Goal: Task Accomplishment & Management: Use online tool/utility

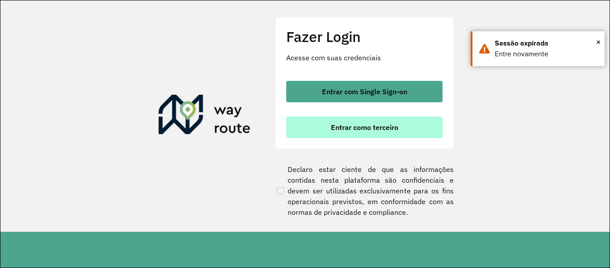
click at [356, 130] on span "Entrar como terceiro" at bounding box center [364, 127] width 67 height 7
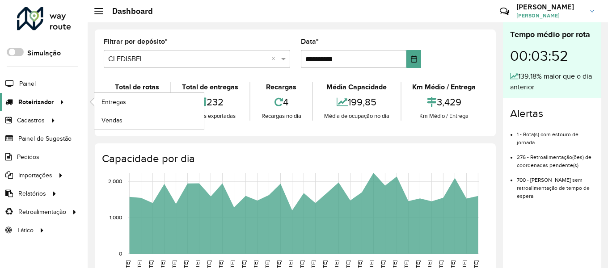
click at [63, 101] on icon at bounding box center [61, 101] width 8 height 13
click at [111, 101] on span "Entregas" at bounding box center [113, 101] width 25 height 9
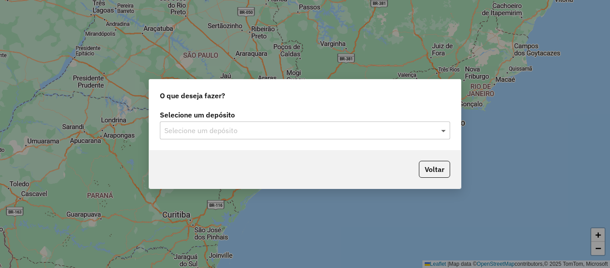
click at [444, 130] on span at bounding box center [444, 130] width 11 height 11
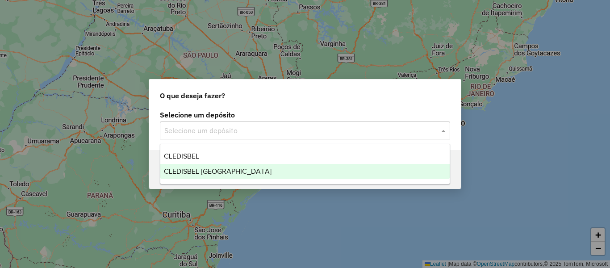
click at [193, 174] on span "CLEDISBEL [GEOGRAPHIC_DATA]" at bounding box center [218, 172] width 108 height 8
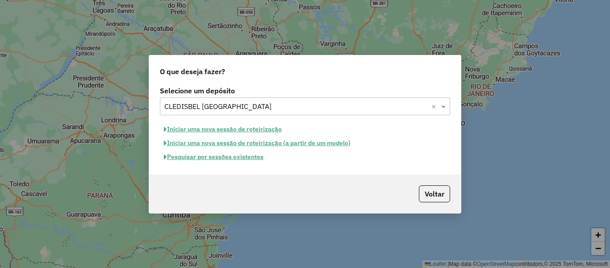
click at [181, 142] on button "Iniciar uma nova sessão de roteirização (a partir de um modelo)" at bounding box center [257, 143] width 195 height 14
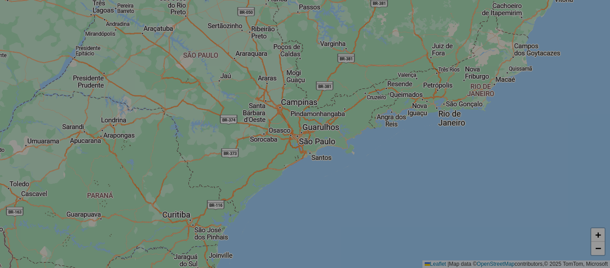
select select "*"
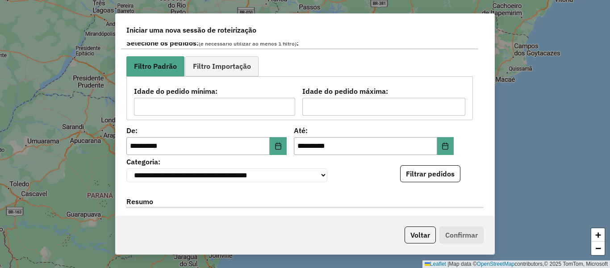
scroll to position [134, 0]
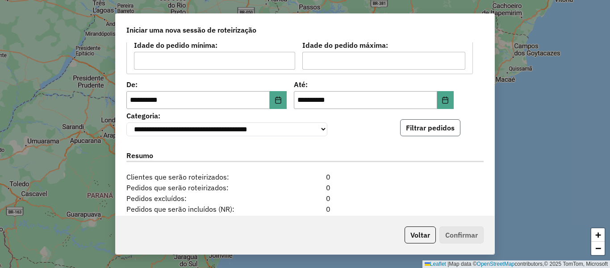
click at [420, 133] on button "Filtrar pedidos" at bounding box center [430, 127] width 60 height 17
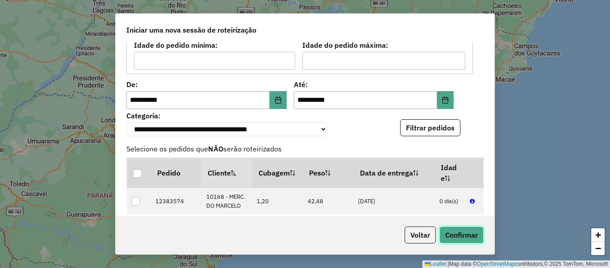
click at [460, 236] on button "Confirmar" at bounding box center [462, 234] width 44 height 17
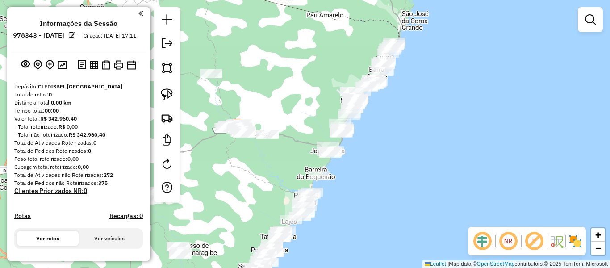
drag, startPoint x: 378, startPoint y: 142, endPoint x: 376, endPoint y: 154, distance: 12.7
click at [376, 154] on div "Janela de atendimento Grade de atendimento Capacidade Transportadoras Veículos …" at bounding box center [305, 134] width 610 height 268
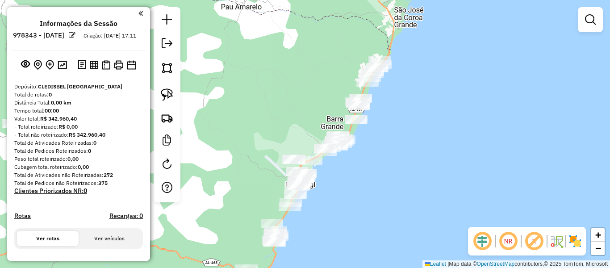
drag, startPoint x: 390, startPoint y: 116, endPoint x: 353, endPoint y: 211, distance: 101.8
click at [353, 211] on div "Janela de atendimento Grade de atendimento Capacidade Transportadoras Veículos …" at bounding box center [305, 134] width 610 height 268
click at [168, 90] on img at bounding box center [167, 94] width 13 height 13
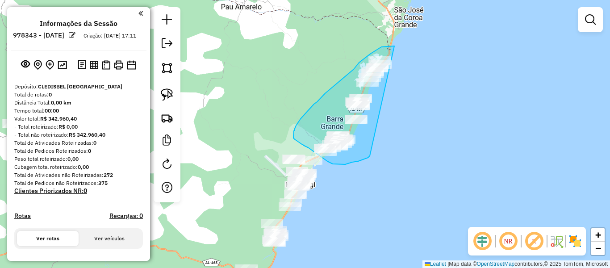
drag, startPoint x: 394, startPoint y: 46, endPoint x: 370, endPoint y: 156, distance: 112.6
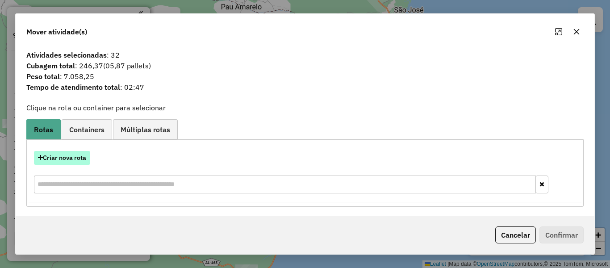
click at [42, 156] on icon "button" at bounding box center [40, 158] width 5 height 6
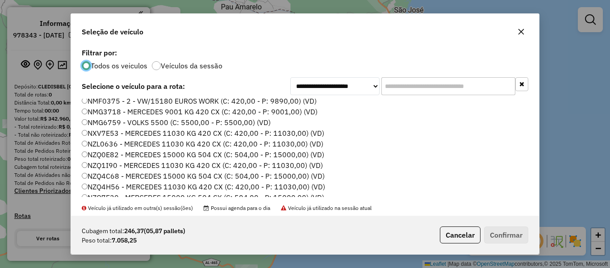
scroll to position [179, 0]
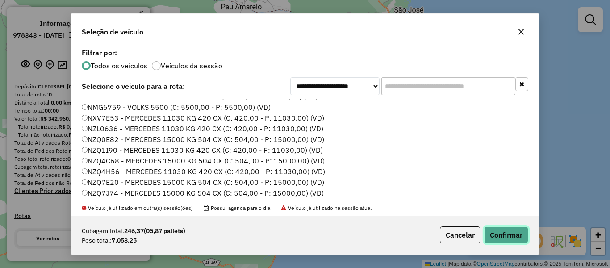
click at [493, 237] on button "Confirmar" at bounding box center [506, 234] width 44 height 17
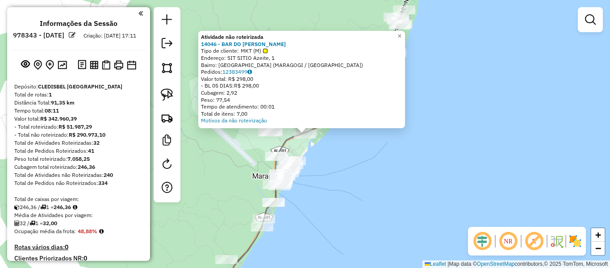
click at [359, 155] on div "Atividade não roteirizada 14046 - BAR DO ALESSANDRO Tipo de cliente: MKT (M) En…" at bounding box center [305, 134] width 610 height 268
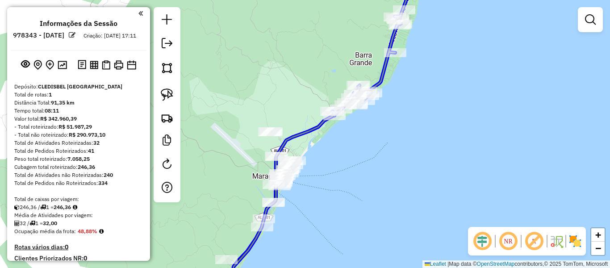
click at [348, 109] on div at bounding box center [346, 105] width 22 height 9
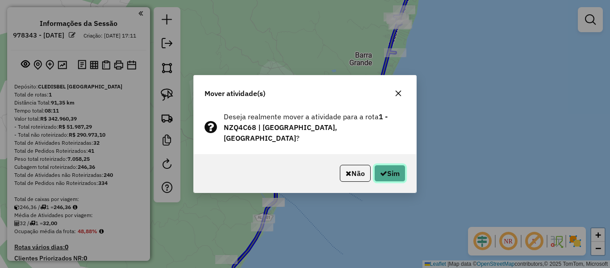
click at [390, 168] on button "Sim" at bounding box center [389, 173] width 31 height 17
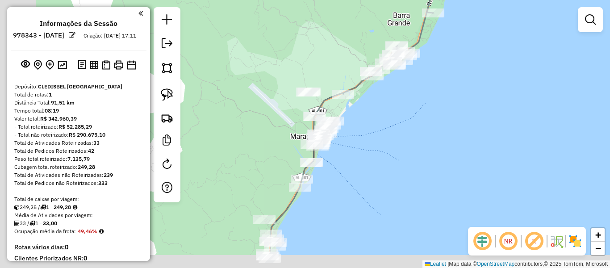
drag, startPoint x: 341, startPoint y: 162, endPoint x: 386, endPoint y: 114, distance: 66.1
click at [386, 114] on div "Janela de atendimento Grade de atendimento Capacidade Transportadoras Veículos …" at bounding box center [305, 134] width 610 height 268
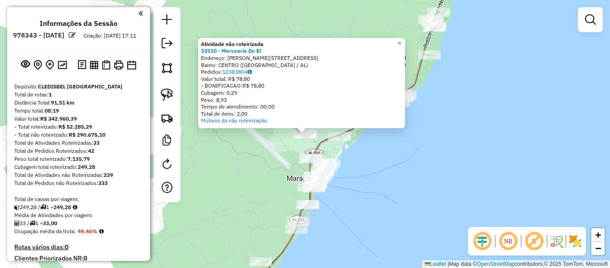
click at [262, 139] on div "Atividade não roteirizada 15510 - Mercearia Do El Endereço: R Deda Paz, 30 Bair…" at bounding box center [305, 134] width 610 height 268
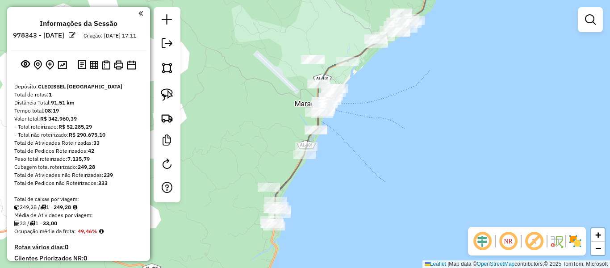
drag, startPoint x: 398, startPoint y: 196, endPoint x: 406, endPoint y: 119, distance: 77.4
click at [406, 119] on div "Janela de atendimento Grade de atendimento Capacidade Transportadoras Veículos …" at bounding box center [305, 134] width 610 height 268
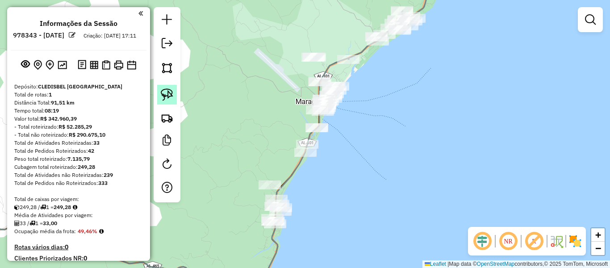
click at [166, 91] on img at bounding box center [167, 94] width 13 height 13
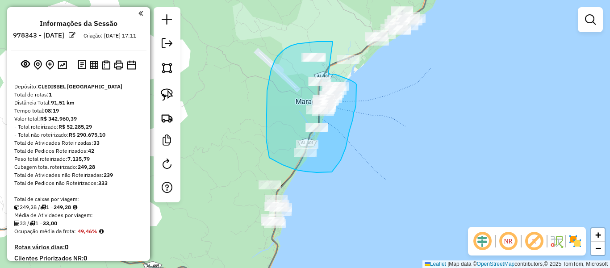
drag, startPoint x: 333, startPoint y: 42, endPoint x: 328, endPoint y: 74, distance: 32.9
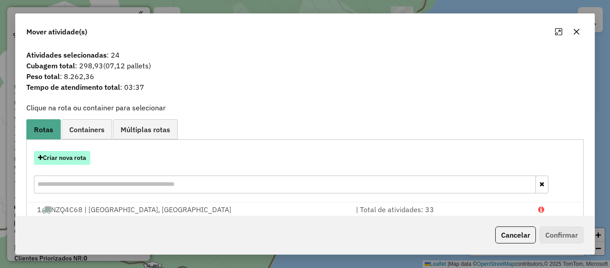
click at [44, 159] on button "Criar nova rota" at bounding box center [62, 158] width 56 height 14
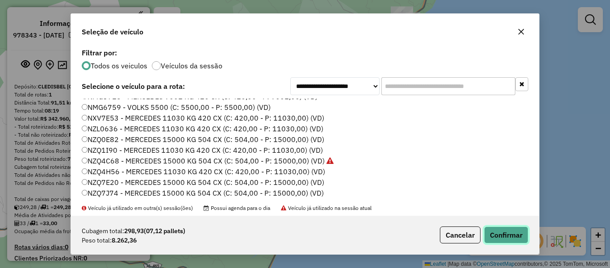
click at [488, 236] on button "Confirmar" at bounding box center [506, 234] width 44 height 17
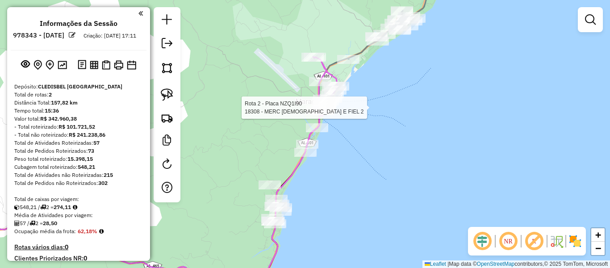
select select "**********"
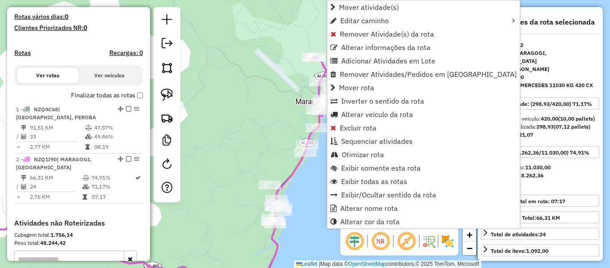
scroll to position [357, 0]
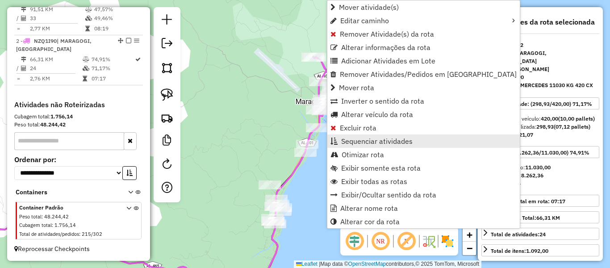
click at [354, 142] on span "Sequenciar atividades" at bounding box center [376, 141] width 71 height 7
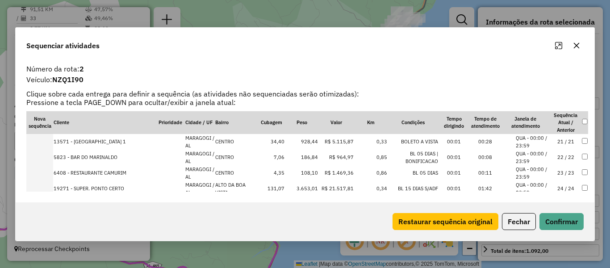
scroll to position [326, 0]
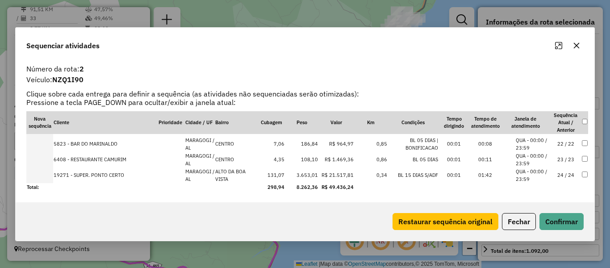
click at [575, 47] on icon "button" at bounding box center [577, 45] width 6 height 6
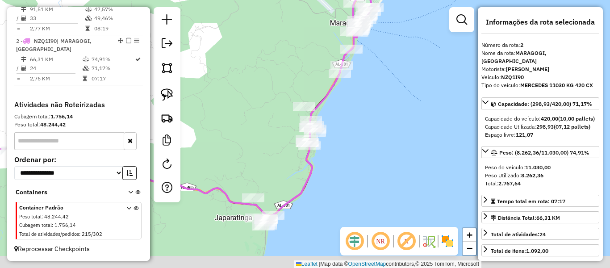
drag, startPoint x: 349, startPoint y: 174, endPoint x: 400, endPoint y: 74, distance: 112.1
click at [400, 74] on div "Janela de atendimento Grade de atendimento Capacidade Transportadoras Veículos …" at bounding box center [305, 134] width 610 height 268
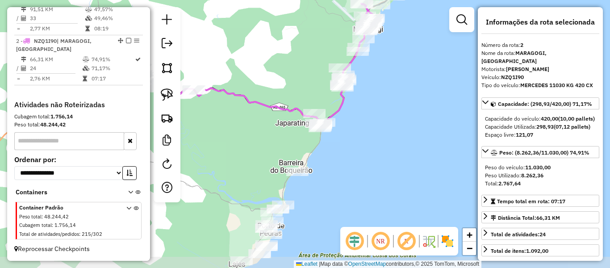
drag, startPoint x: 378, startPoint y: 148, endPoint x: 367, endPoint y: 122, distance: 27.8
click at [367, 122] on div "Janela de atendimento Grade de atendimento Capacidade Transportadoras Veículos …" at bounding box center [305, 134] width 610 height 268
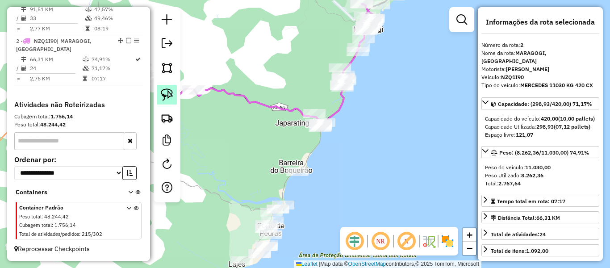
click at [168, 96] on img at bounding box center [167, 94] width 13 height 13
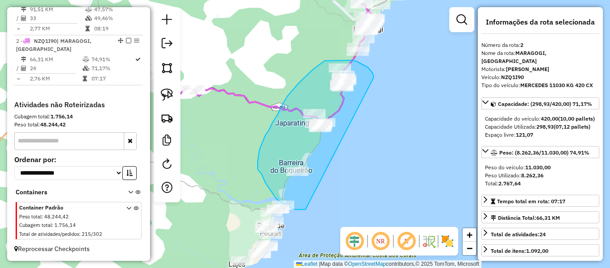
drag, startPoint x: 374, startPoint y: 77, endPoint x: 312, endPoint y: 210, distance: 146.1
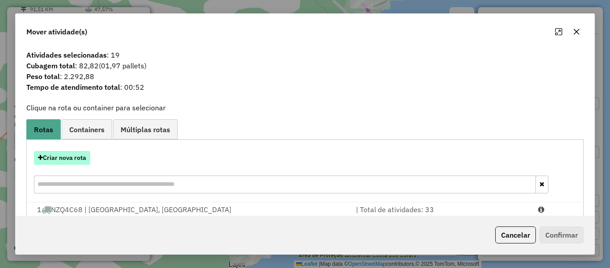
click at [65, 159] on button "Criar nova rota" at bounding box center [62, 158] width 56 height 14
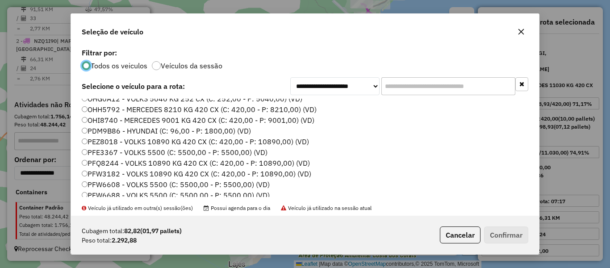
scroll to position [341, 0]
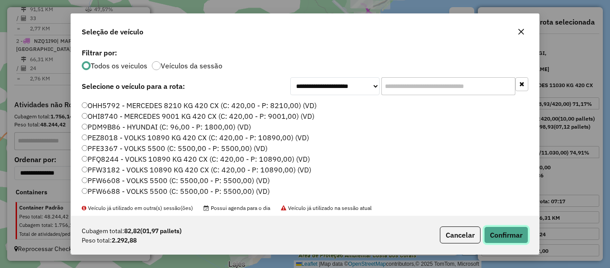
click at [493, 233] on button "Confirmar" at bounding box center [506, 234] width 44 height 17
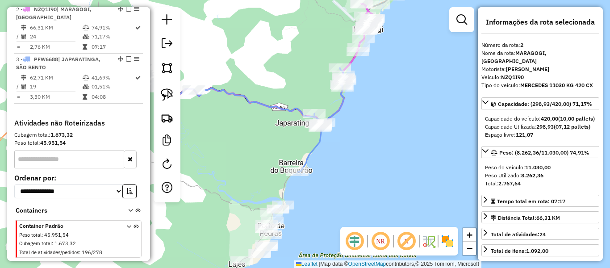
scroll to position [385, 0]
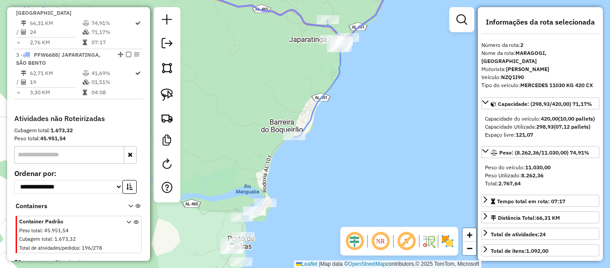
drag, startPoint x: 316, startPoint y: 192, endPoint x: 342, endPoint y: 121, distance: 75.5
click at [342, 121] on div "Janela de atendimento Grade de atendimento Capacidade Transportadoras Veículos …" at bounding box center [305, 134] width 610 height 268
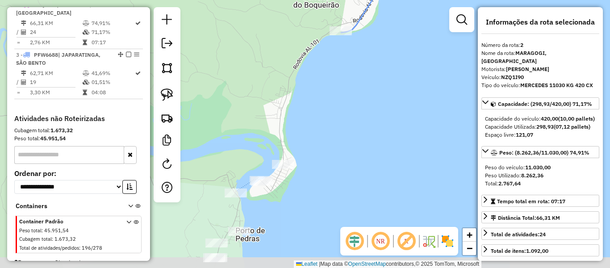
drag, startPoint x: 325, startPoint y: 163, endPoint x: 381, endPoint y: 118, distance: 72.1
click at [381, 118] on div "Janela de atendimento Grade de atendimento Capacidade Transportadoras Veículos …" at bounding box center [305, 134] width 610 height 268
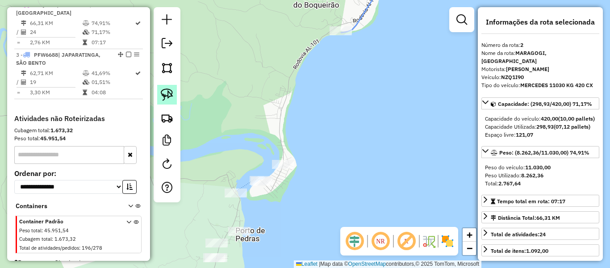
click at [170, 96] on img at bounding box center [167, 94] width 13 height 13
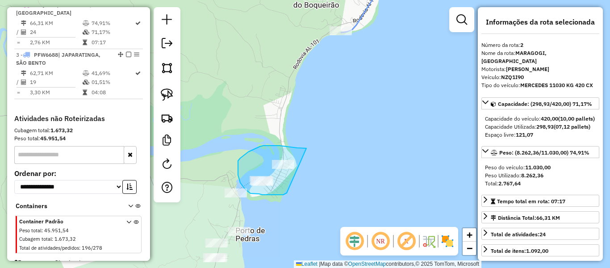
drag, startPoint x: 306, startPoint y: 148, endPoint x: 288, endPoint y: 191, distance: 46.6
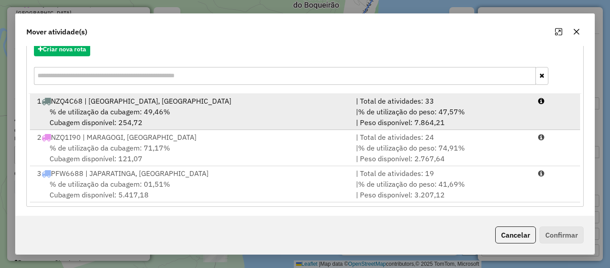
scroll to position [110, 0]
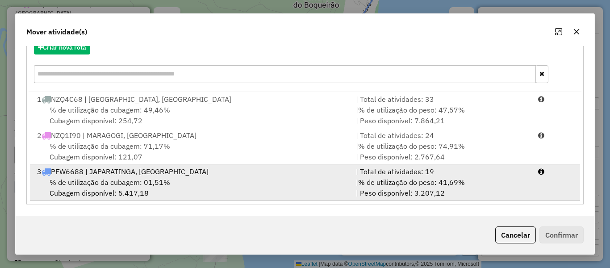
click at [142, 184] on span "% de utilização da cubagem: 01,51%" at bounding box center [110, 182] width 121 height 9
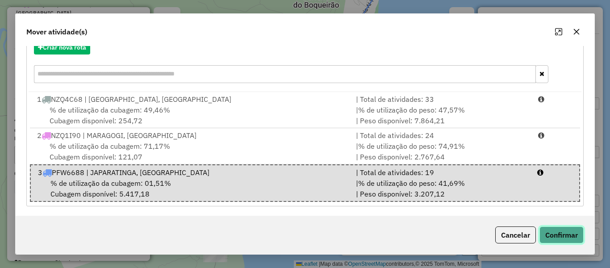
click at [556, 230] on button "Confirmar" at bounding box center [562, 234] width 44 height 17
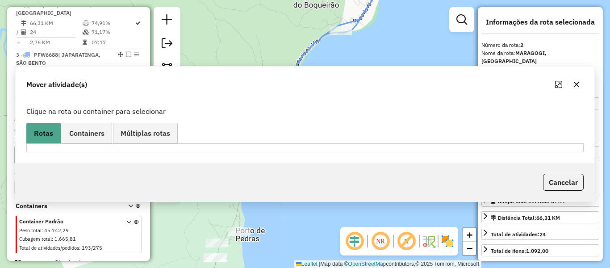
scroll to position [0, 0]
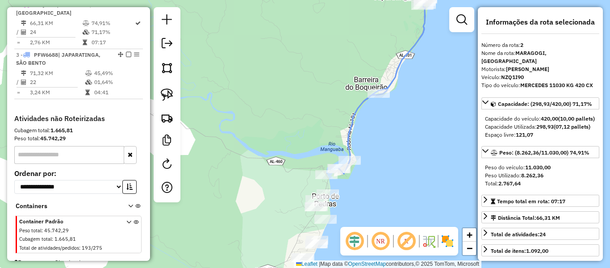
drag, startPoint x: 408, startPoint y: 167, endPoint x: 405, endPoint y: 155, distance: 12.4
click at [405, 155] on div "Janela de atendimento Grade de atendimento Capacidade Transportadoras Veículos …" at bounding box center [305, 134] width 610 height 268
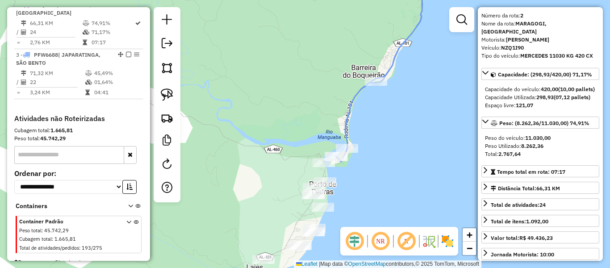
scroll to position [45, 0]
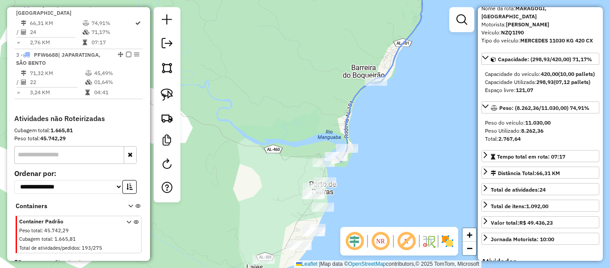
click at [438, 172] on div "Janela de atendimento Grade de atendimento Capacidade Transportadoras Veículos …" at bounding box center [305, 134] width 610 height 268
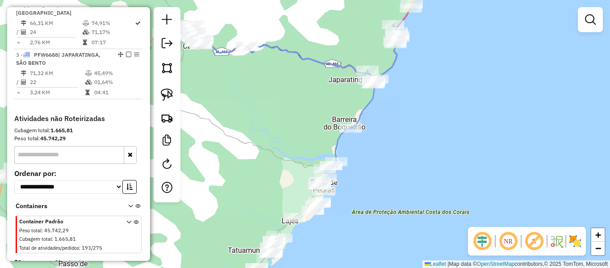
drag, startPoint x: 444, startPoint y: 110, endPoint x: 388, endPoint y: 169, distance: 81.2
click at [387, 175] on div "Janela de atendimento Grade de atendimento Capacidade Transportadoras Veículos …" at bounding box center [305, 134] width 610 height 268
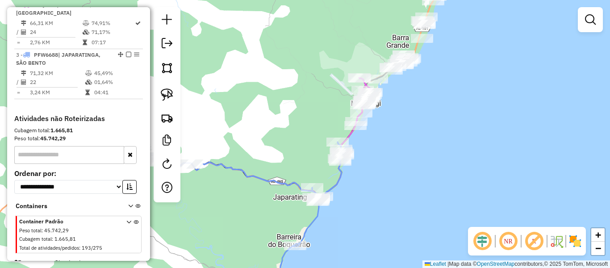
drag, startPoint x: 419, startPoint y: 80, endPoint x: 385, endPoint y: 171, distance: 97.0
click at [385, 171] on div "Janela de atendimento Grade de atendimento Capacidade Transportadoras Veículos …" at bounding box center [305, 134] width 610 height 268
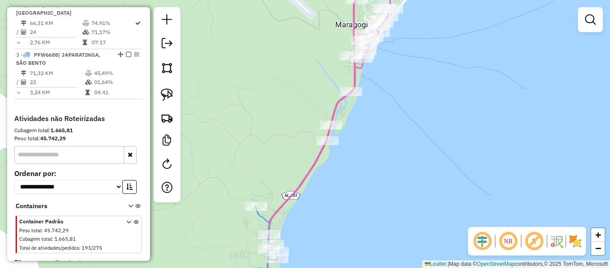
drag, startPoint x: 387, startPoint y: 103, endPoint x: 353, endPoint y: 121, distance: 38.4
click at [378, 117] on div "Janela de atendimento Grade de atendimento Capacidade Transportadoras Veículos …" at bounding box center [305, 134] width 610 height 268
click at [168, 95] on img at bounding box center [167, 94] width 13 height 13
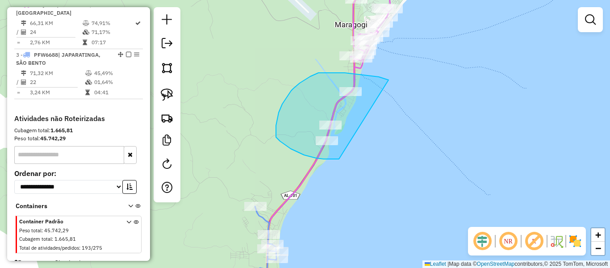
drag, startPoint x: 389, startPoint y: 80, endPoint x: 339, endPoint y: 159, distance: 93.3
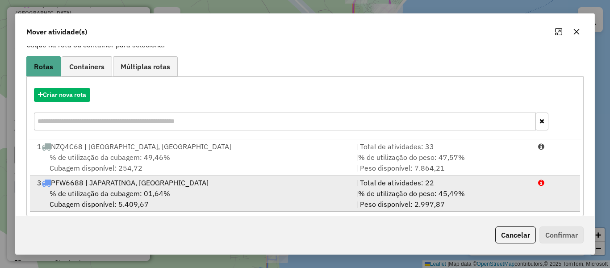
scroll to position [74, 0]
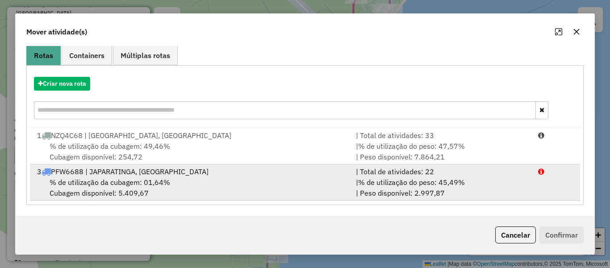
click at [157, 178] on span "% de utilização da cubagem: 01,64%" at bounding box center [110, 182] width 121 height 9
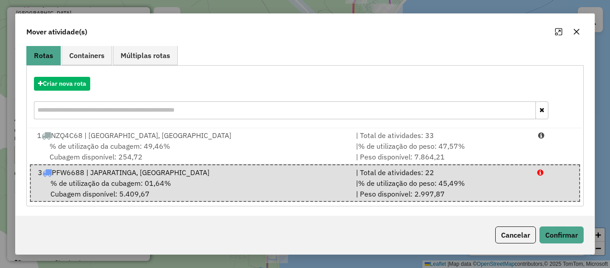
click at [581, 33] on button "button" at bounding box center [577, 32] width 14 height 14
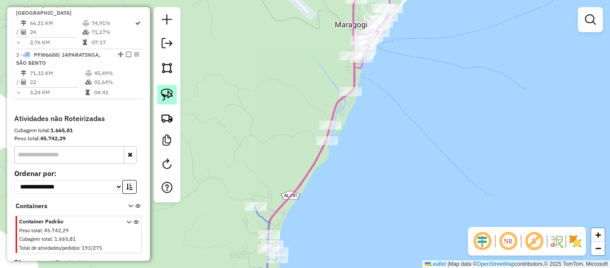
drag, startPoint x: 167, startPoint y: 93, endPoint x: 247, endPoint y: 93, distance: 79.5
click at [168, 93] on img at bounding box center [167, 94] width 13 height 13
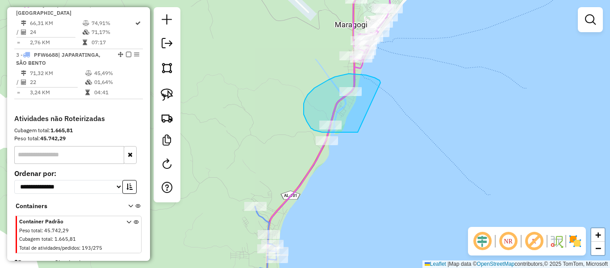
drag, startPoint x: 381, startPoint y: 83, endPoint x: 358, endPoint y: 132, distance: 54.6
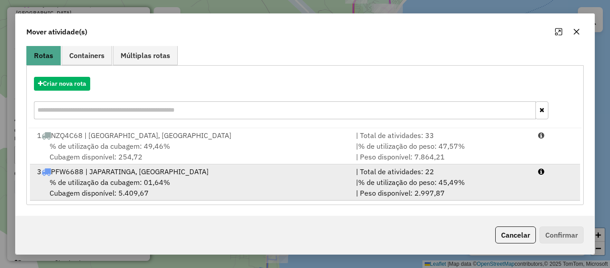
click at [171, 177] on div "% de utilização da cubagem: 01,64% Cubagem disponível: 5.409,67" at bounding box center [191, 187] width 319 height 21
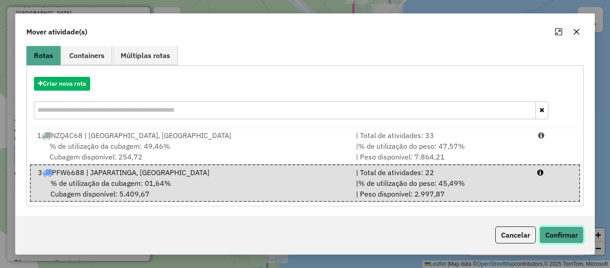
click at [554, 235] on button "Confirmar" at bounding box center [562, 234] width 44 height 17
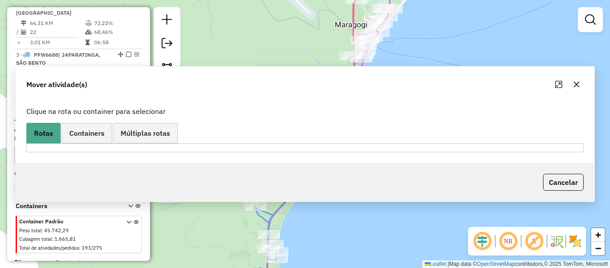
scroll to position [285, 0]
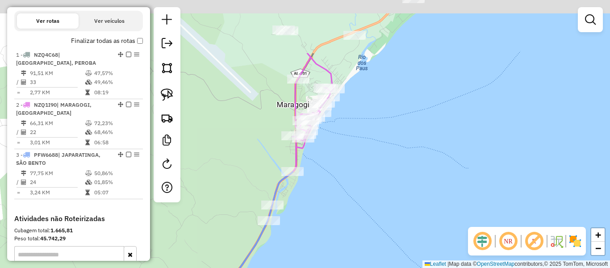
drag, startPoint x: 391, startPoint y: 102, endPoint x: 332, endPoint y: 182, distance: 99.1
click at [332, 182] on div "Janela de atendimento Grade de atendimento Capacidade Transportadoras Veículos …" at bounding box center [305, 134] width 610 height 268
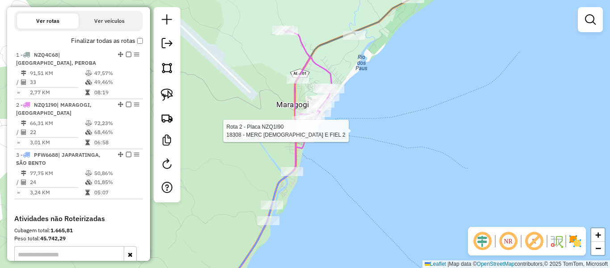
select select "**********"
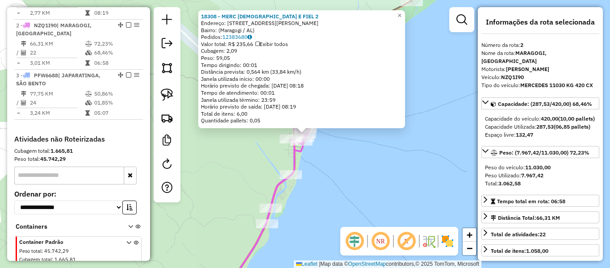
scroll to position [385, 0]
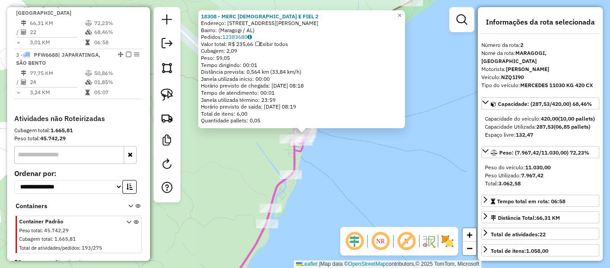
click at [407, 176] on div "18308 - MERC DEUS E FIEL 2 Endereço: Rua Pedro de Melo, 78 Bairro: (Maragogi / …" at bounding box center [305, 134] width 610 height 268
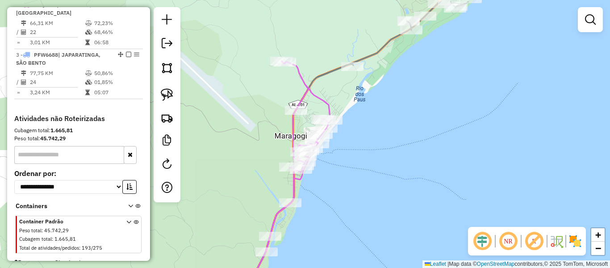
drag, startPoint x: 281, startPoint y: 60, endPoint x: 280, endPoint y: 88, distance: 28.6
click at [280, 88] on div "Janela de atendimento Grade de atendimento Capacidade Transportadoras Veículos …" at bounding box center [305, 134] width 610 height 268
click at [169, 92] on img at bounding box center [167, 94] width 13 height 13
click at [294, 65] on div "Rota 2 - Placa NZQ1I90 15510 - Mercearia Do El Janela de atendimento Grade de a…" at bounding box center [305, 134] width 610 height 268
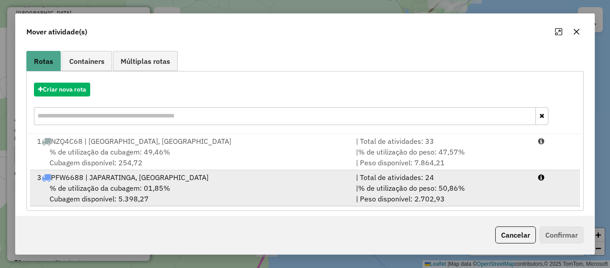
scroll to position [74, 0]
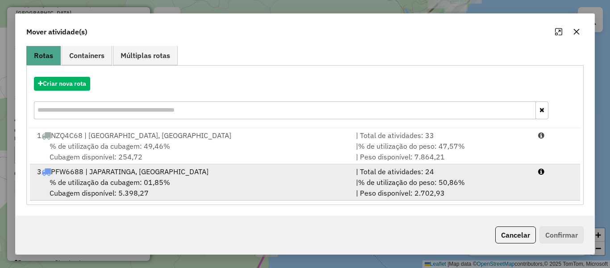
click at [129, 177] on div "% de utilização da cubagem: 01,85% Cubagem disponível: 5.398,27" at bounding box center [191, 187] width 319 height 21
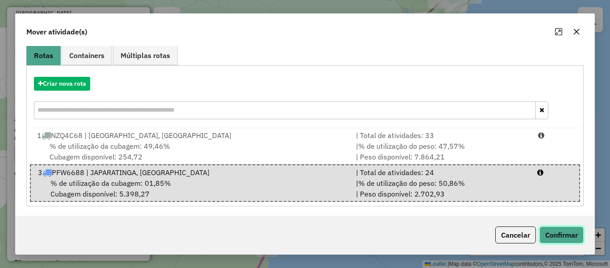
click at [559, 234] on button "Confirmar" at bounding box center [562, 234] width 44 height 17
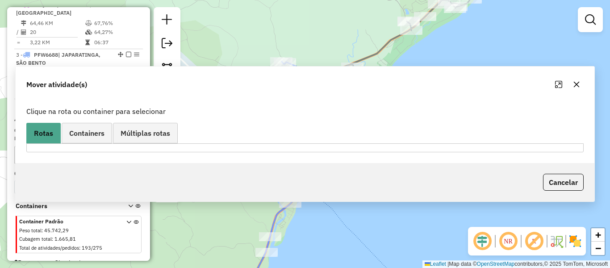
scroll to position [285, 0]
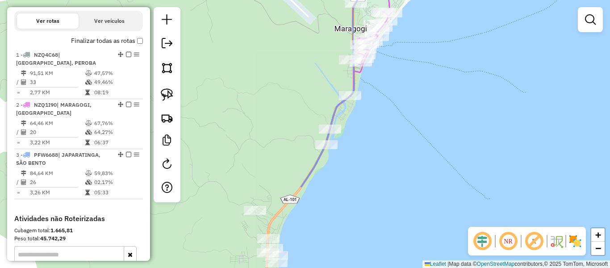
drag, startPoint x: 328, startPoint y: 174, endPoint x: 388, endPoint y: 66, distance: 123.2
click at [388, 66] on div "Janela de atendimento Grade de atendimento Capacidade Transportadoras Veículos …" at bounding box center [305, 134] width 610 height 268
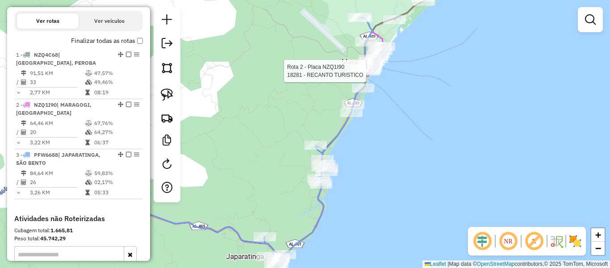
select select "**********"
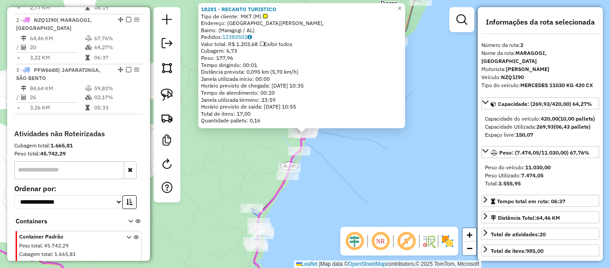
scroll to position [385, 0]
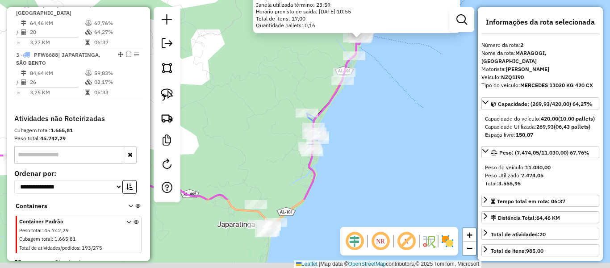
drag, startPoint x: 365, startPoint y: 169, endPoint x: 419, endPoint y: 74, distance: 109.9
click at [419, 74] on div "18281 - RECANTO TURISTICO Tipo de cliente: MKT (M) Endereço: Rua Pedro de Melo,…" at bounding box center [305, 134] width 610 height 268
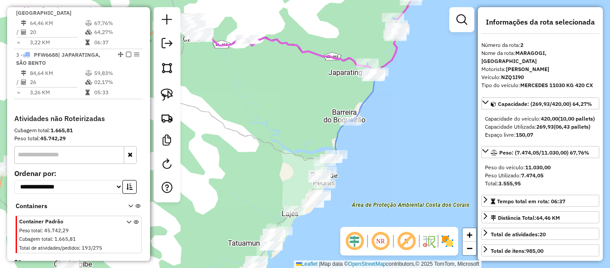
drag, startPoint x: 344, startPoint y: 199, endPoint x: 376, endPoint y: 135, distance: 71.7
click at [377, 135] on div "18281 - RECANTO TURISTICO Tipo de cliente: MKT (M) Endereço: Rua Pedro de Melo,…" at bounding box center [305, 134] width 610 height 268
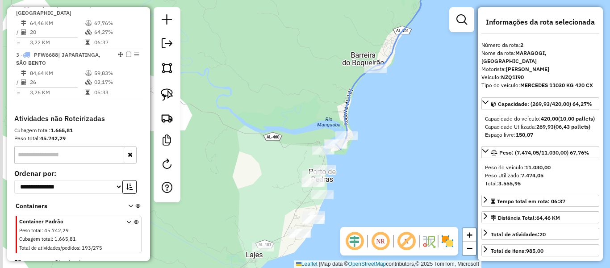
drag, startPoint x: 371, startPoint y: 176, endPoint x: 394, endPoint y: 126, distance: 55.3
click at [394, 126] on div "18281 - RECANTO TURISTICO Tipo de cliente: MKT (M) Endereço: Rua Pedro de Melo,…" at bounding box center [305, 134] width 610 height 268
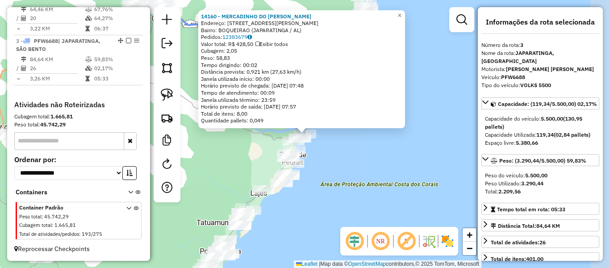
scroll to position [407, 0]
click at [359, 150] on div "14160 - MERCADINHO DO INHO Endereço: R LT Pontal BOQUERAO, 1 Bairro: BOQUEIRAO …" at bounding box center [305, 134] width 610 height 268
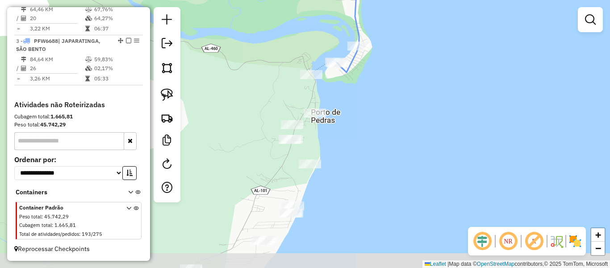
drag, startPoint x: 291, startPoint y: 127, endPoint x: 300, endPoint y: 9, distance: 118.3
click at [300, 9] on div "Janela de atendimento Grade de atendimento Capacidade Transportadoras Veículos …" at bounding box center [305, 134] width 610 height 268
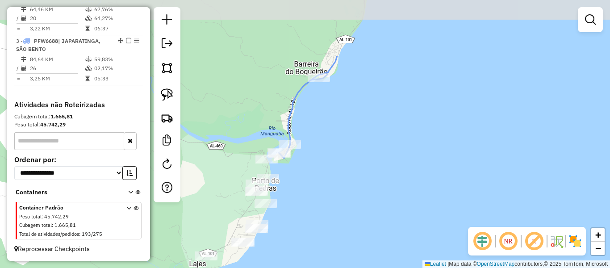
drag, startPoint x: 263, startPoint y: 79, endPoint x: 243, endPoint y: 161, distance: 85.2
click at [243, 161] on div "Janela de atendimento Grade de atendimento Capacidade Transportadoras Veículos …" at bounding box center [305, 134] width 610 height 268
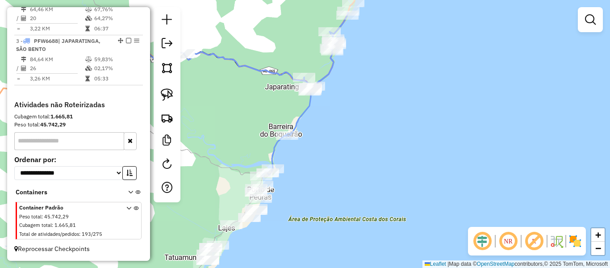
click at [274, 114] on div "Janela de atendimento Grade de atendimento Capacidade Transportadoras Veículos …" at bounding box center [305, 134] width 610 height 268
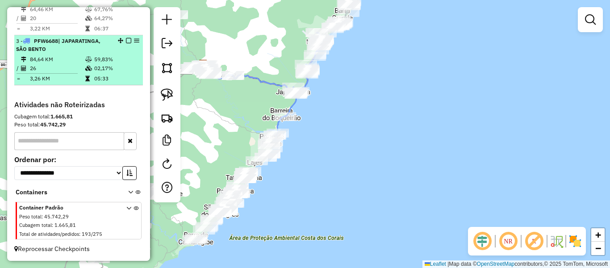
click at [126, 41] on em at bounding box center [128, 40] width 5 height 5
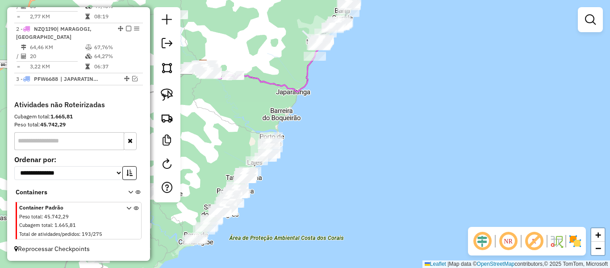
scroll to position [369, 0]
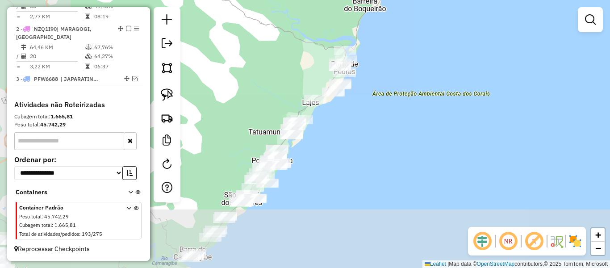
drag, startPoint x: 310, startPoint y: 122, endPoint x: 373, endPoint y: 35, distance: 106.9
click at [373, 35] on div "Janela de atendimento Grade de atendimento Capacidade Transportadoras Veículos …" at bounding box center [305, 134] width 610 height 268
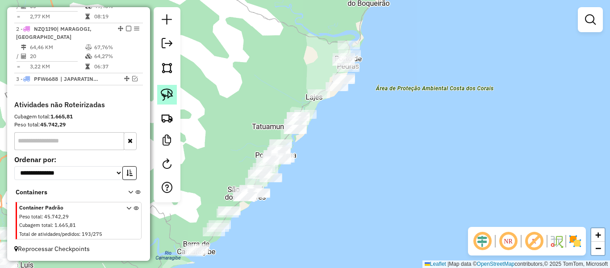
click at [164, 96] on img at bounding box center [167, 94] width 13 height 13
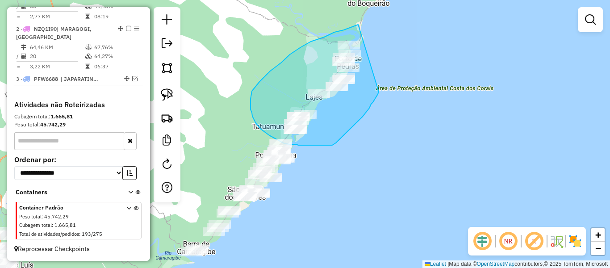
drag, startPoint x: 358, startPoint y: 25, endPoint x: 380, endPoint y: 89, distance: 67.9
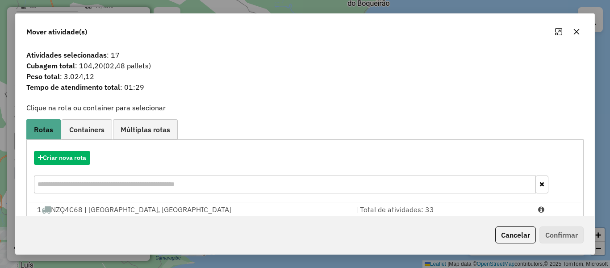
click at [577, 34] on icon "button" at bounding box center [576, 31] width 7 height 7
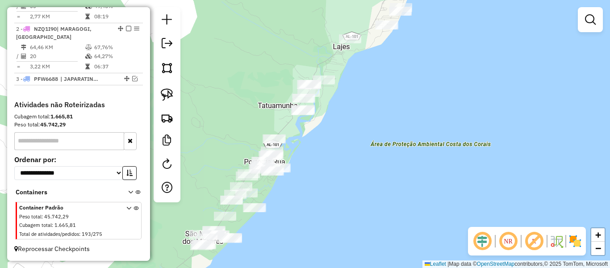
drag, startPoint x: 364, startPoint y: 166, endPoint x: 346, endPoint y: 184, distance: 25.0
click at [346, 184] on div "Janela de atendimento Grade de atendimento Capacidade Transportadoras Veículos …" at bounding box center [305, 134] width 610 height 268
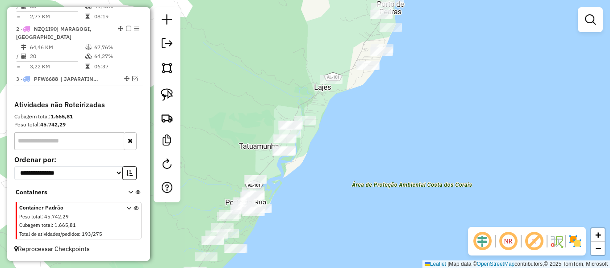
drag, startPoint x: 346, startPoint y: 187, endPoint x: 318, endPoint y: 236, distance: 55.8
click at [318, 236] on div "Janela de atendimento Grade de atendimento Capacidade Transportadoras Veículos …" at bounding box center [305, 134] width 610 height 268
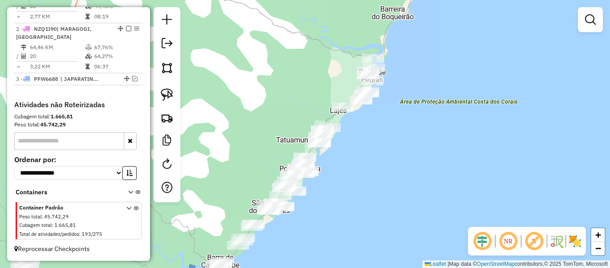
drag, startPoint x: 331, startPoint y: 214, endPoint x: 350, endPoint y: 166, distance: 51.1
click at [350, 166] on div "Janela de atendimento Grade de atendimento Capacidade Transportadoras Veículos …" at bounding box center [305, 134] width 610 height 268
click at [169, 96] on img at bounding box center [167, 94] width 13 height 13
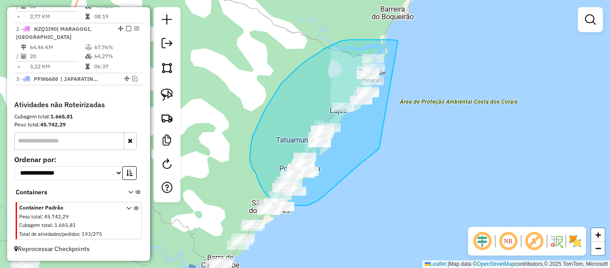
drag, startPoint x: 398, startPoint y: 41, endPoint x: 379, endPoint y: 148, distance: 108.8
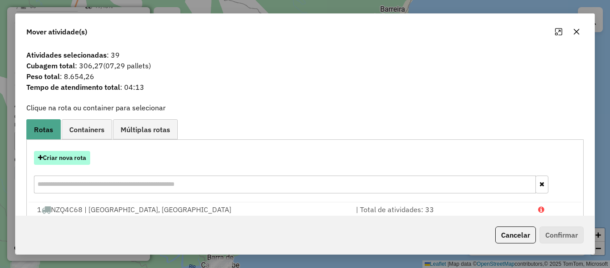
click at [58, 155] on button "Criar nova rota" at bounding box center [62, 158] width 56 height 14
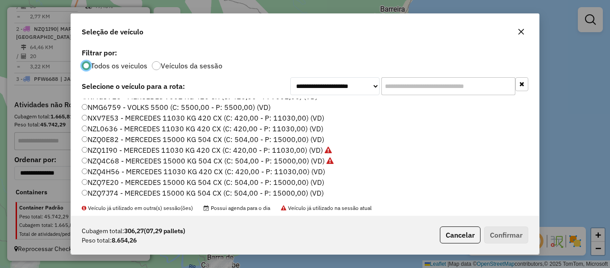
scroll to position [223, 0]
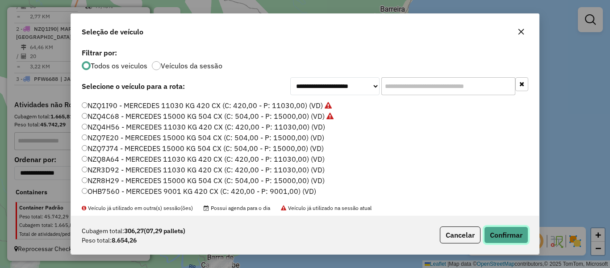
click at [497, 239] on button "Confirmar" at bounding box center [506, 234] width 44 height 17
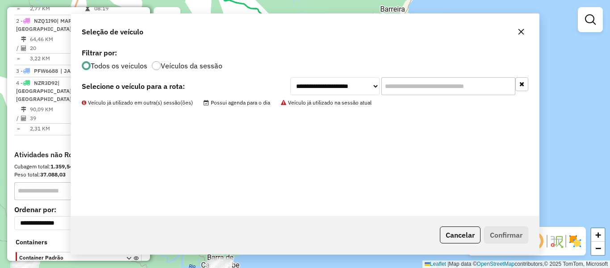
scroll to position [407, 0]
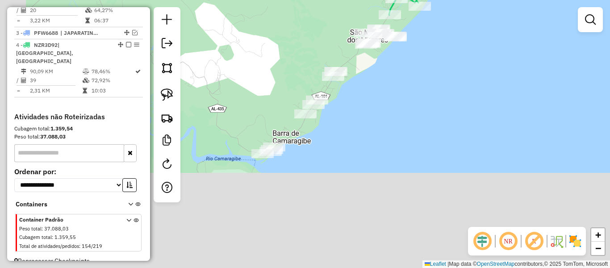
drag, startPoint x: 388, startPoint y: 204, endPoint x: 490, endPoint y: 29, distance: 203.0
click at [490, 29] on div "Janela de atendimento Grade de atendimento Capacidade Transportadoras Veículos …" at bounding box center [305, 134] width 610 height 268
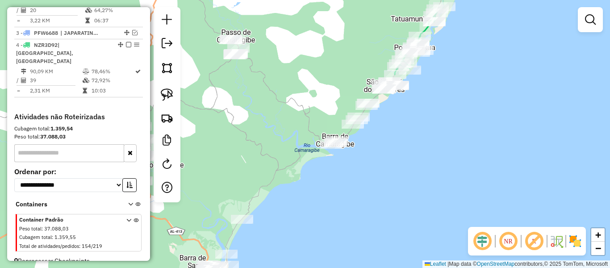
drag, startPoint x: 452, startPoint y: 82, endPoint x: 409, endPoint y: 147, distance: 78.1
click at [409, 147] on div "Janela de atendimento Grade de atendimento Capacidade Transportadoras Veículos …" at bounding box center [305, 134] width 610 height 268
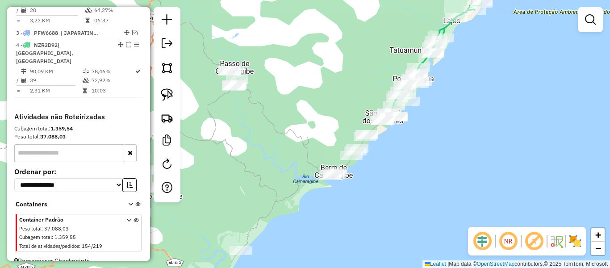
drag, startPoint x: 406, startPoint y: 123, endPoint x: 425, endPoint y: 129, distance: 20.1
click at [425, 129] on div "Janela de atendimento Grade de atendimento Capacidade Transportadoras Veículos …" at bounding box center [305, 134] width 610 height 268
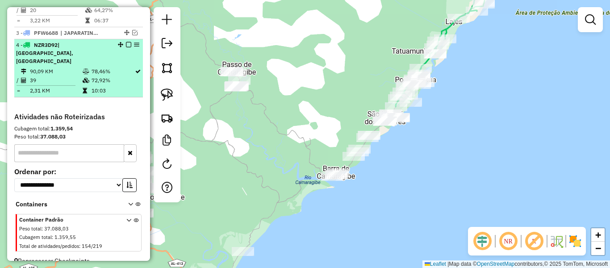
click at [126, 47] on em at bounding box center [128, 44] width 5 height 5
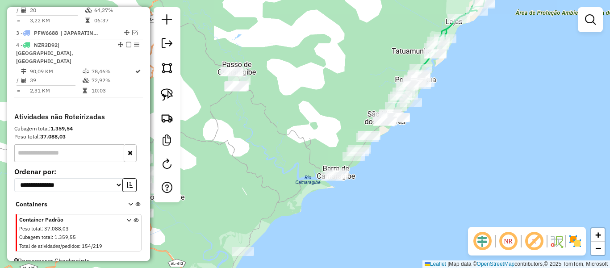
scroll to position [381, 0]
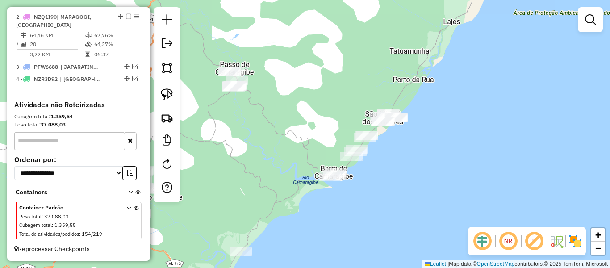
drag, startPoint x: 284, startPoint y: 47, endPoint x: 277, endPoint y: 47, distance: 6.3
click at [279, 47] on div "Janela de atendimento Grade de atendimento Capacidade Transportadoras Veículos …" at bounding box center [305, 134] width 610 height 268
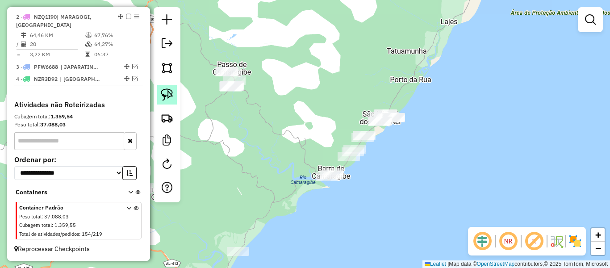
click at [169, 91] on img at bounding box center [167, 94] width 13 height 13
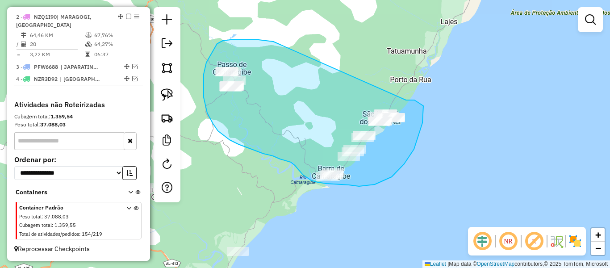
drag, startPoint x: 273, startPoint y: 42, endPoint x: 406, endPoint y: 100, distance: 145.0
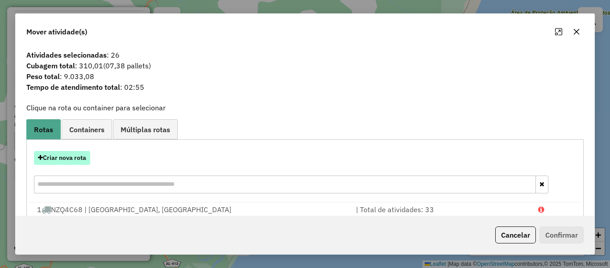
click at [50, 155] on button "Criar nova rota" at bounding box center [62, 158] width 56 height 14
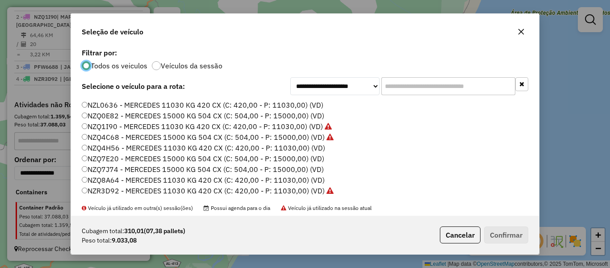
scroll to position [223, 0]
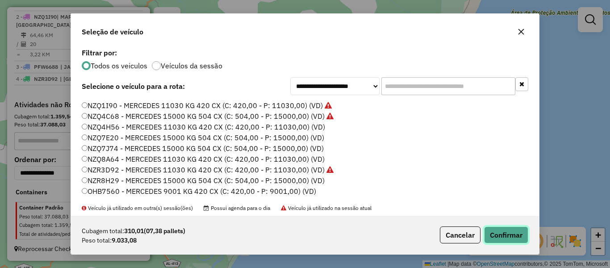
click at [498, 234] on button "Confirmar" at bounding box center [506, 234] width 44 height 17
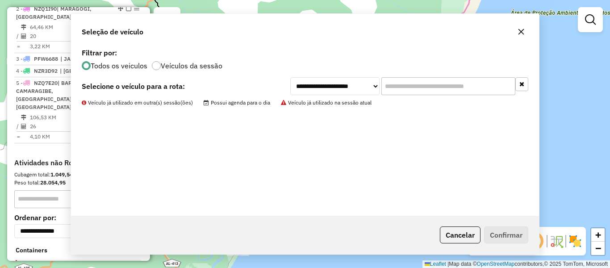
scroll to position [407, 0]
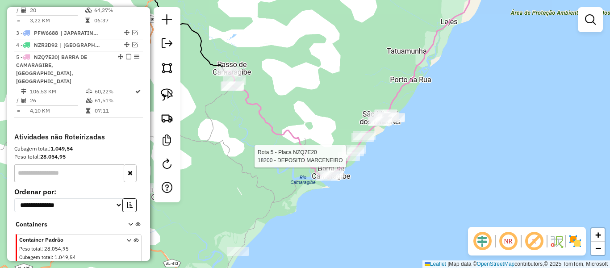
select select "**********"
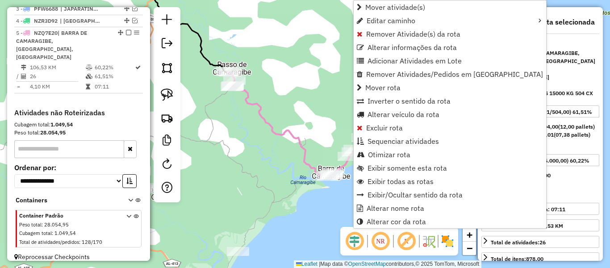
scroll to position [447, 0]
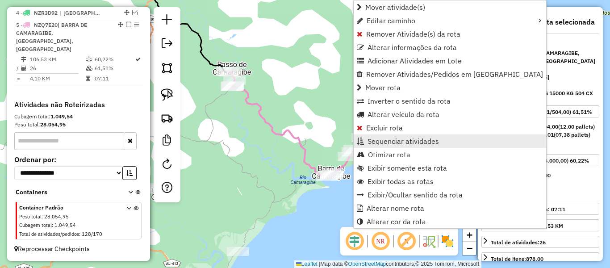
click at [387, 142] on span "Sequenciar atividades" at bounding box center [403, 141] width 71 height 7
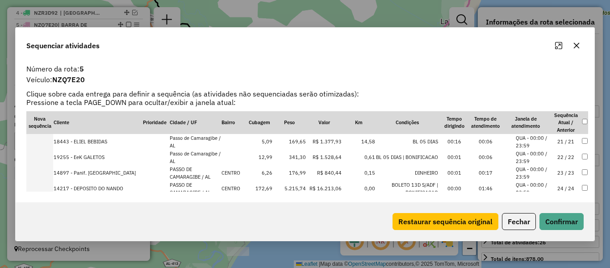
scroll to position [357, 0]
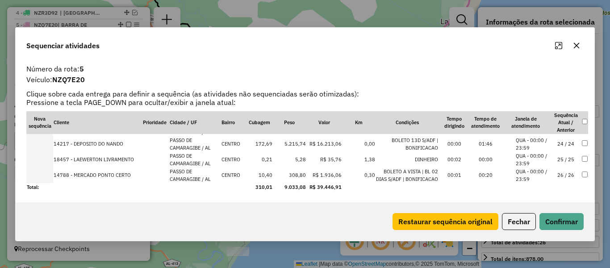
click at [575, 46] on icon "button" at bounding box center [577, 45] width 6 height 6
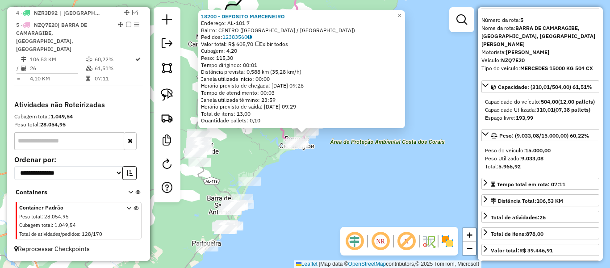
scroll to position [45, 0]
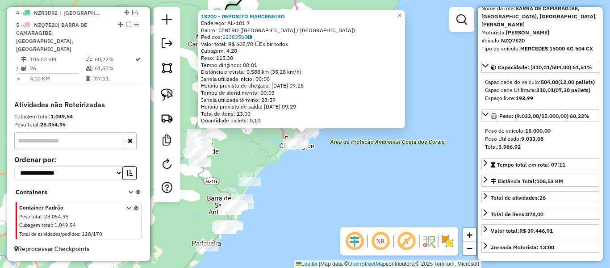
drag, startPoint x: 355, startPoint y: 167, endPoint x: 364, endPoint y: 165, distance: 8.6
click at [363, 165] on div "18200 - DEPOSITO MARCENEIRO Endereço: AL-101 7 Bairro: CENTRO (PASSO DE CAMARAG…" at bounding box center [305, 134] width 610 height 268
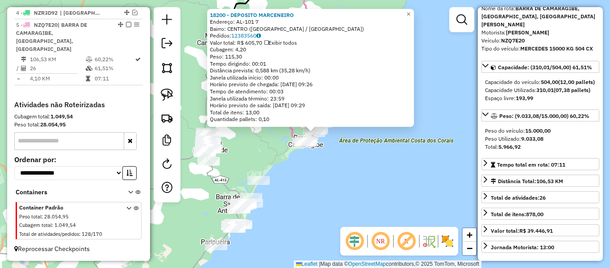
click at [338, 164] on div "18200 - DEPOSITO MARCENEIRO Endereço: AL-101 7 Bairro: CENTRO (PASSO DE CAMARAG…" at bounding box center [305, 134] width 610 height 268
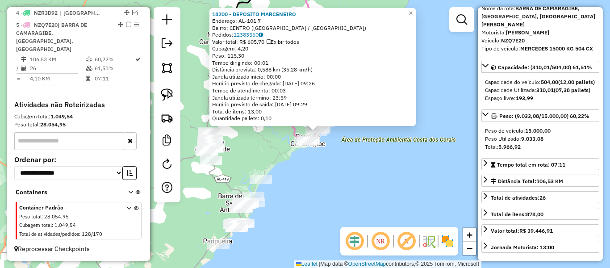
click at [355, 173] on div "18200 - DEPOSITO MARCENEIRO Endereço: AL-101 7 Bairro: CENTRO (PASSO DE CAMARAG…" at bounding box center [305, 134] width 610 height 268
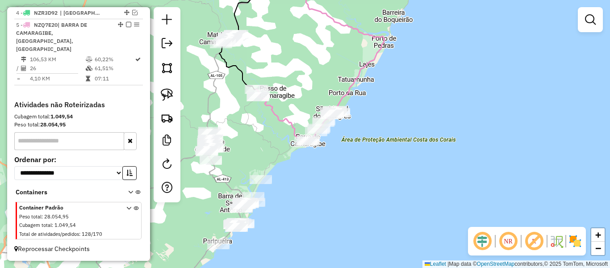
click at [342, 144] on div "Janela de atendimento Grade de atendimento Capacidade Transportadoras Veículos …" at bounding box center [305, 134] width 610 height 268
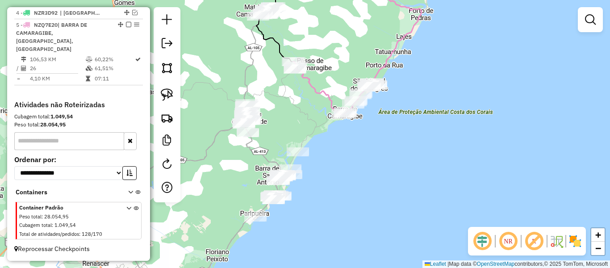
drag, startPoint x: 275, startPoint y: 122, endPoint x: 289, endPoint y: 100, distance: 26.0
click at [296, 96] on div "Janela de atendimento Grade de atendimento Capacidade Transportadoras Veículos …" at bounding box center [305, 134] width 610 height 268
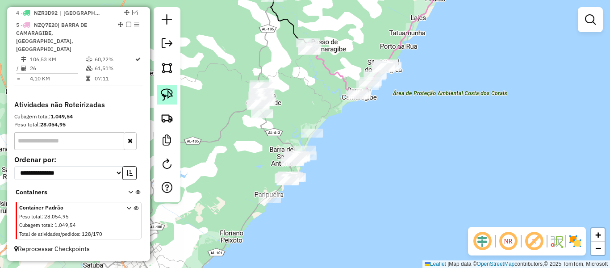
click at [169, 94] on img at bounding box center [167, 94] width 13 height 13
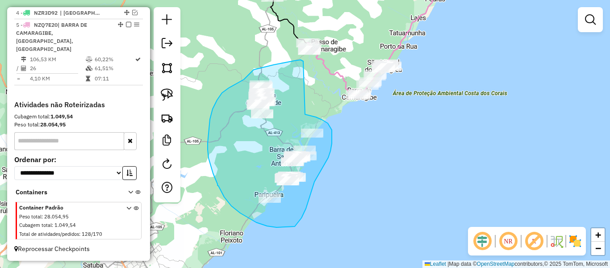
drag, startPoint x: 303, startPoint y: 61, endPoint x: 302, endPoint y: 114, distance: 52.7
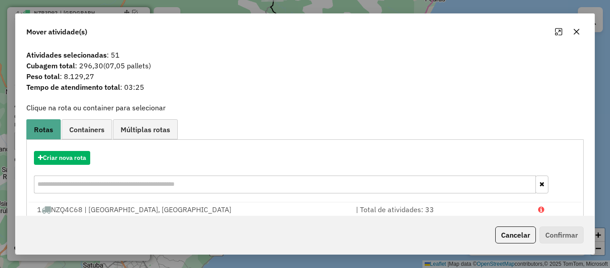
click at [574, 31] on icon "button" at bounding box center [576, 31] width 7 height 7
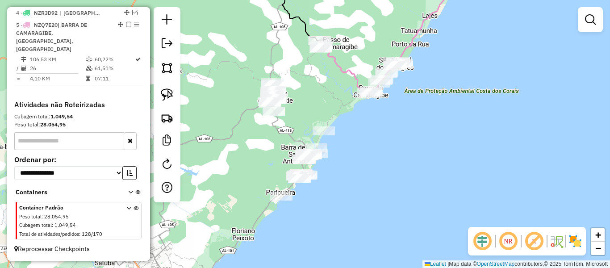
drag, startPoint x: 332, startPoint y: 183, endPoint x: 371, endPoint y: 162, distance: 44.2
click at [371, 162] on div "Janela de atendimento Grade de atendimento Capacidade Transportadoras Veículos …" at bounding box center [305, 134] width 610 height 268
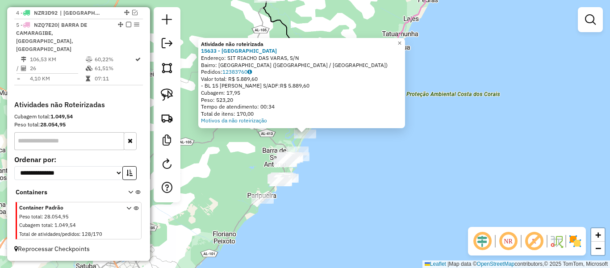
click at [377, 151] on div "Atividade não roteirizada 15633 - HOTEL VILA GALE AL Endereço: SIT RIACHO DAS V…" at bounding box center [305, 134] width 610 height 268
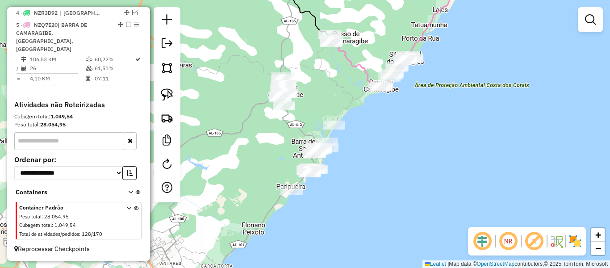
drag, startPoint x: 291, startPoint y: 86, endPoint x: 320, endPoint y: 77, distance: 30.4
click at [320, 77] on div "Janela de atendimento Grade de atendimento Capacidade Transportadoras Veículos …" at bounding box center [305, 134] width 610 height 268
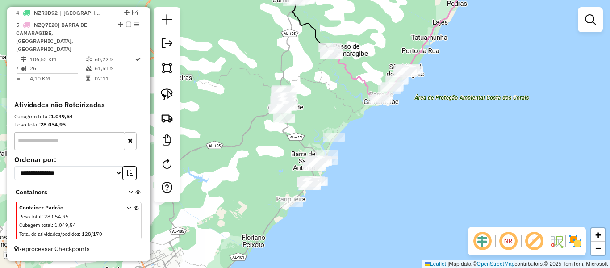
drag, startPoint x: 320, startPoint y: 77, endPoint x: 320, endPoint y: 91, distance: 13.8
click at [320, 91] on div "Janela de atendimento Grade de atendimento Capacidade Transportadoras Veículos …" at bounding box center [305, 134] width 610 height 268
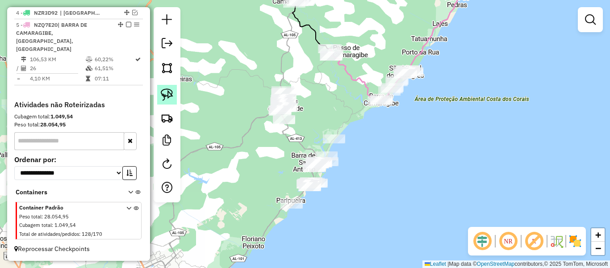
click at [164, 95] on img at bounding box center [167, 94] width 13 height 13
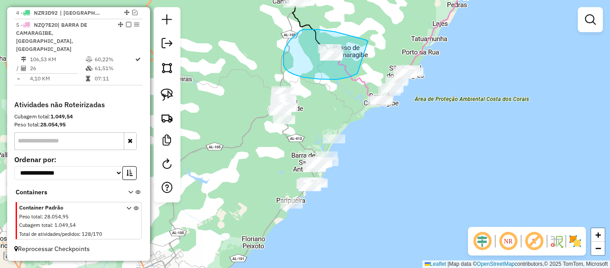
drag, startPoint x: 368, startPoint y: 41, endPoint x: 362, endPoint y: 71, distance: 30.6
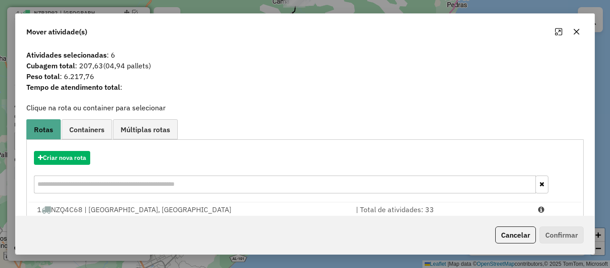
click at [576, 34] on icon "button" at bounding box center [576, 31] width 7 height 7
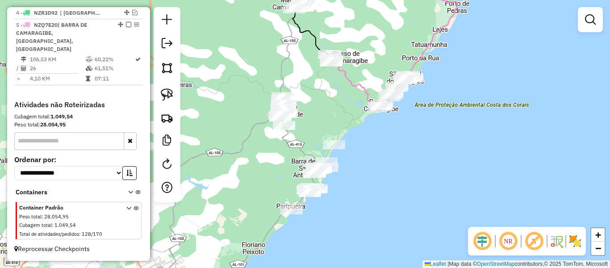
drag, startPoint x: 401, startPoint y: 113, endPoint x: 398, endPoint y: 137, distance: 24.4
click at [398, 137] on div "Janela de atendimento Grade de atendimento Capacidade Transportadoras Veículos …" at bounding box center [305, 134] width 610 height 268
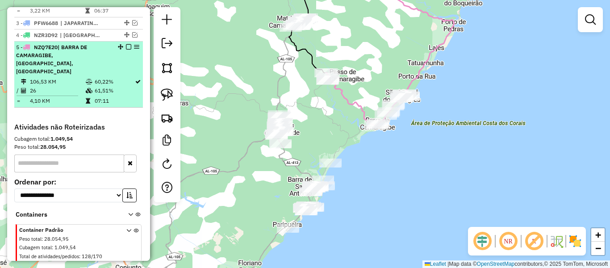
scroll to position [402, 0]
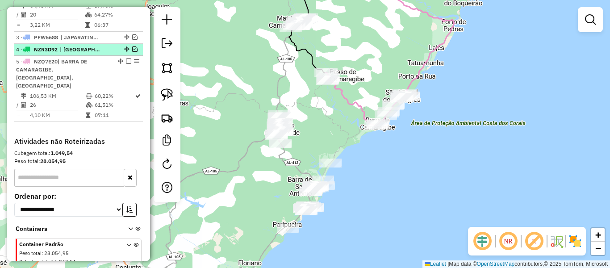
click at [133, 52] on em at bounding box center [134, 48] width 5 height 5
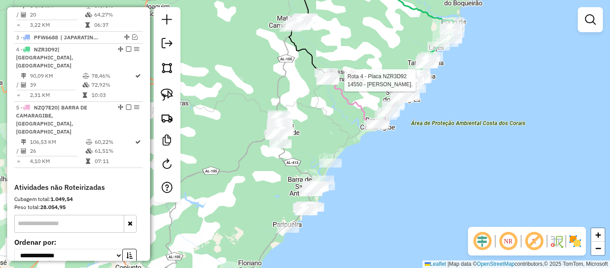
select select "**********"
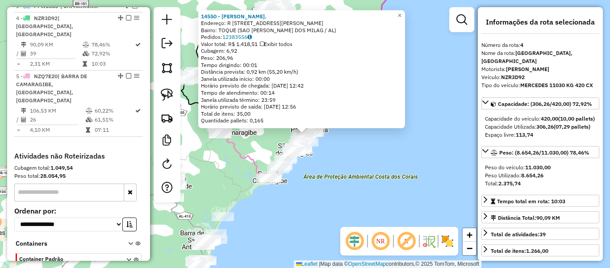
scroll to position [447, 0]
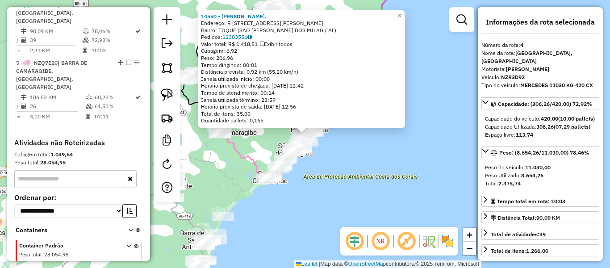
click at [414, 196] on div "14550 - Dep Do Neto. Endereço: R Rua Felisberto de Ataide, 0 Bairro: TOQUE (SAO…" at bounding box center [305, 134] width 610 height 268
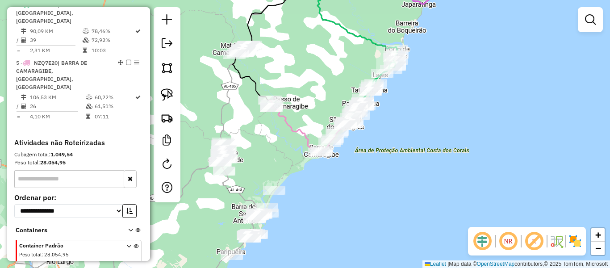
drag, startPoint x: 329, startPoint y: 180, endPoint x: 368, endPoint y: 163, distance: 43.2
click at [368, 163] on div "Janela de atendimento Grade de atendimento Capacidade Transportadoras Veículos …" at bounding box center [305, 134] width 610 height 268
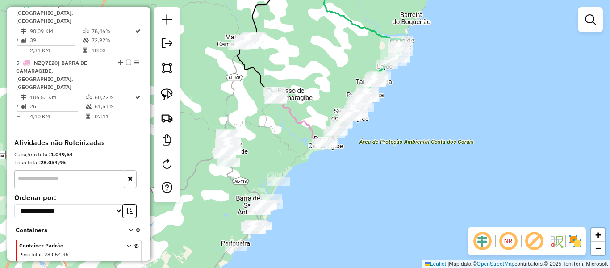
drag, startPoint x: 277, startPoint y: 152, endPoint x: 284, endPoint y: 136, distance: 17.8
click at [284, 136] on div "Janela de atendimento Grade de atendimento Capacidade Transportadoras Veículos …" at bounding box center [305, 134] width 610 height 268
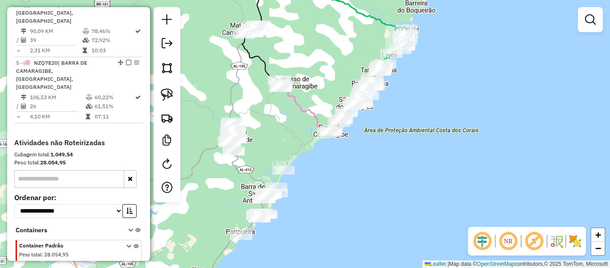
drag, startPoint x: 289, startPoint y: 140, endPoint x: 291, endPoint y: 135, distance: 5.4
click at [291, 135] on div "Janela de atendimento Grade de atendimento Capacidade Transportadoras Veículos …" at bounding box center [305, 134] width 610 height 268
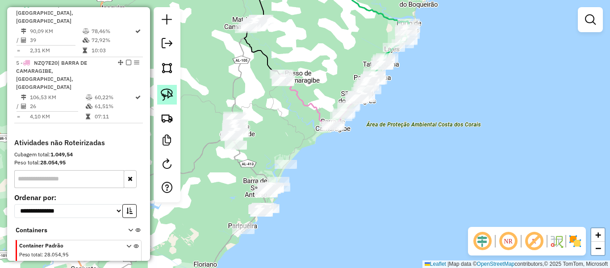
click at [169, 96] on img at bounding box center [167, 94] width 13 height 13
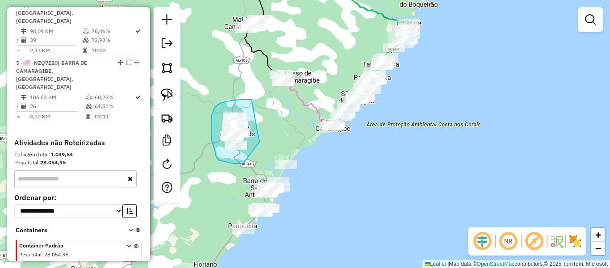
drag, startPoint x: 251, startPoint y: 100, endPoint x: 262, endPoint y: 139, distance: 41.2
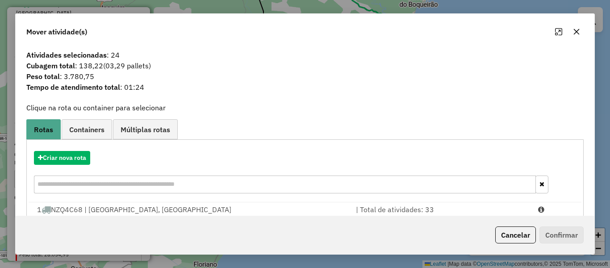
click at [578, 33] on icon "button" at bounding box center [577, 32] width 6 height 6
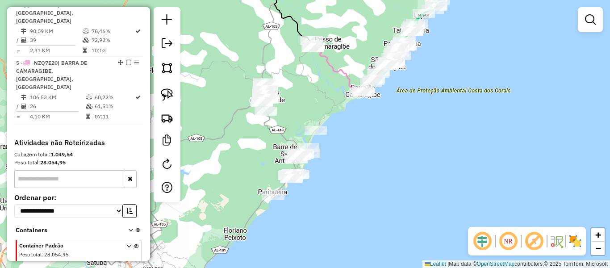
drag, startPoint x: 360, startPoint y: 161, endPoint x: 390, endPoint y: 127, distance: 45.3
click at [390, 127] on div "Janela de atendimento Grade de atendimento Capacidade Transportadoras Veículos …" at bounding box center [305, 134] width 610 height 268
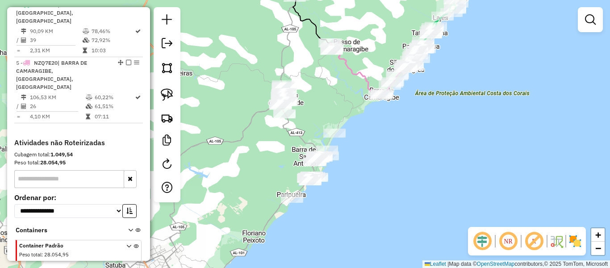
drag, startPoint x: 302, startPoint y: 90, endPoint x: 327, endPoint y: 93, distance: 24.8
click at [327, 93] on div "Janela de atendimento Grade de atendimento Capacidade Transportadoras Veículos …" at bounding box center [305, 134] width 610 height 268
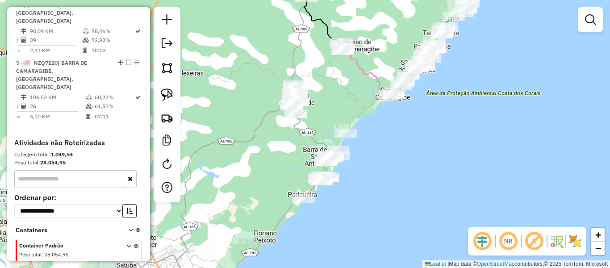
drag, startPoint x: 337, startPoint y: 95, endPoint x: 345, endPoint y: 94, distance: 8.1
click at [345, 94] on div "Janela de atendimento Grade de atendimento Capacidade Transportadoras Veículos …" at bounding box center [305, 134] width 610 height 268
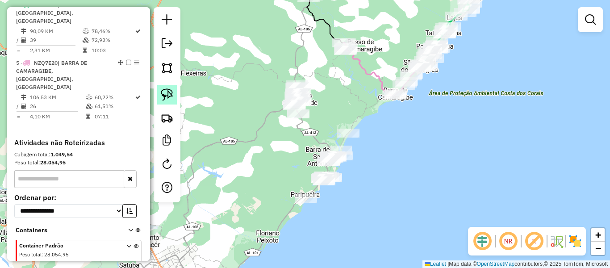
click at [172, 96] on img at bounding box center [167, 94] width 13 height 13
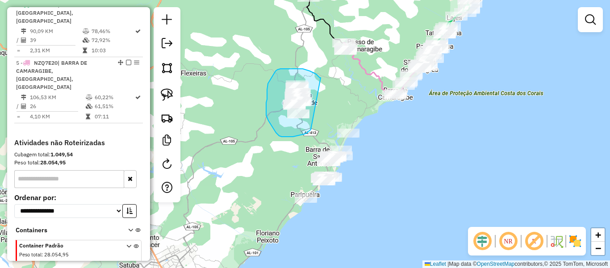
drag, startPoint x: 321, startPoint y: 78, endPoint x: 323, endPoint y: 119, distance: 41.6
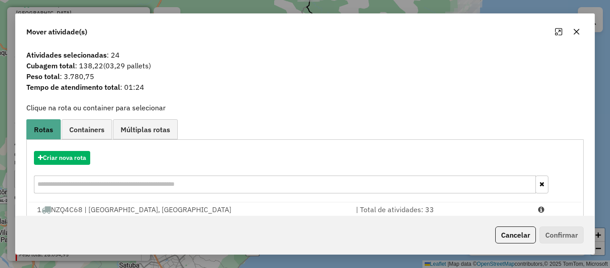
click at [579, 34] on icon "button" at bounding box center [576, 31] width 7 height 7
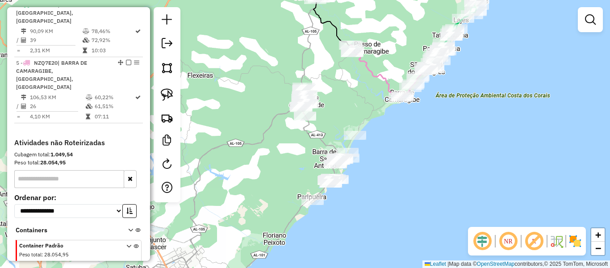
drag, startPoint x: 329, startPoint y: 117, endPoint x: 335, endPoint y: 119, distance: 7.1
click at [335, 119] on div "Janela de atendimento Grade de atendimento Capacidade Transportadoras Veículos …" at bounding box center [305, 134] width 610 height 268
click at [167, 95] on img at bounding box center [167, 94] width 13 height 13
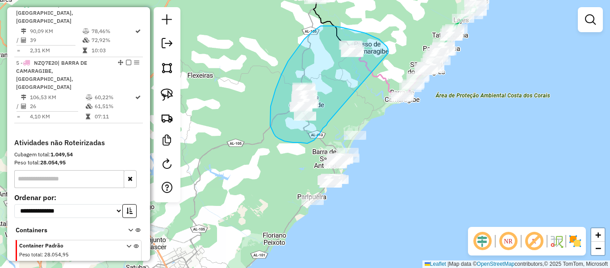
drag, startPoint x: 388, startPoint y: 53, endPoint x: 328, endPoint y: 122, distance: 91.5
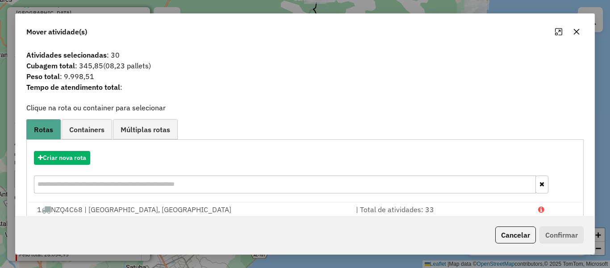
click at [577, 30] on icon "button" at bounding box center [576, 31] width 7 height 7
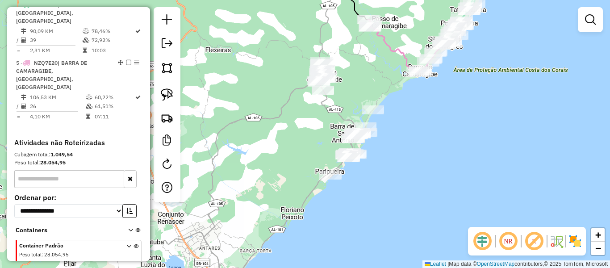
drag, startPoint x: 415, startPoint y: 167, endPoint x: 426, endPoint y: 146, distance: 23.8
click at [426, 146] on div "Janela de atendimento Grade de atendimento Capacidade Transportadoras Veículos …" at bounding box center [305, 134] width 610 height 268
click at [402, 161] on div "Janela de atendimento Grade de atendimento Capacidade Transportadoras Veículos …" at bounding box center [305, 134] width 610 height 268
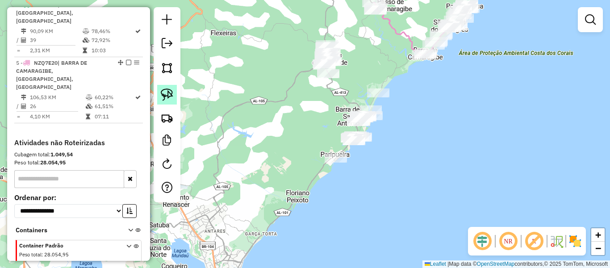
click at [171, 91] on img at bounding box center [167, 94] width 13 height 13
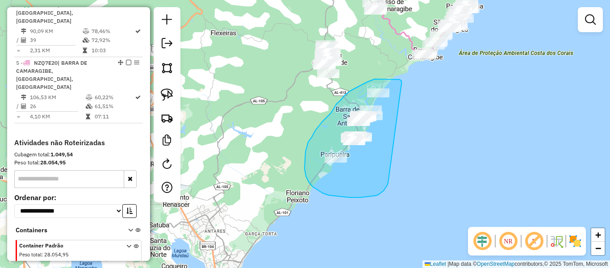
drag, startPoint x: 402, startPoint y: 84, endPoint x: 389, endPoint y: 180, distance: 97.7
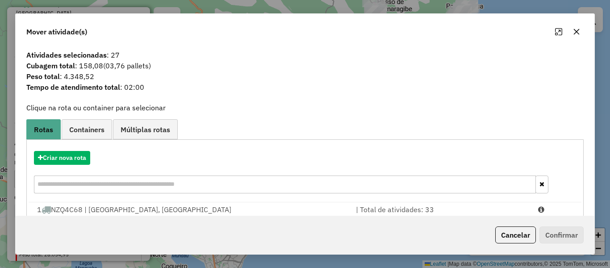
click at [573, 32] on icon "button" at bounding box center [576, 31] width 7 height 7
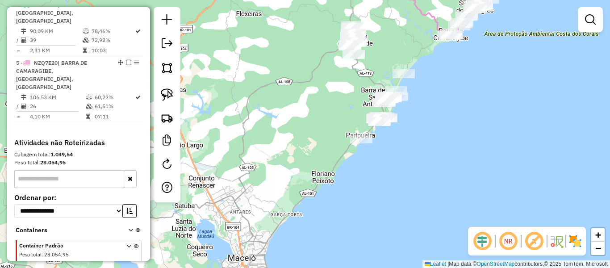
drag, startPoint x: 378, startPoint y: 175, endPoint x: 403, endPoint y: 155, distance: 31.9
click at [403, 155] on div "Janela de atendimento Grade de atendimento Capacidade Transportadoras Veículos …" at bounding box center [305, 134] width 610 height 268
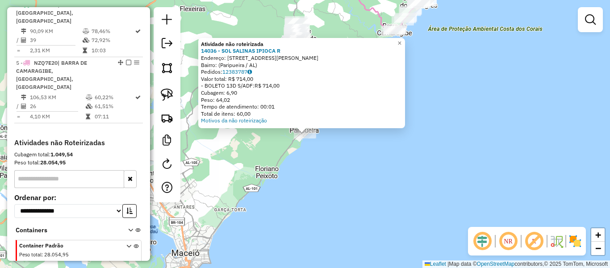
click at [381, 172] on div "Atividade não roteirizada 14036 - SOL SALINAS IPIOCA R Endereço: Rua Carlos Bor…" at bounding box center [305, 134] width 610 height 268
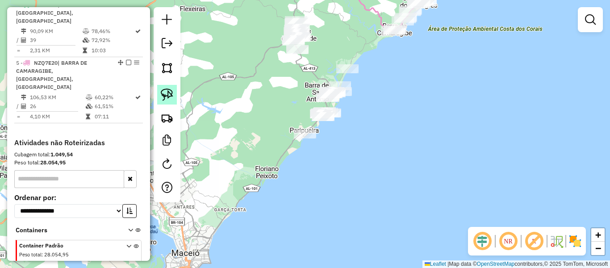
click at [165, 96] on img at bounding box center [167, 94] width 13 height 13
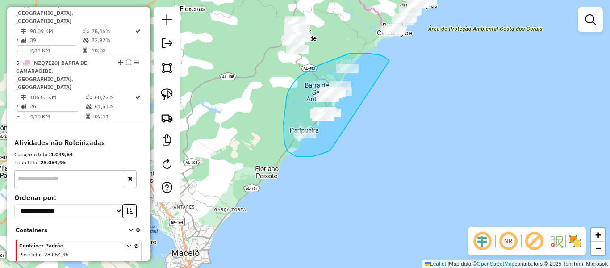
drag, startPoint x: 390, startPoint y: 61, endPoint x: 331, endPoint y: 150, distance: 107.0
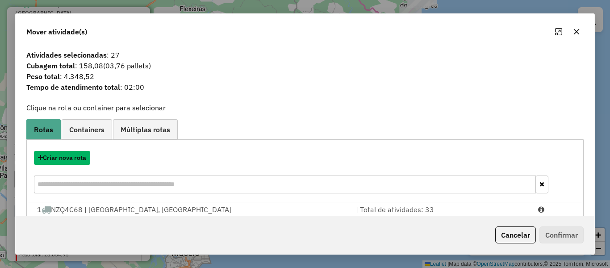
click at [63, 162] on button "Criar nova rota" at bounding box center [62, 158] width 56 height 14
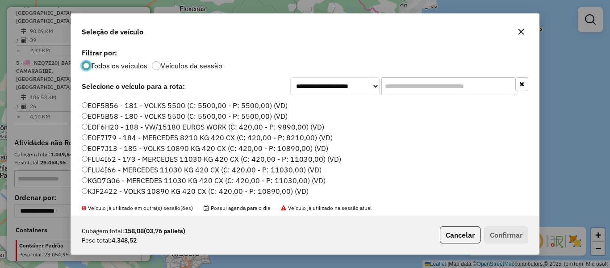
scroll to position [45, 0]
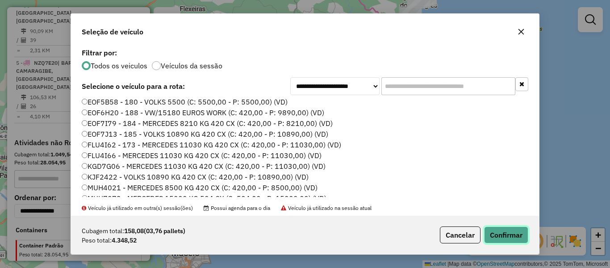
click at [513, 234] on button "Confirmar" at bounding box center [506, 234] width 44 height 17
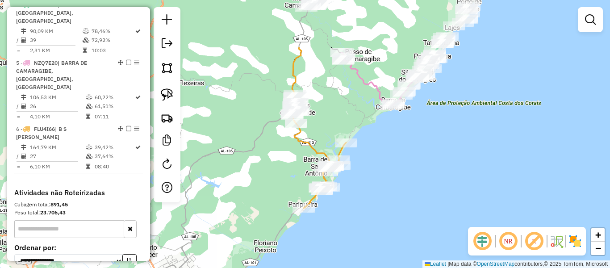
drag, startPoint x: 379, startPoint y: 157, endPoint x: 378, endPoint y: 231, distance: 74.2
click at [378, 231] on div "Janela de atendimento Grade de atendimento Capacidade Transportadoras Veículos …" at bounding box center [305, 134] width 610 height 268
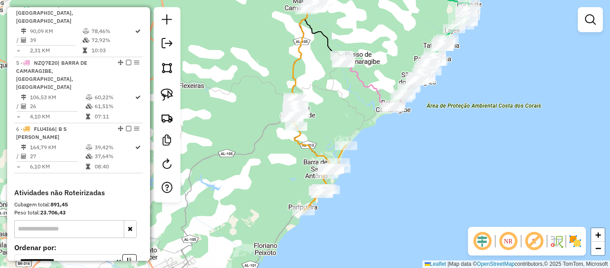
drag, startPoint x: 335, startPoint y: 113, endPoint x: 335, endPoint y: 129, distance: 15.2
click at [335, 129] on div "Janela de atendimento Grade de atendimento Capacidade Transportadoras Veículos …" at bounding box center [305, 134] width 610 height 268
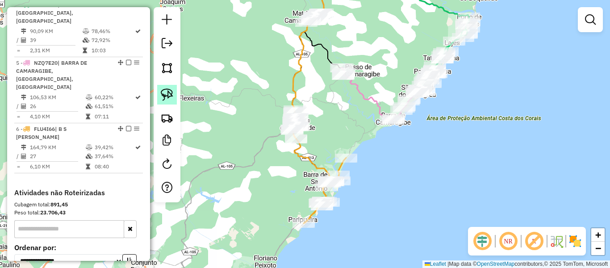
click at [167, 96] on img at bounding box center [167, 94] width 13 height 13
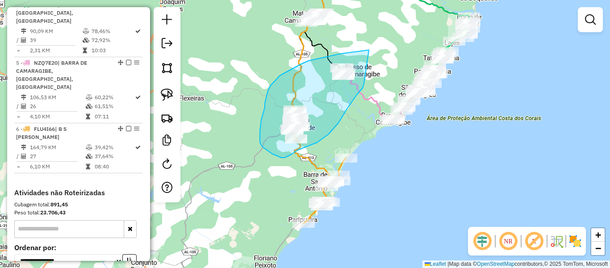
drag, startPoint x: 369, startPoint y: 50, endPoint x: 364, endPoint y: 84, distance: 33.9
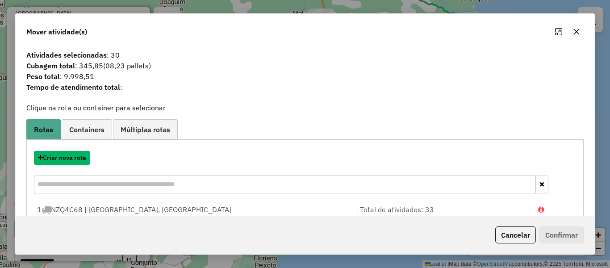
click at [73, 158] on button "Criar nova rota" at bounding box center [62, 158] width 56 height 14
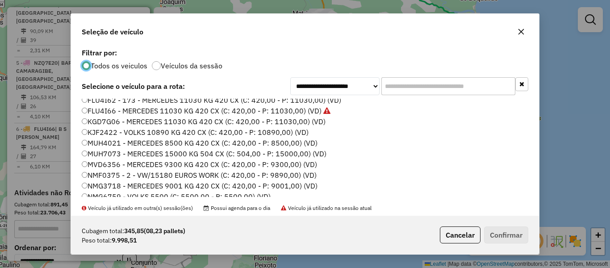
scroll to position [134, 0]
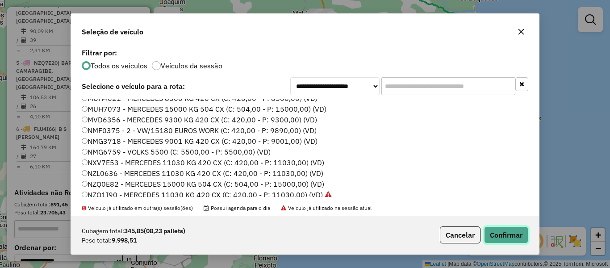
click at [515, 240] on button "Confirmar" at bounding box center [506, 234] width 44 height 17
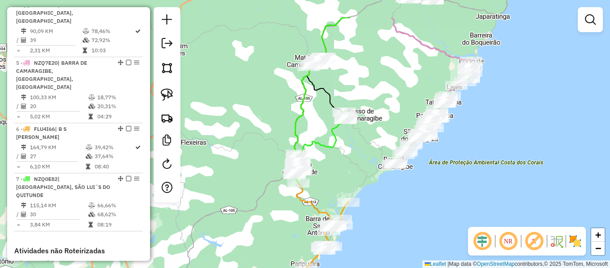
drag, startPoint x: 374, startPoint y: 152, endPoint x: 372, endPoint y: 211, distance: 59.0
click at [374, 216] on div "Janela de atendimento Grade de atendimento Capacidade Transportadoras Veículos …" at bounding box center [305, 134] width 610 height 268
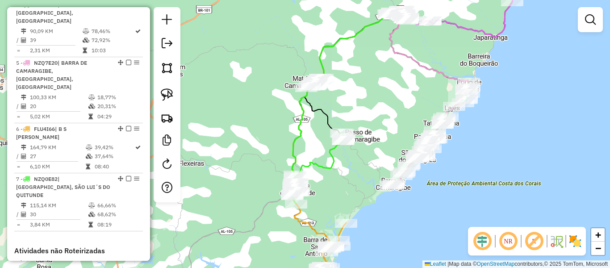
drag, startPoint x: 381, startPoint y: 95, endPoint x: 379, endPoint y: 125, distance: 30.5
click at [379, 125] on div "Janela de atendimento Grade de atendimento Capacidade Transportadoras Veículos …" at bounding box center [305, 134] width 610 height 268
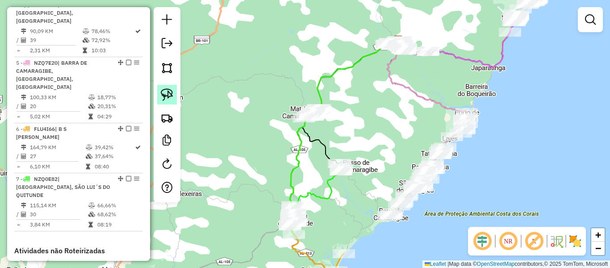
click at [168, 92] on img at bounding box center [167, 94] width 13 height 13
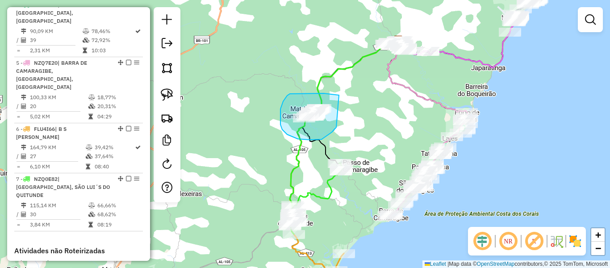
drag, startPoint x: 339, startPoint y: 95, endPoint x: 340, endPoint y: 121, distance: 25.9
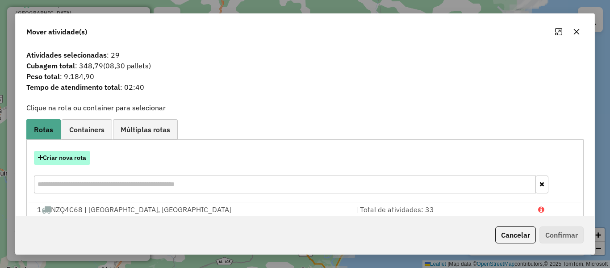
click at [59, 160] on button "Criar nova rota" at bounding box center [62, 158] width 56 height 14
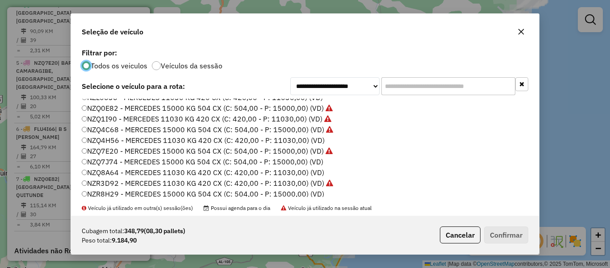
scroll to position [223, 0]
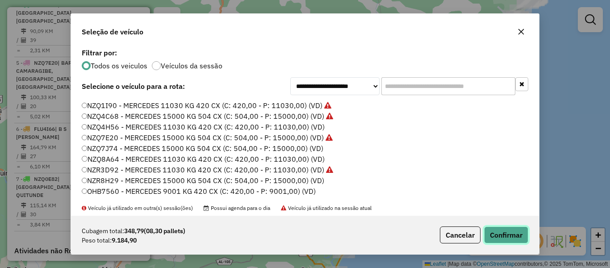
click at [511, 236] on button "Confirmar" at bounding box center [506, 234] width 44 height 17
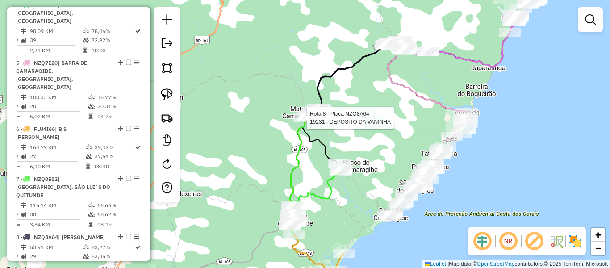
select select "**********"
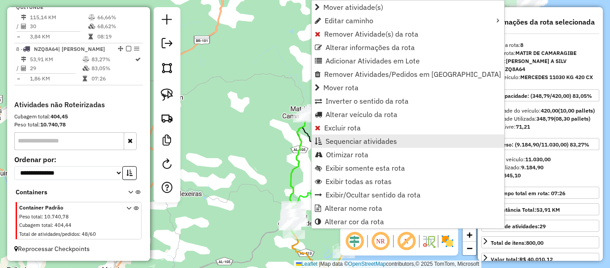
scroll to position [643, 0]
click at [356, 140] on span "Sequenciar atividades" at bounding box center [361, 141] width 71 height 7
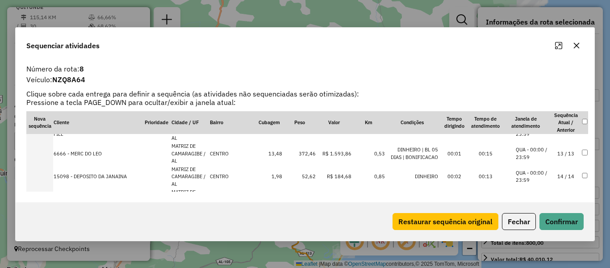
scroll to position [313, 0]
click at [580, 44] on icon "button" at bounding box center [576, 45] width 7 height 7
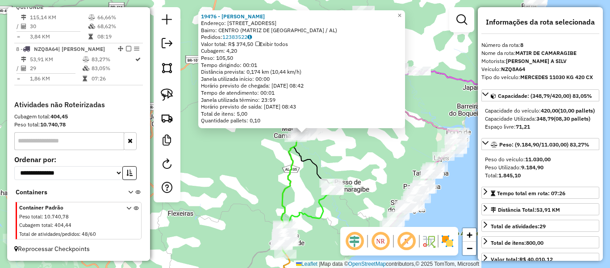
click at [574, 172] on div "Peso Utilizado: 9.184,90" at bounding box center [540, 167] width 111 height 8
click at [351, 148] on div "19476 - RENATA FLOR Endereço: Rua Santa Rita 73 Bairro: CENTRO (MATRIZ DE CAMAR…" at bounding box center [305, 134] width 610 height 268
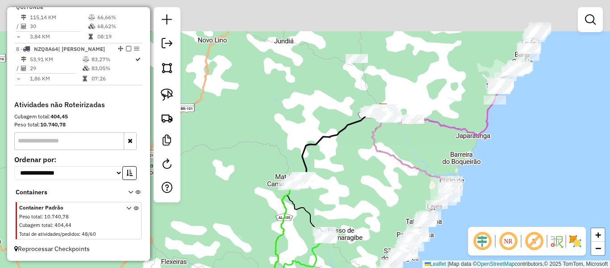
drag, startPoint x: 362, startPoint y: 143, endPoint x: 294, endPoint y: 161, distance: 70.2
click at [353, 197] on div "Janela de atendimento Grade de atendimento Capacidade Transportadoras Veículos …" at bounding box center [305, 134] width 610 height 268
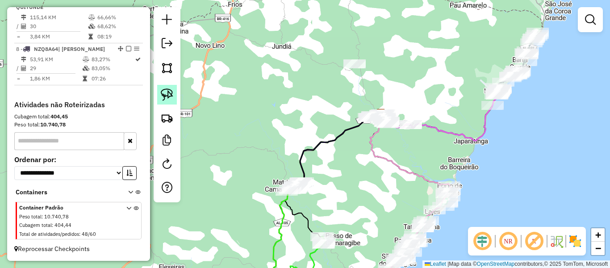
click at [168, 98] on img at bounding box center [167, 94] width 13 height 13
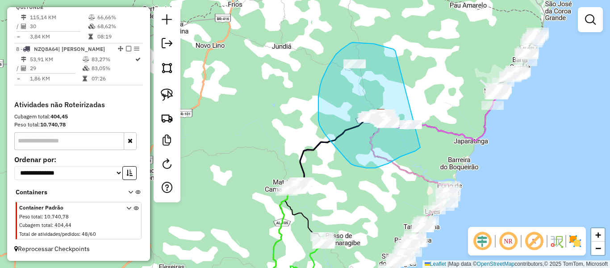
drag, startPoint x: 395, startPoint y: 51, endPoint x: 423, endPoint y: 123, distance: 76.9
click at [423, 122] on hb-app "Aguarde... Pop-up bloqueado! Seu navegador bloqueou automáticamente a abertura …" at bounding box center [305, 134] width 610 height 268
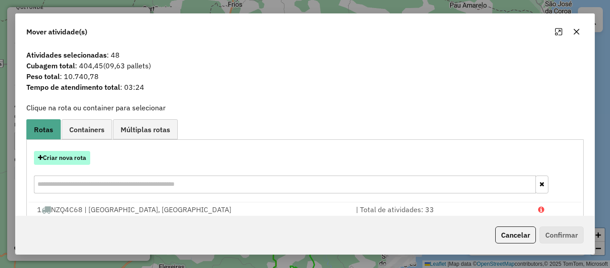
click at [60, 159] on button "Criar nova rota" at bounding box center [62, 158] width 56 height 14
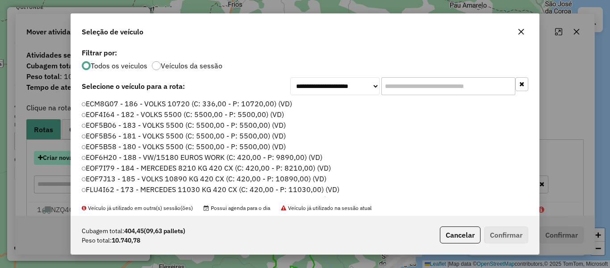
scroll to position [5, 3]
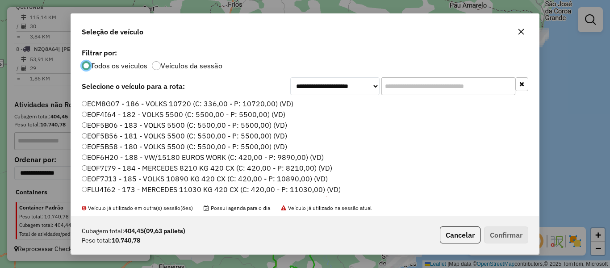
click at [523, 31] on icon "button" at bounding box center [522, 32] width 6 height 6
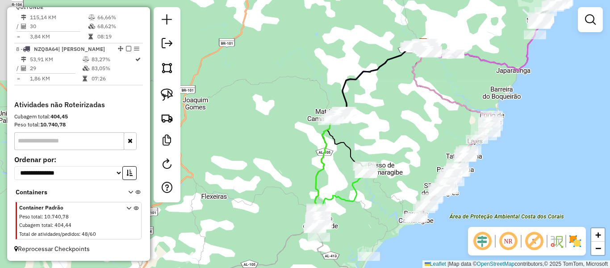
drag, startPoint x: 413, startPoint y: 170, endPoint x: 452, endPoint y: 117, distance: 66.2
click at [470, 72] on icon at bounding box center [452, 117] width 80 height 146
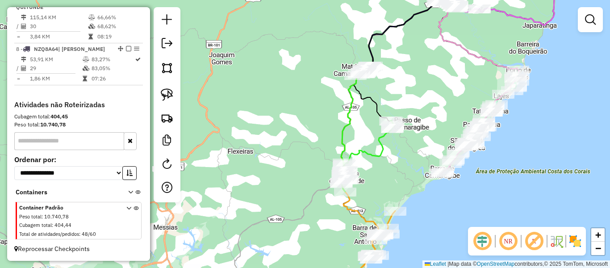
drag, startPoint x: 442, startPoint y: 130, endPoint x: 455, endPoint y: 109, distance: 24.9
click at [455, 109] on div "Janela de atendimento Grade de atendimento Capacidade Transportadoras Veículos …" at bounding box center [305, 134] width 610 height 268
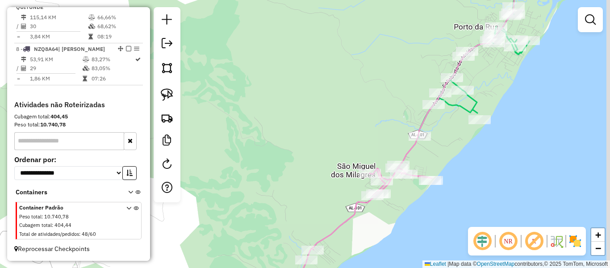
drag, startPoint x: 485, startPoint y: 143, endPoint x: 465, endPoint y: 145, distance: 19.7
click at [465, 145] on div "Janela de atendimento Grade de atendimento Capacidade Transportadoras Veículos …" at bounding box center [305, 134] width 610 height 268
click at [168, 94] on img at bounding box center [167, 94] width 13 height 13
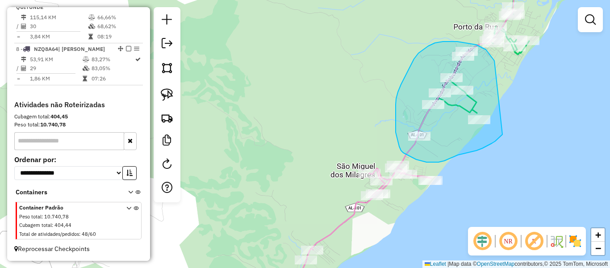
drag, startPoint x: 494, startPoint y: 61, endPoint x: 503, endPoint y: 134, distance: 74.2
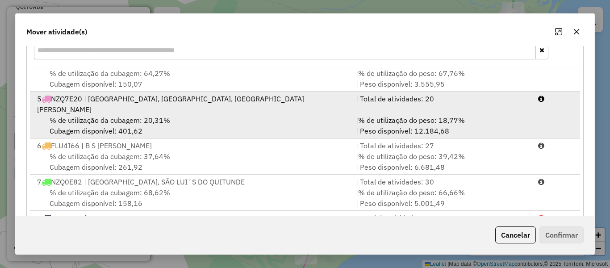
scroll to position [180, 0]
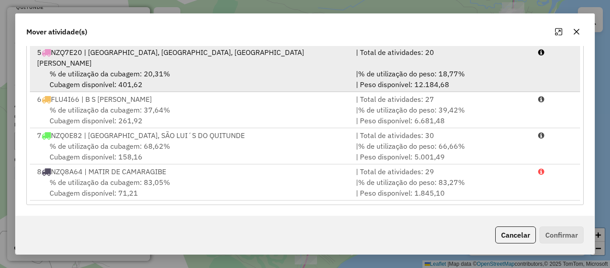
click at [251, 70] on div "% de utilização da cubagem: 20,31% Cubagem disponível: 401,62" at bounding box center [191, 78] width 319 height 21
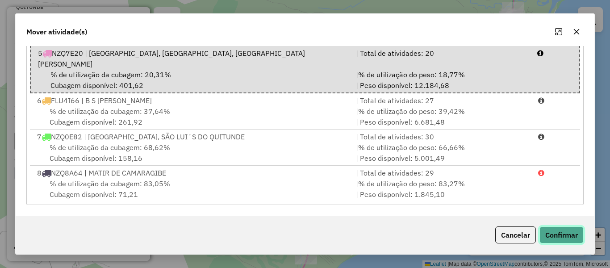
click at [559, 242] on button "Confirmar" at bounding box center [562, 234] width 44 height 17
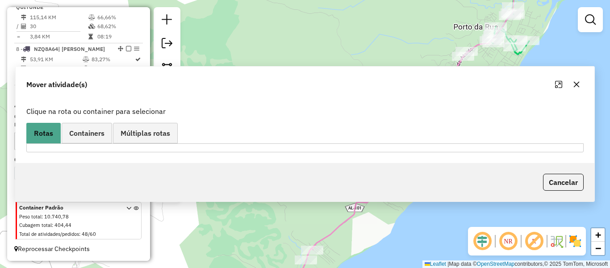
scroll to position [0, 0]
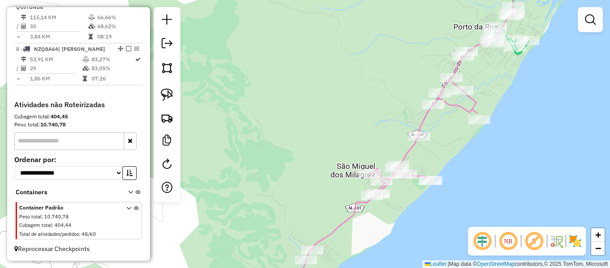
select select "**********"
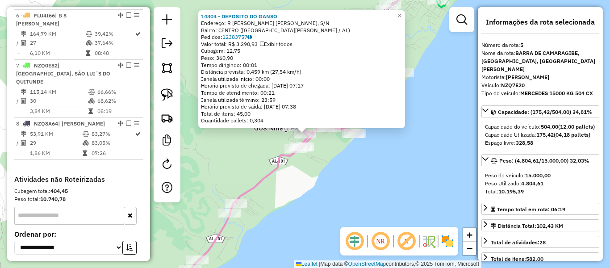
scroll to position [505, 0]
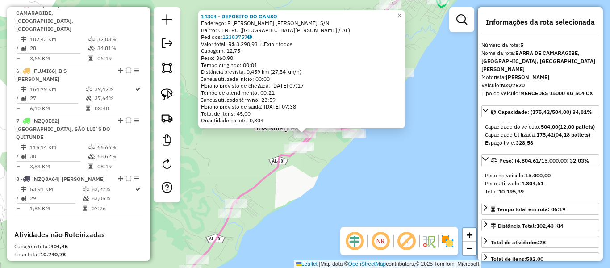
click at [371, 174] on div "14304 - DEPOSITO DO GANSO Endereço: R Vigário Bello, S/N Bairro: CENTRO (SAO MI…" at bounding box center [305, 134] width 610 height 268
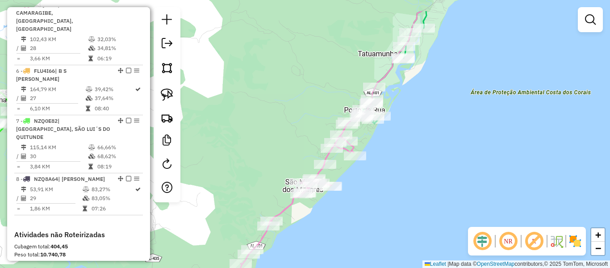
drag, startPoint x: 423, startPoint y: 134, endPoint x: 380, endPoint y: 161, distance: 51.0
click at [386, 173] on div "Janela de atendimento Grade de atendimento Capacidade Transportadoras Veículos …" at bounding box center [305, 134] width 610 height 268
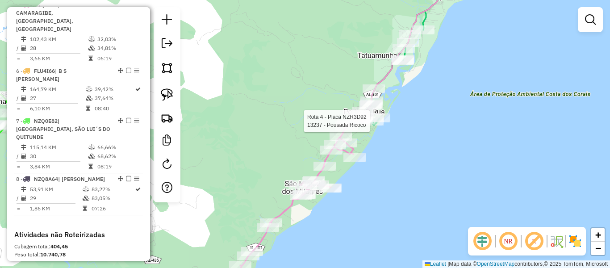
select select "**********"
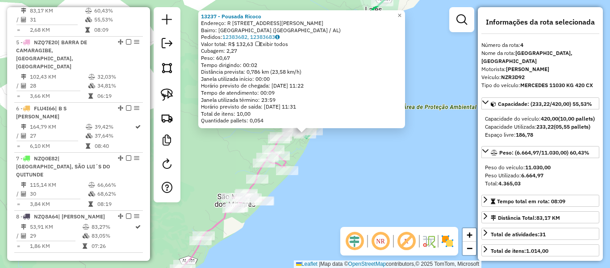
scroll to position [447, 0]
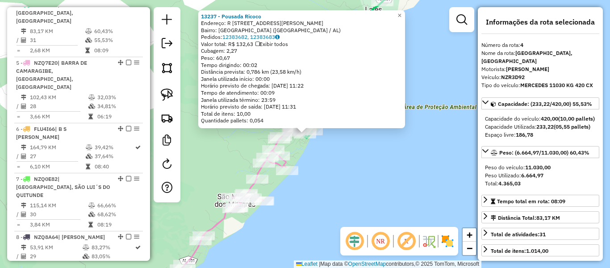
click at [394, 163] on div "13237 - Pousada Ricoco Endereço: R Rua Aderbal Da Raposo, S/N Bairro: PORTO DA …" at bounding box center [305, 134] width 610 height 268
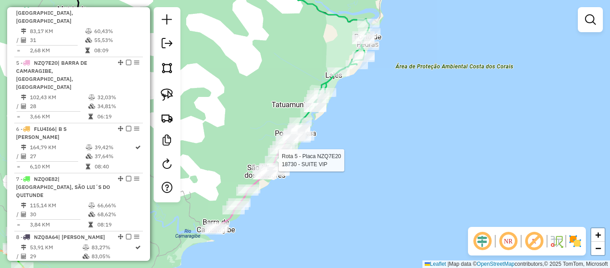
select select "**********"
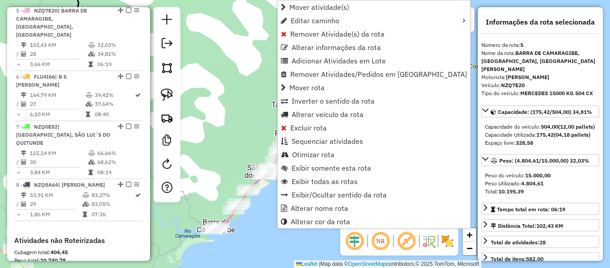
scroll to position [505, 0]
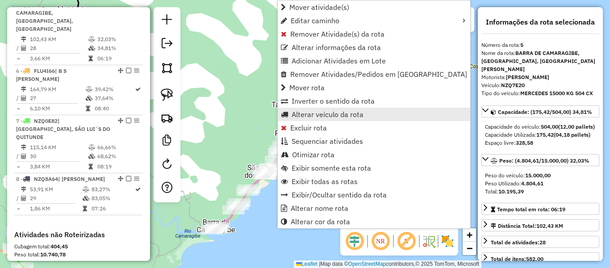
click at [318, 117] on span "Alterar veículo da rota" at bounding box center [328, 114] width 72 height 7
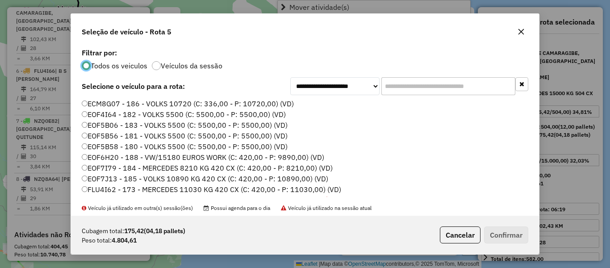
scroll to position [5, 3]
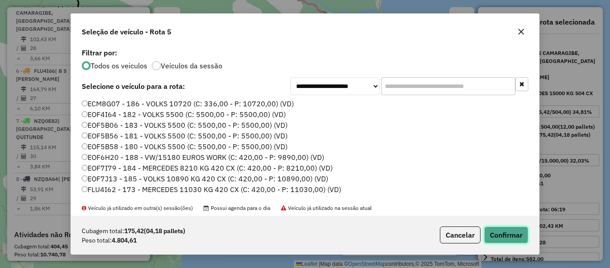
click at [509, 238] on button "Confirmar" at bounding box center [506, 234] width 44 height 17
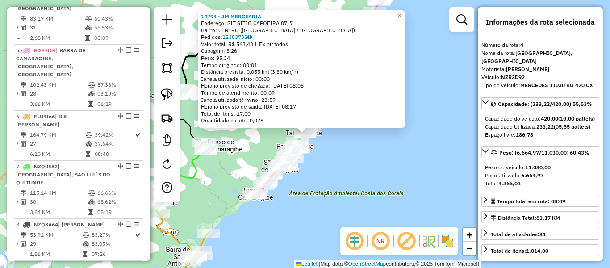
scroll to position [458, 0]
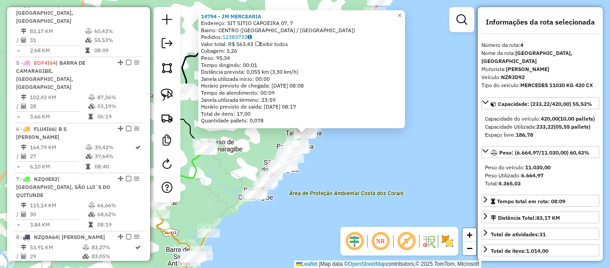
click at [364, 156] on div "14794 - JM MERCEARIA Endereço: SIT SITIO CAPOEIRA 07, 7 Bairro: CENTRO (PORTO D…" at bounding box center [305, 134] width 610 height 268
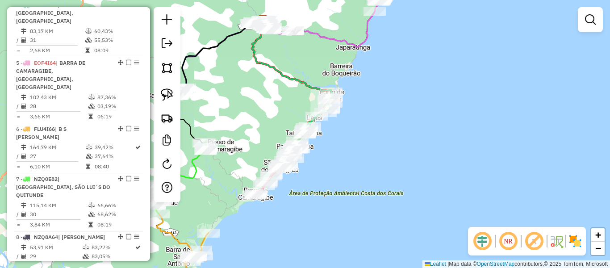
click at [364, 156] on div "Janela de atendimento Grade de atendimento Capacidade Transportadoras Veículos …" at bounding box center [305, 134] width 610 height 268
drag, startPoint x: 373, startPoint y: 138, endPoint x: 356, endPoint y: 174, distance: 40.6
click at [363, 174] on div "Janela de atendimento Grade de atendimento Capacidade Transportadoras Veículos …" at bounding box center [305, 134] width 610 height 268
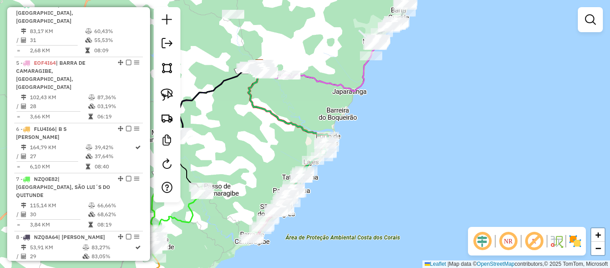
drag, startPoint x: 285, startPoint y: 92, endPoint x: 294, endPoint y: 103, distance: 14.3
click at [295, 103] on div "Janela de atendimento Grade de atendimento Capacidade Transportadoras Veículos …" at bounding box center [305, 134] width 610 height 268
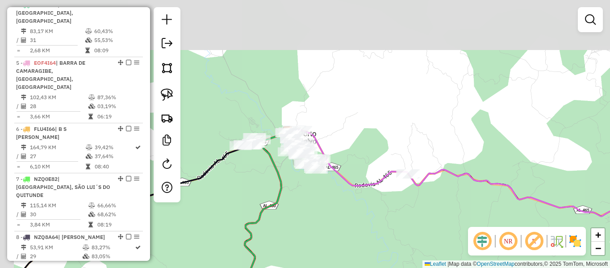
drag, startPoint x: 278, startPoint y: 118, endPoint x: 327, endPoint y: 181, distance: 79.3
click at [341, 197] on div "Janela de atendimento Grade de atendimento Capacidade Transportadoras Veículos …" at bounding box center [305, 134] width 610 height 268
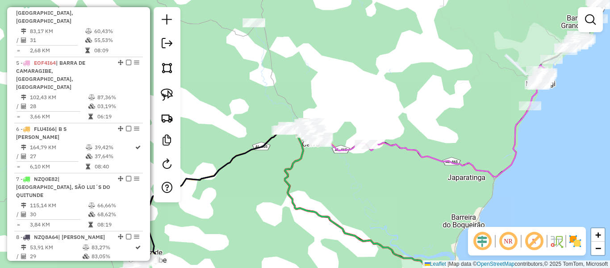
drag, startPoint x: 325, startPoint y: 110, endPoint x: 335, endPoint y: 128, distance: 21.2
click at [335, 128] on div "Janela de atendimento Grade de atendimento Capacidade Transportadoras Veículos …" at bounding box center [305, 134] width 610 height 268
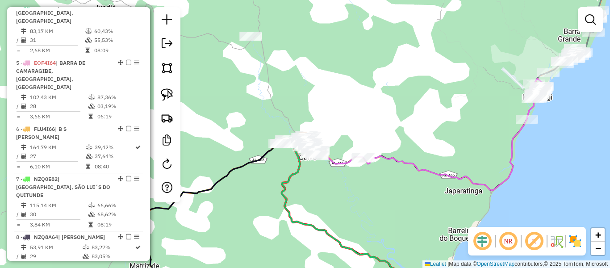
drag, startPoint x: 304, startPoint y: 38, endPoint x: 289, endPoint y: 33, distance: 15.7
click at [289, 33] on div "Janela de atendimento Grade de atendimento Capacidade Transportadoras Veículos …" at bounding box center [305, 134] width 610 height 268
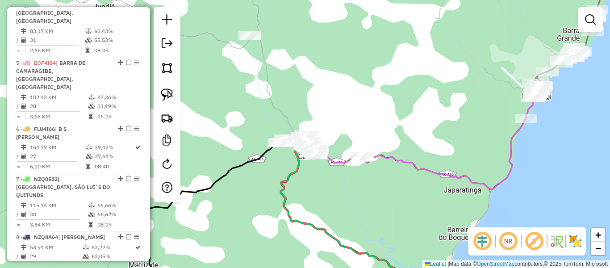
click at [293, 78] on div "Janela de atendimento Grade de atendimento Capacidade Transportadoras Veículos …" at bounding box center [305, 134] width 610 height 268
click at [168, 94] on img at bounding box center [167, 94] width 13 height 13
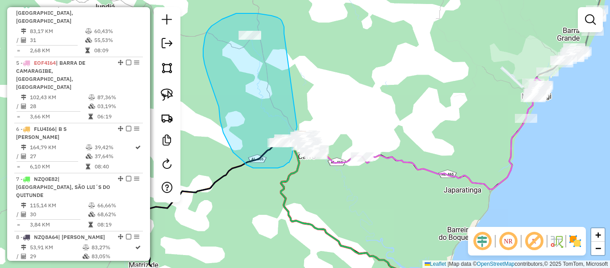
drag, startPoint x: 284, startPoint y: 34, endPoint x: 298, endPoint y: 125, distance: 92.5
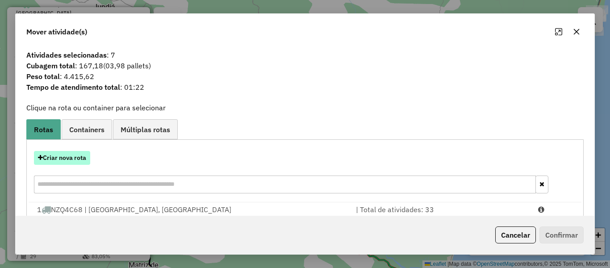
click at [60, 163] on button "Criar nova rota" at bounding box center [62, 158] width 56 height 14
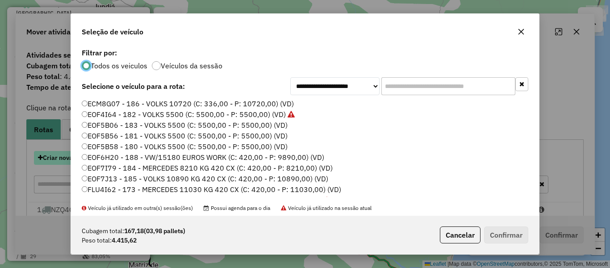
scroll to position [5, 3]
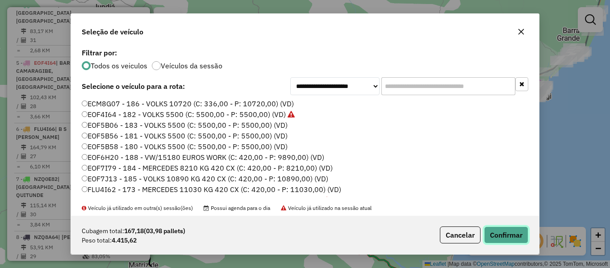
click at [499, 231] on button "Confirmar" at bounding box center [506, 234] width 44 height 17
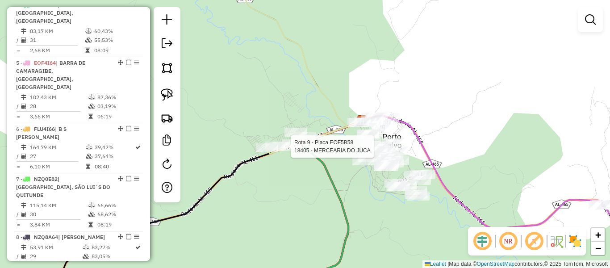
select select "**********"
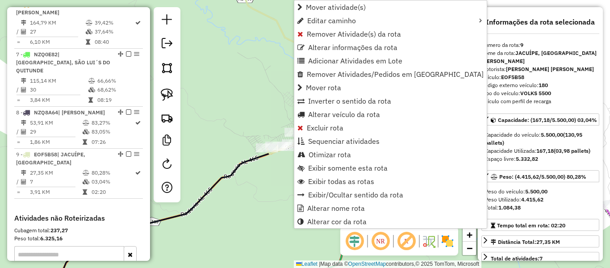
scroll to position [704, 0]
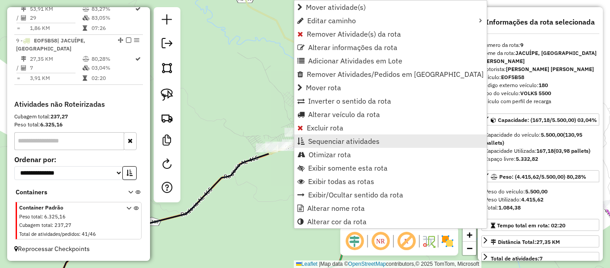
click at [324, 141] on span "Sequenciar atividades" at bounding box center [343, 141] width 71 height 7
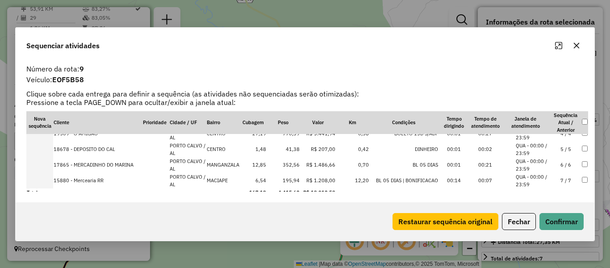
scroll to position [60, 0]
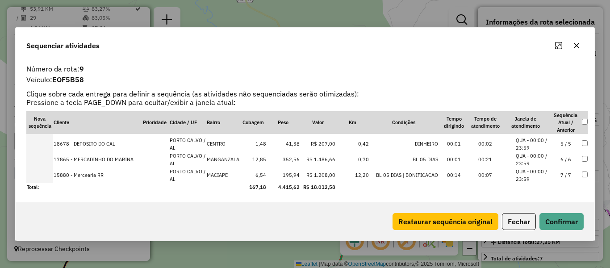
click at [573, 47] on icon "button" at bounding box center [576, 45] width 7 height 7
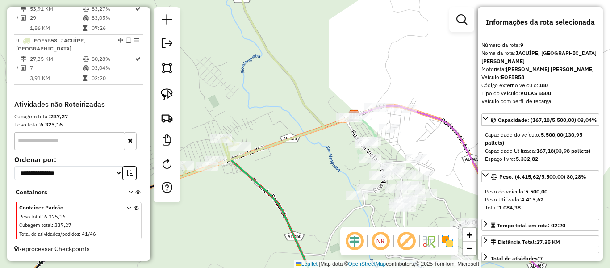
drag, startPoint x: 357, startPoint y: 142, endPoint x: 337, endPoint y: 134, distance: 21.4
click at [339, 134] on div "Janela de atendimento Grade de atendimento Capacidade Transportadoras Veículos …" at bounding box center [305, 134] width 610 height 268
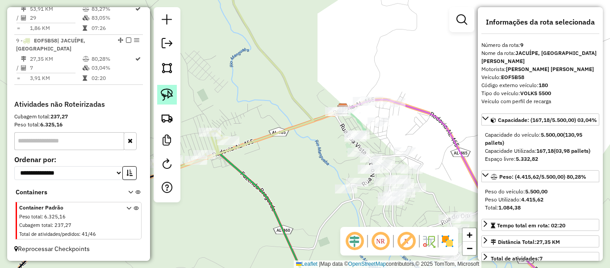
click at [167, 96] on img at bounding box center [167, 94] width 13 height 13
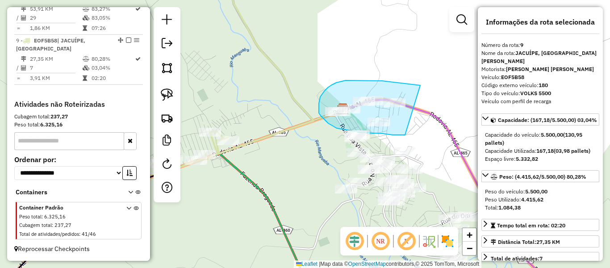
drag, startPoint x: 420, startPoint y: 85, endPoint x: 409, endPoint y: 133, distance: 48.8
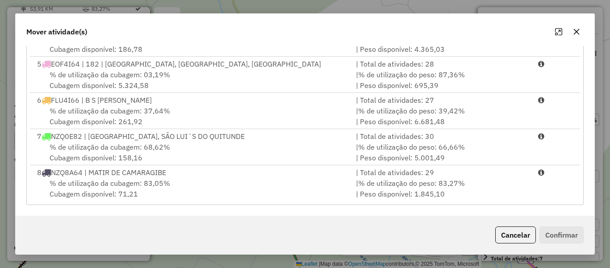
scroll to position [122, 0]
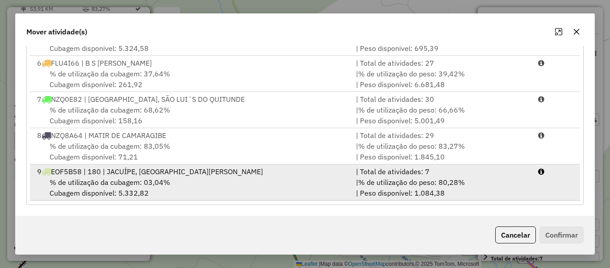
click at [175, 184] on div "% de utilização da cubagem: 03,04% Cubagem disponível: 5.332,82" at bounding box center [191, 187] width 319 height 21
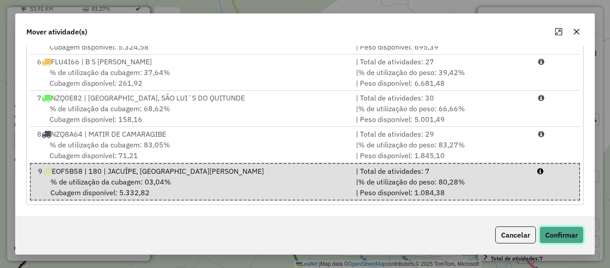
click at [573, 235] on button "Confirmar" at bounding box center [562, 234] width 44 height 17
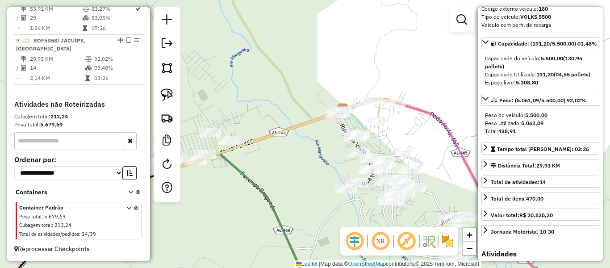
scroll to position [89, 0]
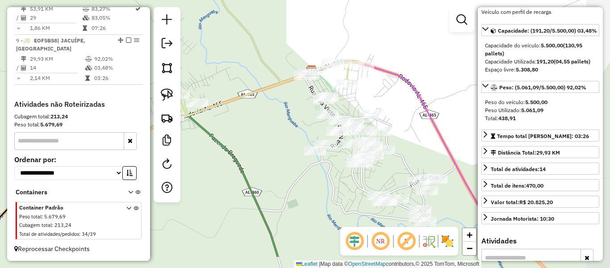
drag, startPoint x: 342, startPoint y: 139, endPoint x: 310, endPoint y: 96, distance: 53.6
click at [310, 96] on div "Janela de atendimento Grade de atendimento Capacidade Transportadoras Veículos …" at bounding box center [305, 134] width 610 height 268
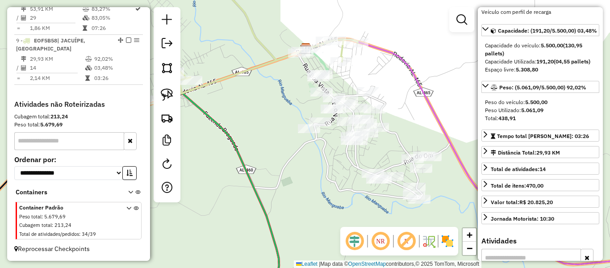
drag, startPoint x: 293, startPoint y: 133, endPoint x: 282, endPoint y: 101, distance: 33.1
click at [282, 102] on div "Janela de atendimento Grade de atendimento Capacidade Transportadoras Veículos …" at bounding box center [305, 134] width 610 height 268
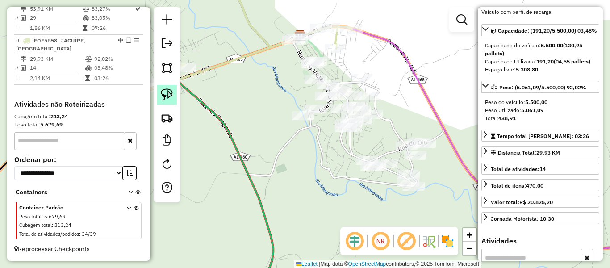
click at [166, 93] on img at bounding box center [167, 94] width 13 height 13
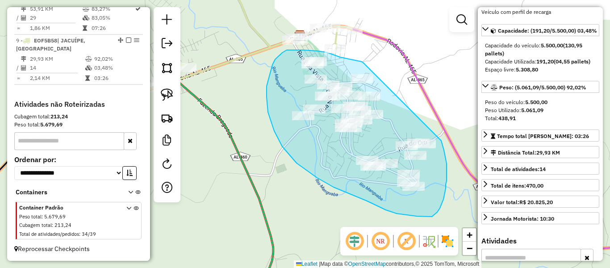
drag, startPoint x: 363, startPoint y: 63, endPoint x: 441, endPoint y: 139, distance: 109.0
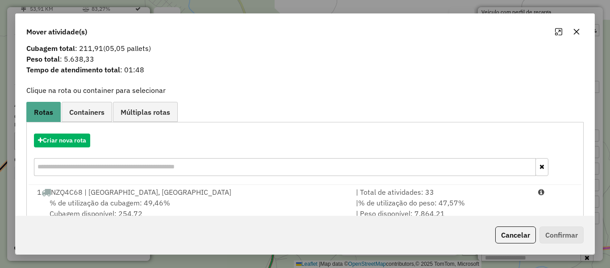
scroll to position [0, 0]
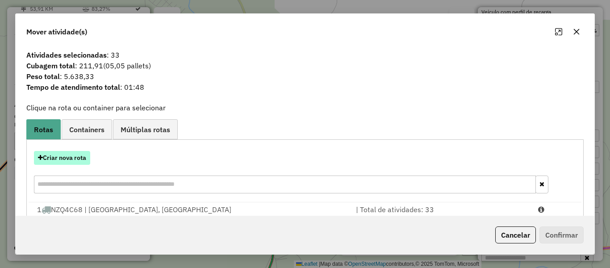
click at [47, 159] on button "Criar nova rota" at bounding box center [62, 158] width 56 height 14
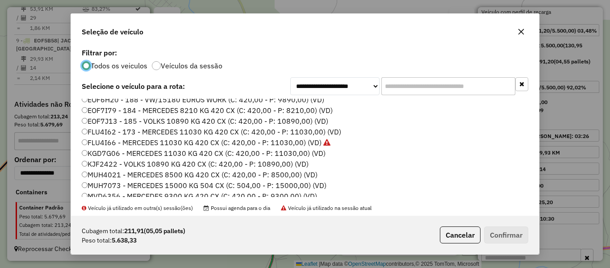
scroll to position [45, 0]
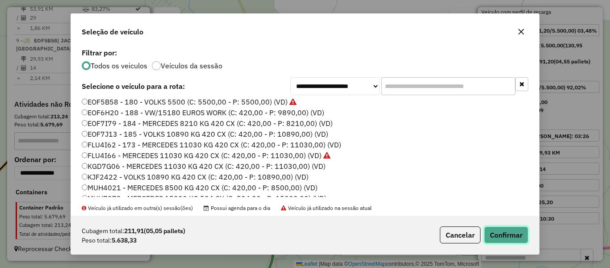
click at [519, 237] on button "Confirmar" at bounding box center [506, 234] width 44 height 17
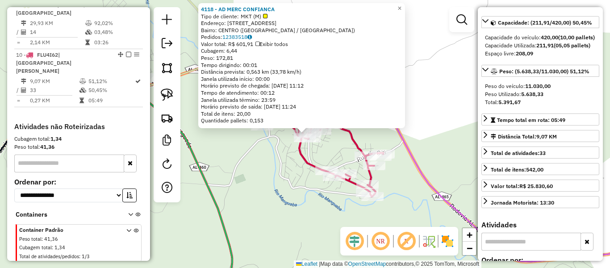
scroll to position [746, 0]
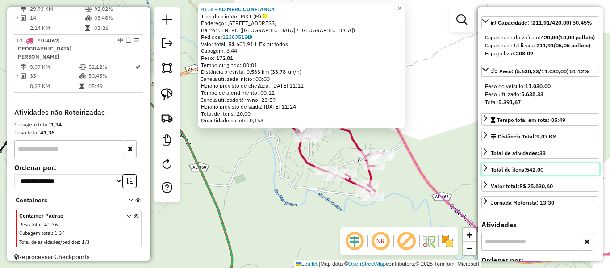
click at [560, 175] on link "Total de itens: 542,00" at bounding box center [541, 169] width 118 height 12
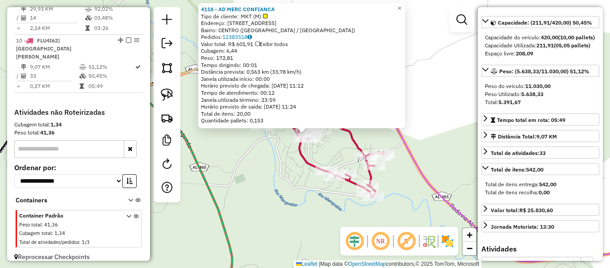
click at [432, 171] on div "4118 - AD MERC CONFIANCA Tipo de cliente: MKT (M) Endereço: R SAO BENEDITO, 184…" at bounding box center [305, 134] width 610 height 268
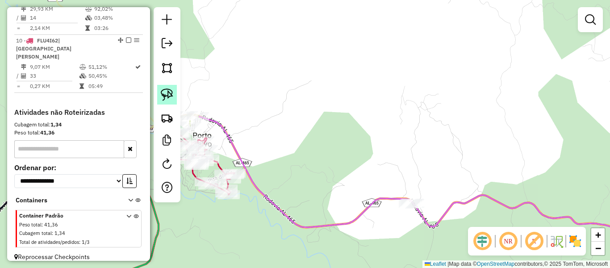
click at [168, 96] on img at bounding box center [167, 94] width 13 height 13
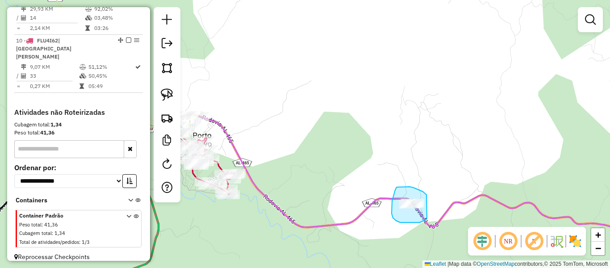
drag, startPoint x: 427, startPoint y: 195, endPoint x: 427, endPoint y: 219, distance: 24.1
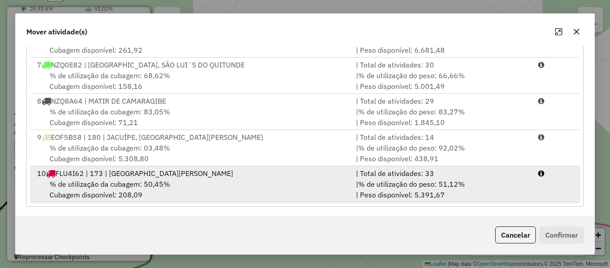
scroll to position [180, 0]
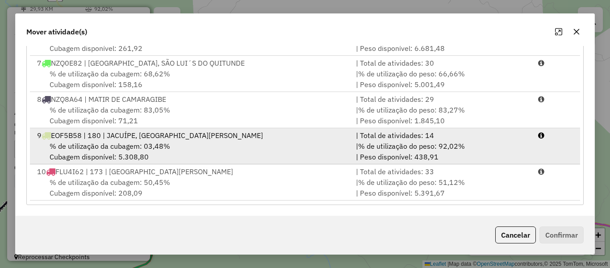
click at [167, 141] on div "% de utilização da cubagem: 03,48% Cubagem disponível: 5.308,80" at bounding box center [191, 151] width 319 height 21
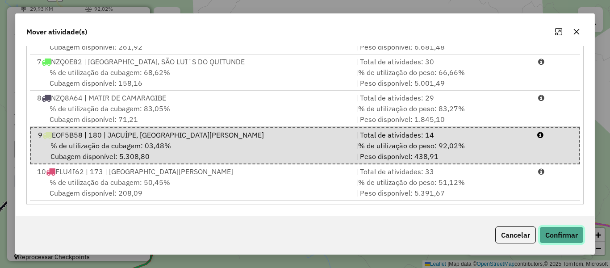
click at [570, 236] on button "Confirmar" at bounding box center [562, 234] width 44 height 17
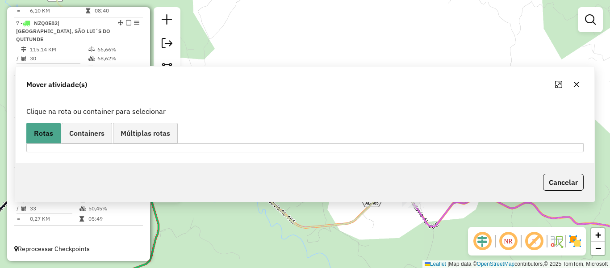
scroll to position [0, 0]
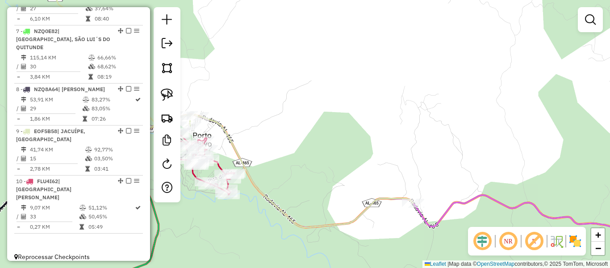
click at [359, 194] on div "Janela de atendimento Grade de atendimento Capacidade Transportadoras Veículos …" at bounding box center [305, 134] width 610 height 268
select select "**********"
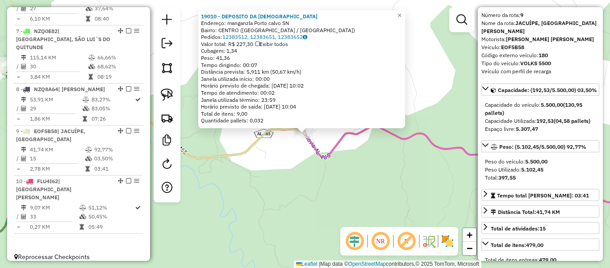
scroll to position [45, 0]
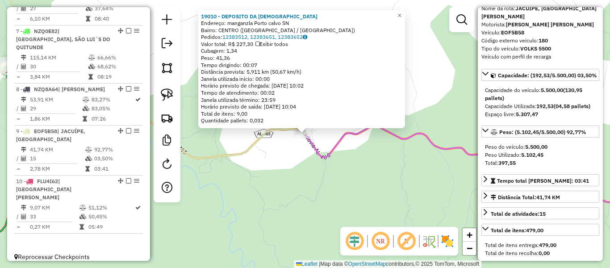
click at [422, 177] on div "19010 - DEPOSITO DA CRISTINN Endereço: manganzla Porto calvo SN Bairro: CENTRO …" at bounding box center [305, 134] width 610 height 268
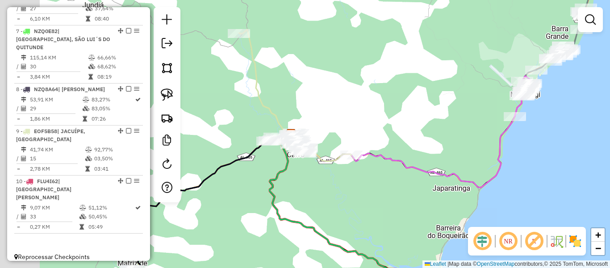
drag, startPoint x: 308, startPoint y: 190, endPoint x: 390, endPoint y: 168, distance: 84.2
click at [390, 168] on div "Janela de atendimento Grade de atendimento Capacidade Transportadoras Veículos …" at bounding box center [305, 134] width 610 height 268
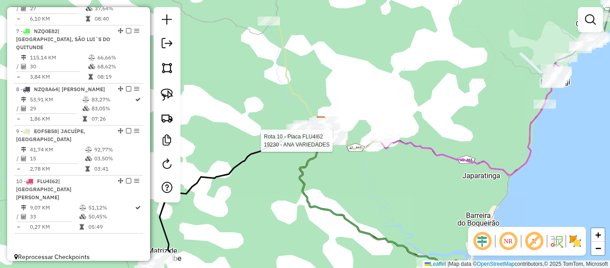
select select "**********"
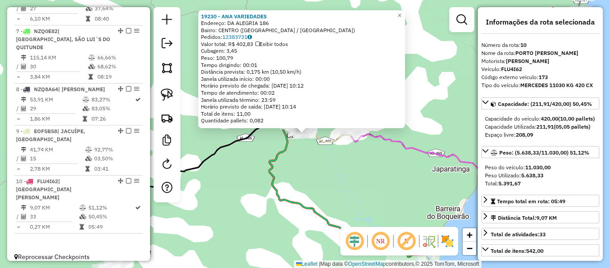
click at [339, 184] on div "19230 - ANA VARIEDADES Endereço: DA ALEGRIA 186 Bairro: CENTRO (PORTO CALVO / A…" at bounding box center [305, 134] width 610 height 268
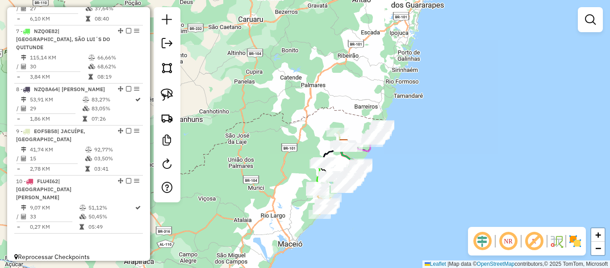
drag, startPoint x: 383, startPoint y: 190, endPoint x: 388, endPoint y: 160, distance: 30.8
click at [390, 159] on div "Janela de atendimento Grade de atendimento Capacidade Transportadoras Veículos …" at bounding box center [305, 134] width 610 height 268
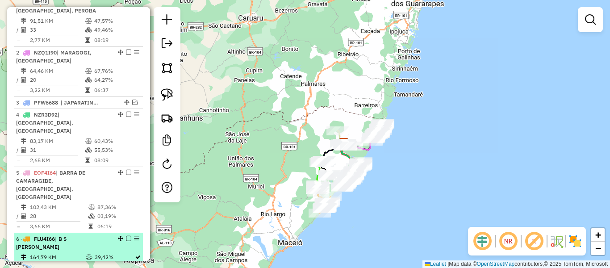
scroll to position [338, 0]
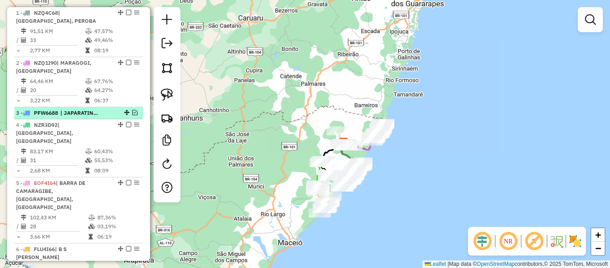
click at [132, 115] on em at bounding box center [134, 112] width 5 height 5
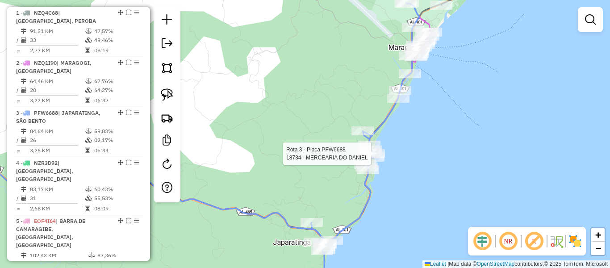
select select "**********"
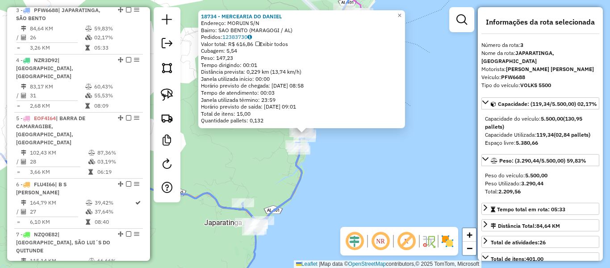
scroll to position [446, 0]
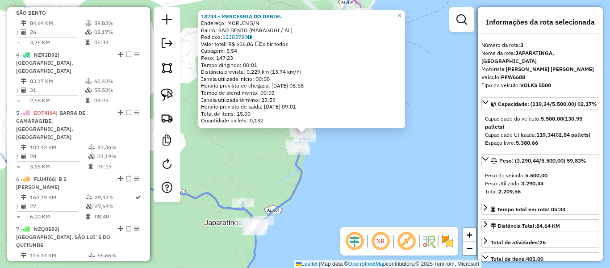
click at [441, 179] on div "18734 - MERCEARIA DO DANIEL Endereço: MORUIN S/N Bairro: SAO BENTO (MARAGOGI / …" at bounding box center [305, 134] width 610 height 268
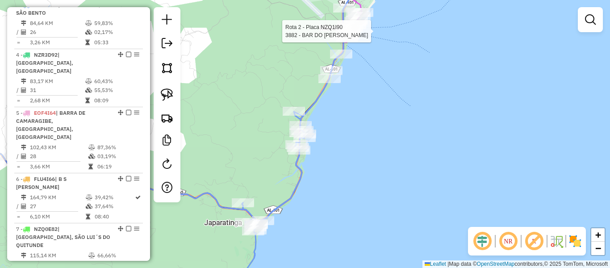
select select "**********"
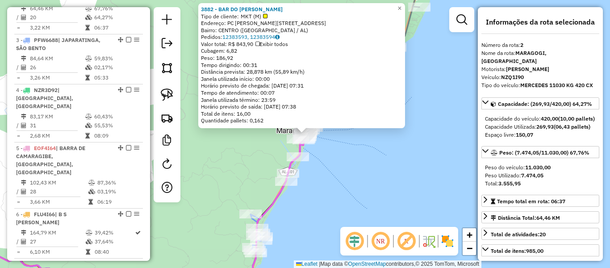
scroll to position [396, 0]
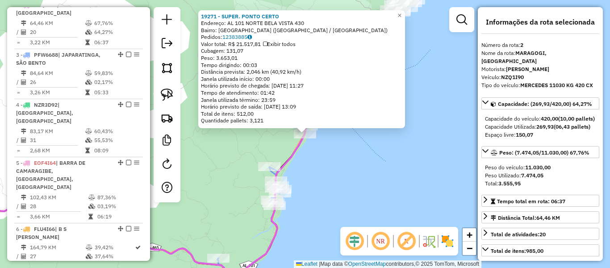
click at [399, 187] on div "19271 - SUPER. PONTO CERTO Endereço: AL 101 NORTE BELA VISTA 430 Bairro: ALTO D…" at bounding box center [305, 134] width 610 height 268
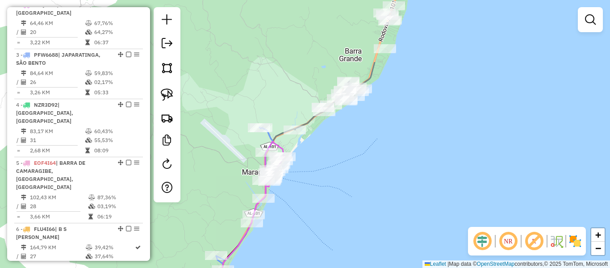
drag, startPoint x: 399, startPoint y: 123, endPoint x: 345, endPoint y: 213, distance: 104.8
click at [345, 213] on div "Janela de atendimento Grade de atendimento Capacidade Transportadoras Veículos …" at bounding box center [305, 134] width 610 height 268
select select "**********"
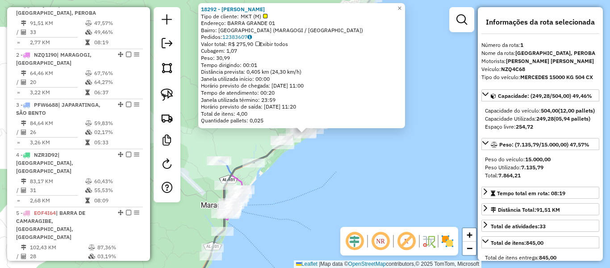
scroll to position [45, 0]
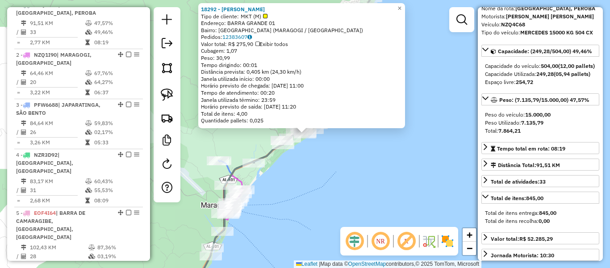
click at [390, 158] on div "18292 - ARYA RESTOBAR Tipo de cliente: MKT (M) Endereço: BARRA GRANDE 01 Bairro…" at bounding box center [305, 134] width 610 height 268
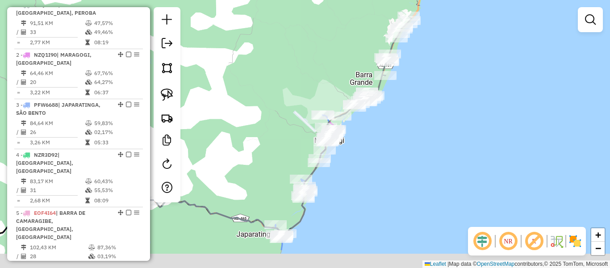
drag, startPoint x: 338, startPoint y: 203, endPoint x: 356, endPoint y: 146, distance: 60.3
click at [384, 144] on div "Janela de atendimento Grade de atendimento Capacidade Transportadoras Veículos …" at bounding box center [305, 134] width 610 height 268
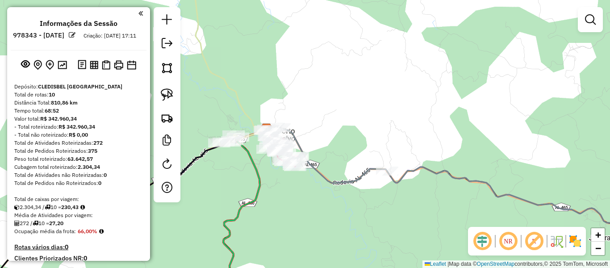
scroll to position [346, 0]
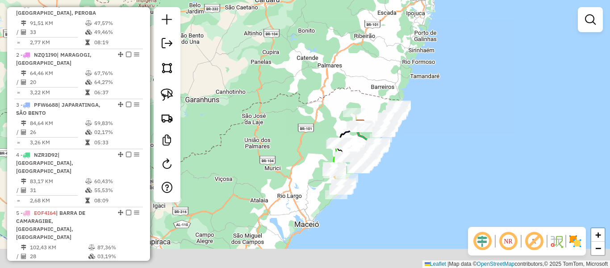
drag, startPoint x: 330, startPoint y: 164, endPoint x: 330, endPoint y: 123, distance: 41.1
click at [317, 97] on div "Janela de atendimento Grade de atendimento Capacidade Transportadoras Veículos …" at bounding box center [305, 134] width 610 height 268
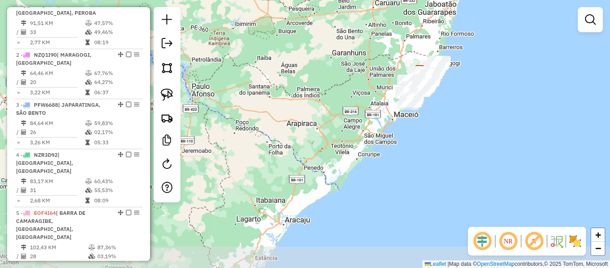
drag, startPoint x: 394, startPoint y: 165, endPoint x: 427, endPoint y: 124, distance: 52.7
click at [427, 124] on div "Janela de atendimento Grade de atendimento Capacidade Transportadoras Veículos …" at bounding box center [305, 134] width 610 height 268
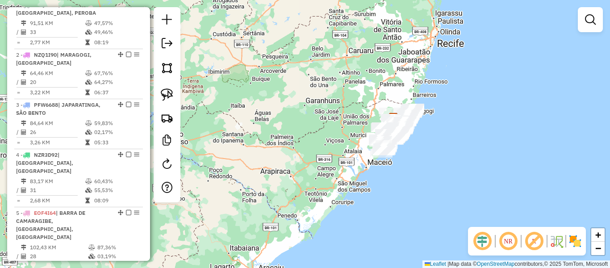
drag, startPoint x: 425, startPoint y: 125, endPoint x: 398, endPoint y: 173, distance: 55.0
click at [398, 173] on div "Janela de atendimento Grade de atendimento Capacidade Transportadoras Veículos …" at bounding box center [305, 134] width 610 height 268
drag, startPoint x: 401, startPoint y: 158, endPoint x: 407, endPoint y: 150, distance: 10.2
click at [407, 150] on div "Janela de atendimento Grade de atendimento Capacidade Transportadoras Veículos …" at bounding box center [305, 134] width 610 height 268
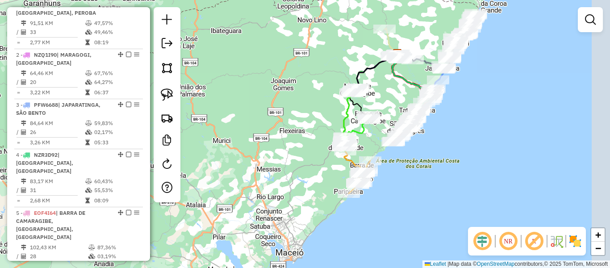
drag, startPoint x: 414, startPoint y: 71, endPoint x: 387, endPoint y: 106, distance: 44.3
click at [387, 106] on div "Janela de atendimento Grade de atendimento Capacidade Transportadoras Veículos …" at bounding box center [305, 134] width 610 height 268
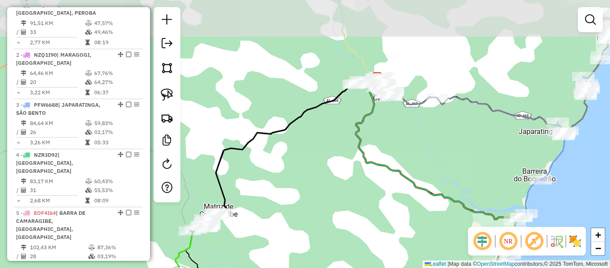
drag, startPoint x: 391, startPoint y: 97, endPoint x: 390, endPoint y: 129, distance: 31.7
click at [390, 129] on div "Rota 7 - Placa NZQ0E82 18443 - ELIEL BEBIDAS Janela de atendimento Grade de ate…" at bounding box center [305, 134] width 610 height 268
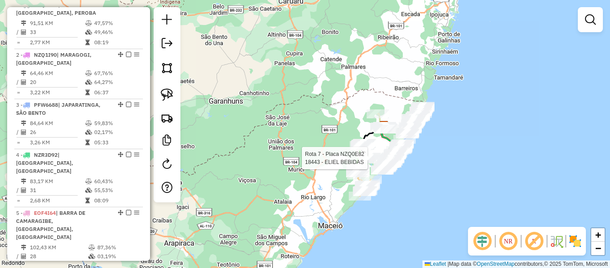
drag, startPoint x: 287, startPoint y: 122, endPoint x: 308, endPoint y: 90, distance: 38.4
click at [308, 90] on div "Rota 7 - Placa NZQ0E82 18443 - ELIEL BEBIDAS Janela de atendimento Grade de ate…" at bounding box center [305, 134] width 610 height 268
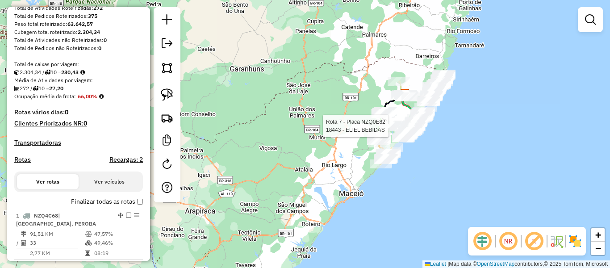
scroll to position [122, 0]
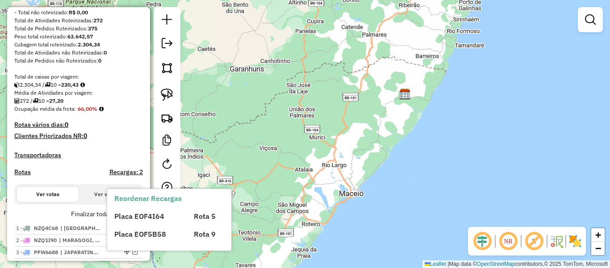
click at [118, 151] on div "Depósito: CLEDISBEL PORTO CALVO Total de rotas: 10 Distância Total: 810,86 km T…" at bounding box center [79, 159] width 136 height 398
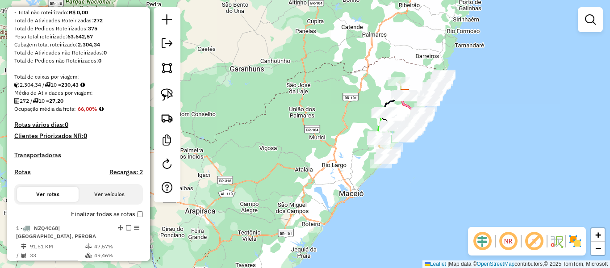
scroll to position [167, 0]
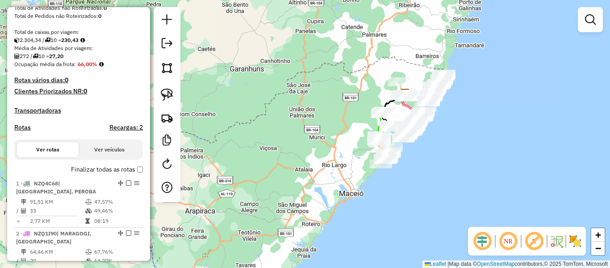
click at [22, 131] on h4 "Rotas" at bounding box center [22, 128] width 17 height 8
select select "*"
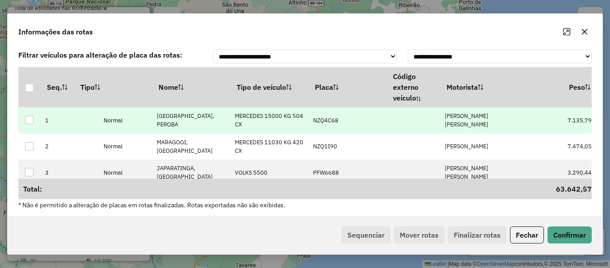
click at [503, 120] on td "[PERSON_NAME] [PERSON_NAME]" at bounding box center [479, 120] width 78 height 26
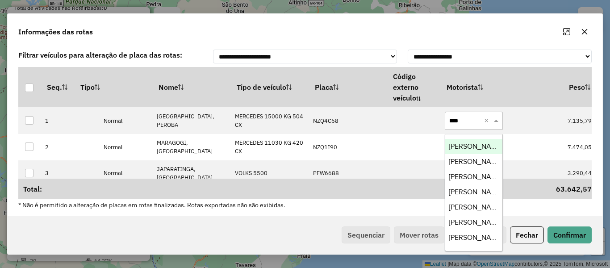
type input "****"
click at [587, 34] on icon "button" at bounding box center [585, 32] width 6 height 6
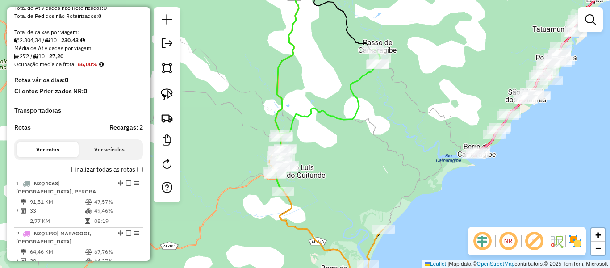
drag, startPoint x: 381, startPoint y: 126, endPoint x: 369, endPoint y: 156, distance: 32.7
click at [369, 156] on div "Janela de atendimento Grade de atendimento Capacidade Transportadoras Veículos …" at bounding box center [305, 134] width 610 height 268
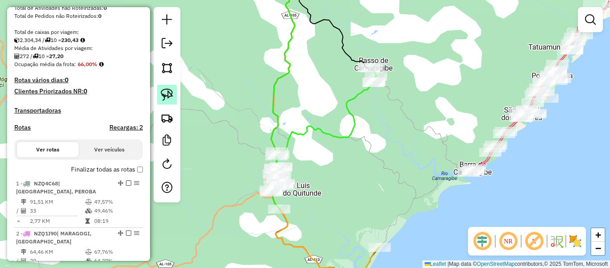
click at [170, 97] on img at bounding box center [167, 94] width 13 height 13
drag, startPoint x: 402, startPoint y: 60, endPoint x: 379, endPoint y: 50, distance: 25.1
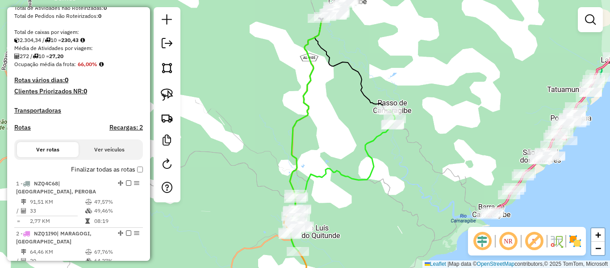
drag, startPoint x: 408, startPoint y: 53, endPoint x: 427, endPoint y: 95, distance: 46.4
click at [427, 95] on div "Janela de atendimento Grade de atendimento Capacidade Transportadoras Veículos …" at bounding box center [305, 134] width 610 height 268
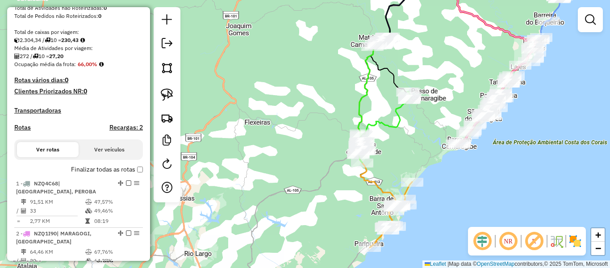
drag, startPoint x: 443, startPoint y: 93, endPoint x: 443, endPoint y: 81, distance: 12.1
click at [443, 81] on div "Janela de atendimento Grade de atendimento Capacidade Transportadoras Veículos …" at bounding box center [305, 134] width 610 height 268
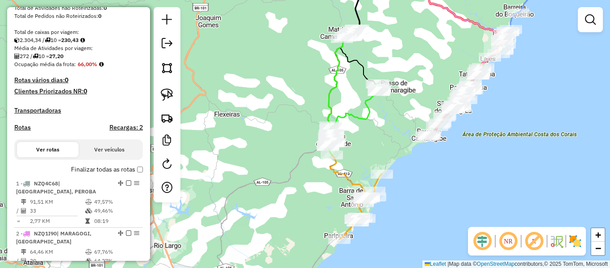
drag, startPoint x: 291, startPoint y: 107, endPoint x: 278, endPoint y: 106, distance: 13.0
click at [278, 106] on div "Janela de atendimento Grade de atendimento Capacidade Transportadoras Veículos …" at bounding box center [305, 134] width 610 height 268
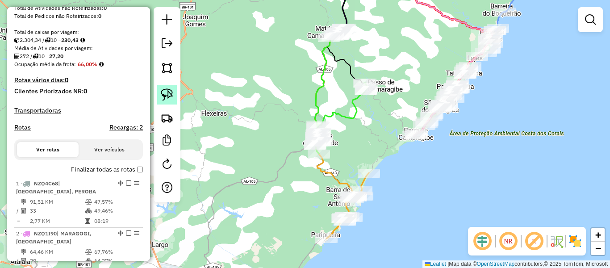
click at [168, 96] on img at bounding box center [167, 94] width 13 height 13
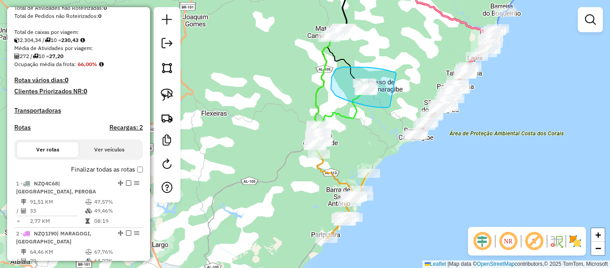
drag, startPoint x: 396, startPoint y: 74, endPoint x: 390, endPoint y: 106, distance: 32.8
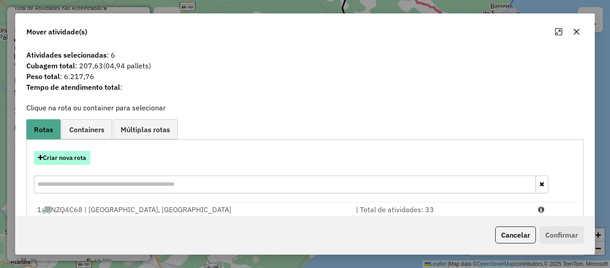
click at [71, 154] on button "Criar nova rota" at bounding box center [62, 158] width 56 height 14
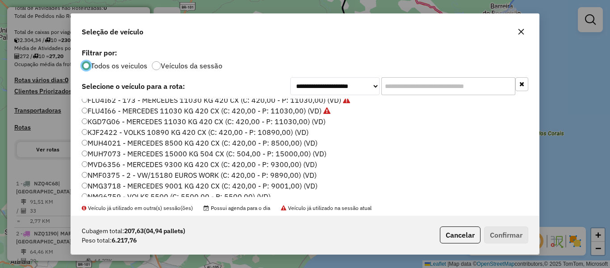
scroll to position [134, 0]
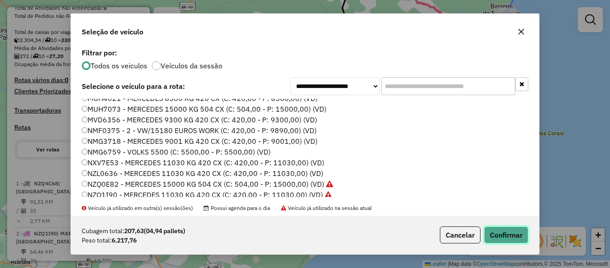
click at [501, 234] on button "Confirmar" at bounding box center [506, 234] width 44 height 17
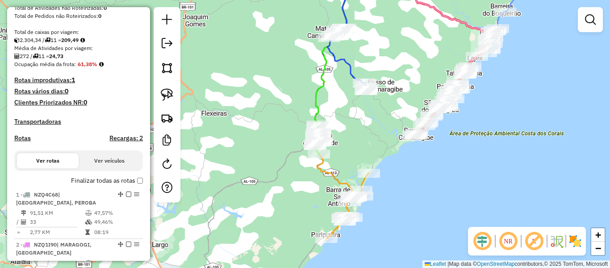
drag, startPoint x: 426, startPoint y: 169, endPoint x: 433, endPoint y: 156, distance: 15.2
click at [433, 156] on div "Janela de atendimento Grade de atendimento Capacidade Transportadoras Veículos …" at bounding box center [305, 134] width 610 height 268
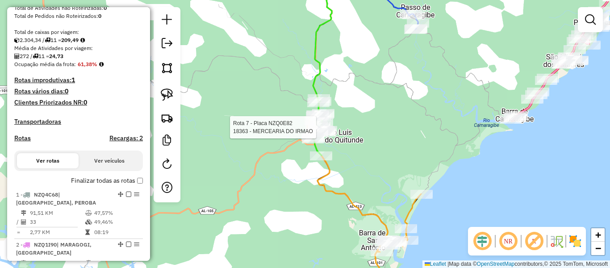
select select "**********"
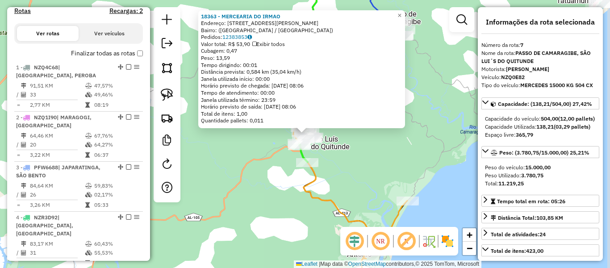
scroll to position [673, 0]
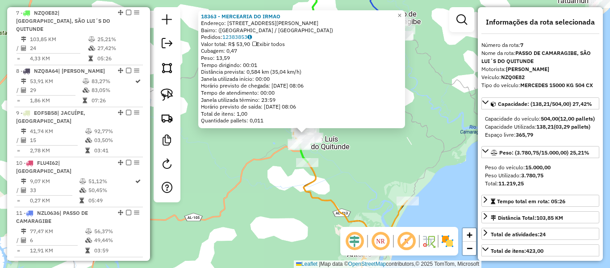
click at [367, 159] on div "18363 - MERCEARIA DO IRMAO Endereço: Rua José Fontino dos Santos, 30 Bairro: (S…" at bounding box center [305, 134] width 610 height 268
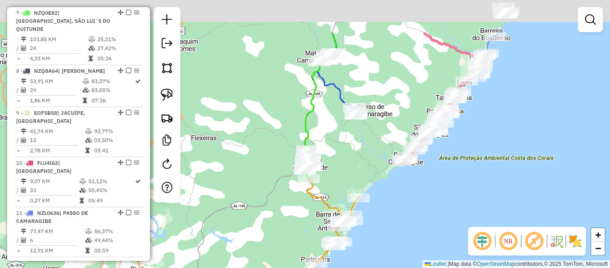
drag, startPoint x: 335, startPoint y: 65, endPoint x: 316, endPoint y: 97, distance: 37.7
click at [321, 135] on div "Janela de atendimento Grade de atendimento Capacidade Transportadoras Veículos …" at bounding box center [305, 134] width 610 height 268
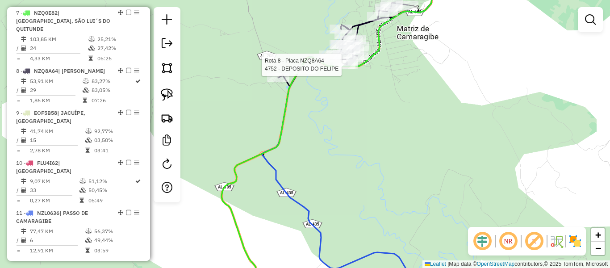
select select "**********"
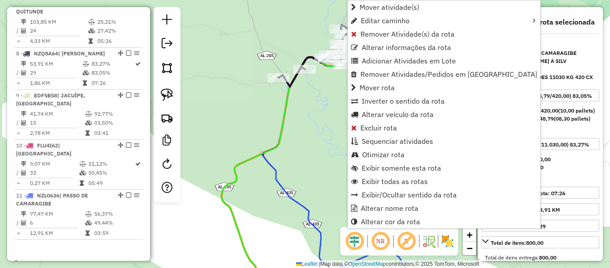
scroll to position [705, 0]
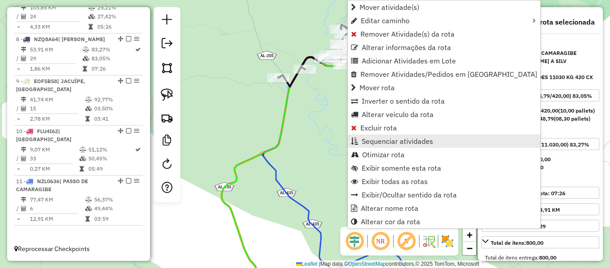
click at [384, 140] on span "Sequenciar atividades" at bounding box center [397, 141] width 71 height 7
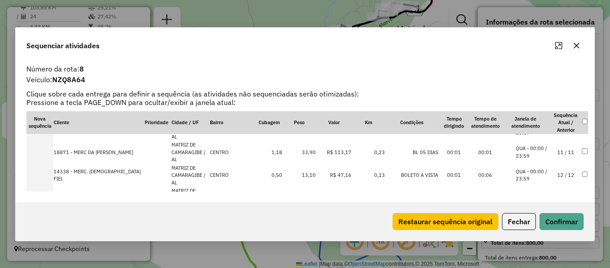
scroll to position [268, 0]
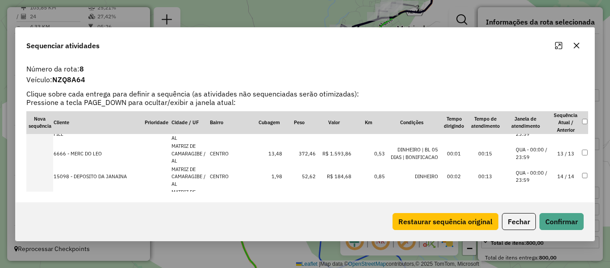
click at [579, 44] on icon "button" at bounding box center [576, 45] width 7 height 7
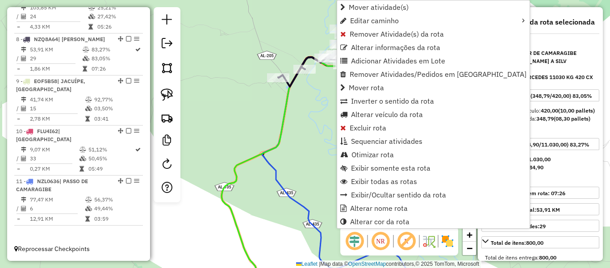
click at [307, 113] on div "Janela de atendimento Grade de atendimento Capacidade Transportadoras Veículos …" at bounding box center [305, 134] width 610 height 268
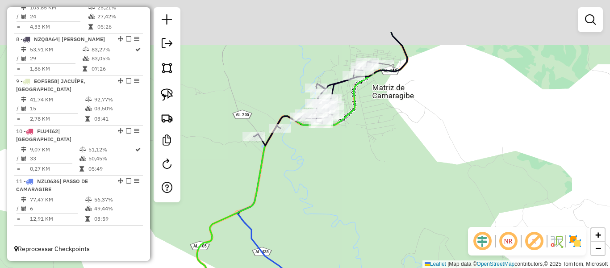
drag, startPoint x: 307, startPoint y: 111, endPoint x: 282, endPoint y: 172, distance: 65.7
click at [282, 172] on div "Janela de atendimento Grade de atendimento Capacidade Transportadoras Veículos …" at bounding box center [305, 134] width 610 height 268
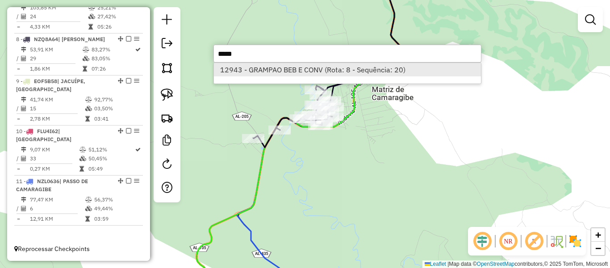
type input "*****"
click at [297, 69] on li "12943 - GRAMPAO BEB E CONV (Rota: 8 - Sequência: 20)" at bounding box center [347, 69] width 267 height 13
select select "**********"
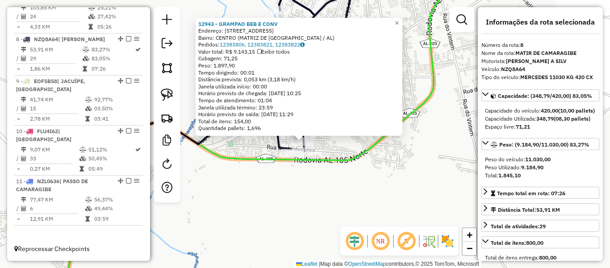
drag, startPoint x: 303, startPoint y: 139, endPoint x: 289, endPoint y: 140, distance: 14.3
click at [280, 140] on icon at bounding box center [227, 106] width 394 height 267
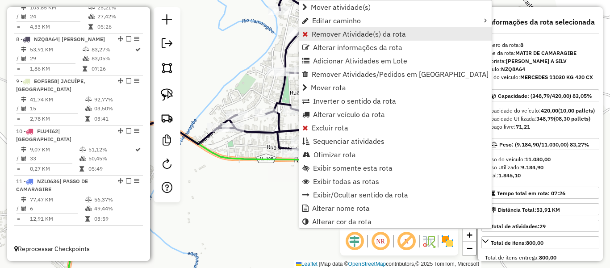
click at [329, 32] on span "Remover Atividade(s) da rota" at bounding box center [359, 33] width 94 height 7
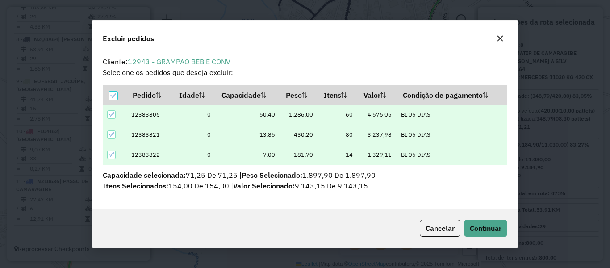
scroll to position [0, 0]
click at [478, 233] on button "Continuar" at bounding box center [485, 228] width 43 height 17
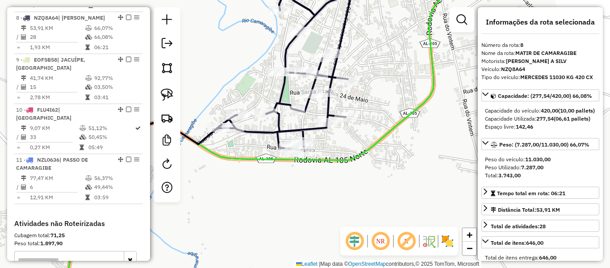
scroll to position [731, 0]
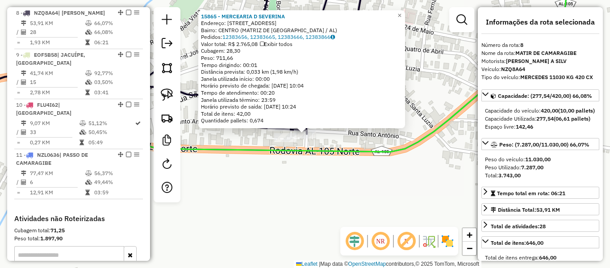
click at [339, 191] on div "15865 - MERCEARIA D SEVERINA Endereço: R RUA STO ANTONIO, 143 Bairro: CENTRO (M…" at bounding box center [305, 134] width 610 height 268
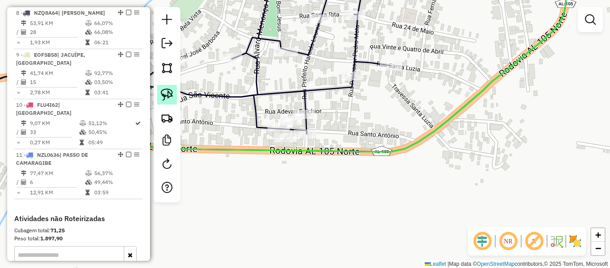
click at [167, 94] on img at bounding box center [167, 94] width 13 height 13
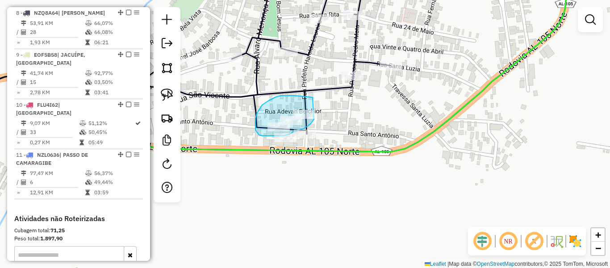
drag, startPoint x: 313, startPoint y: 97, endPoint x: 314, endPoint y: 119, distance: 21.9
click at [314, 119] on div "Janela de atendimento Grade de atendimento Capacidade Transportadoras Veículos …" at bounding box center [305, 134] width 610 height 268
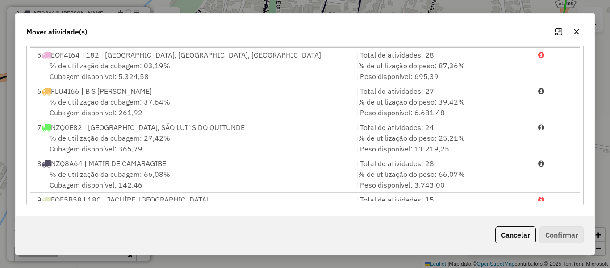
scroll to position [134, 0]
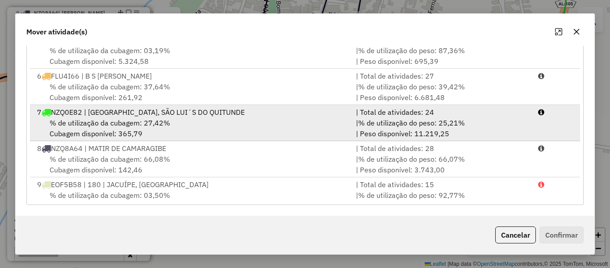
click at [144, 139] on div "% de utilização da cubagem: 27,42% Cubagem disponível: 365,79" at bounding box center [191, 127] width 319 height 21
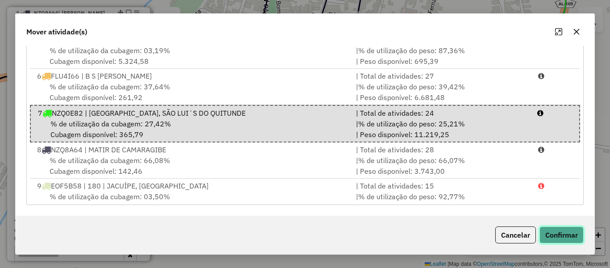
click at [562, 236] on button "Confirmar" at bounding box center [562, 234] width 44 height 17
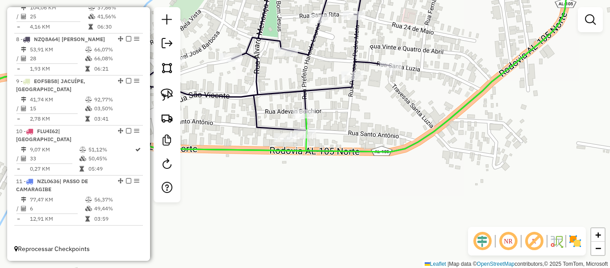
scroll to position [0, 0]
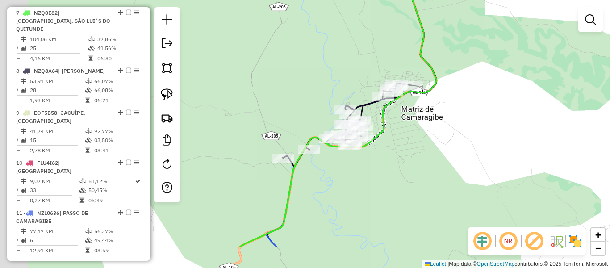
drag, startPoint x: 349, startPoint y: 193, endPoint x: 401, endPoint y: 134, distance: 78.5
click at [401, 135] on div "Janela de atendimento Grade de atendimento Capacidade Transportadoras Veículos …" at bounding box center [305, 134] width 610 height 268
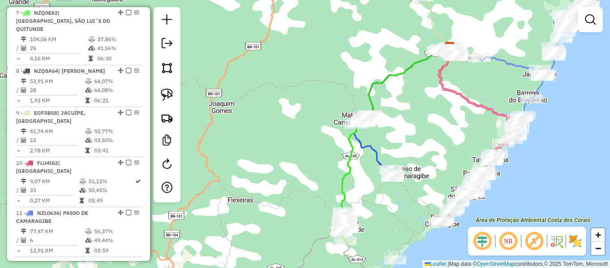
drag, startPoint x: 320, startPoint y: 156, endPoint x: 328, endPoint y: 141, distance: 17.6
click at [335, 109] on div "Janela de atendimento Grade de atendimento Capacidade Transportadoras Veículos …" at bounding box center [305, 134] width 610 height 268
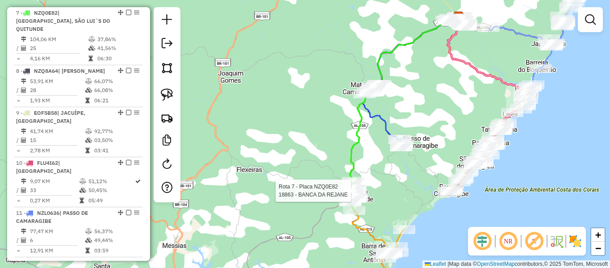
select select "**********"
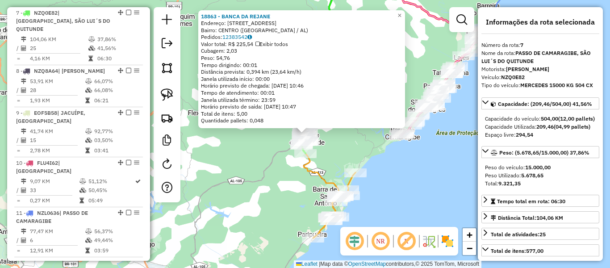
click at [259, 177] on div "18863 - BANCA DA REJANE Endereço: RUA DA AREIA 159 Bairro: CENTRO (SAO LUIS DO …" at bounding box center [305, 134] width 610 height 268
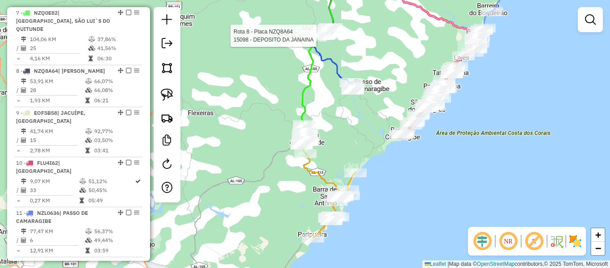
select select "**********"
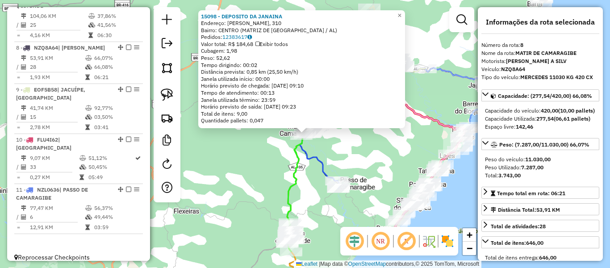
scroll to position [705, 0]
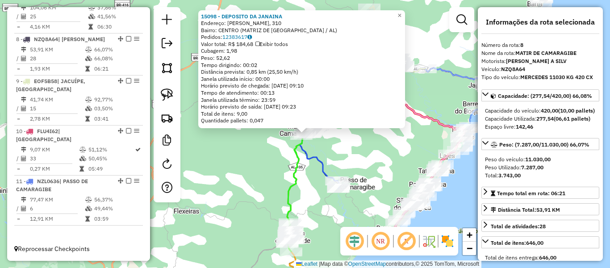
click at [345, 157] on div "15098 - DEPOSITO DA JANAINA Endereço: CJ ANTONIO MENDONCA BRAGA, 310 Bairro: CE…" at bounding box center [305, 134] width 610 height 268
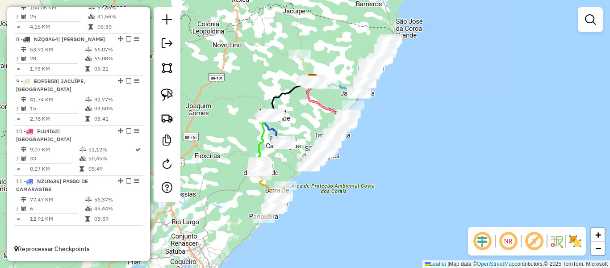
drag, startPoint x: 284, startPoint y: 138, endPoint x: 305, endPoint y: 101, distance: 43.0
click at [305, 101] on div "Janela de atendimento Grade de atendimento Capacidade Transportadoras Veículos …" at bounding box center [305, 134] width 610 height 268
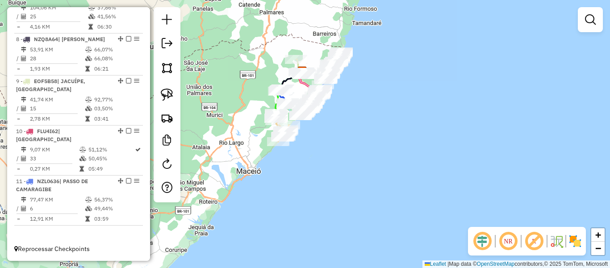
drag, startPoint x: 218, startPoint y: 140, endPoint x: 248, endPoint y: 118, distance: 37.8
click at [248, 118] on div "Janela de atendimento Grade de atendimento Capacidade Transportadoras Veículos …" at bounding box center [305, 134] width 610 height 268
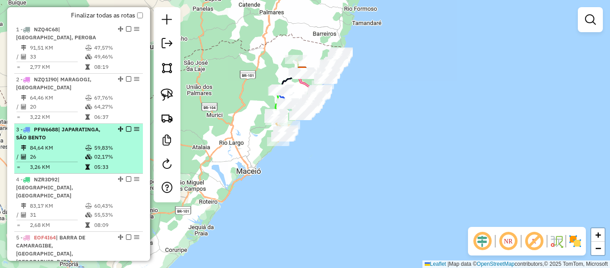
scroll to position [258, 0]
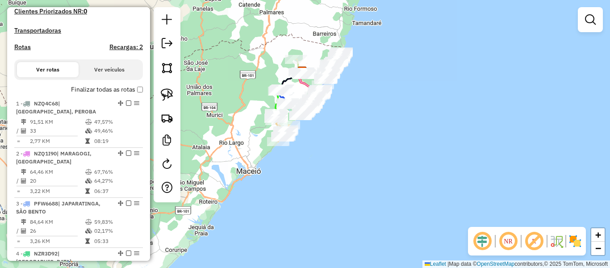
click at [24, 51] on h4 "Rotas" at bounding box center [22, 47] width 17 height 8
select select "*"
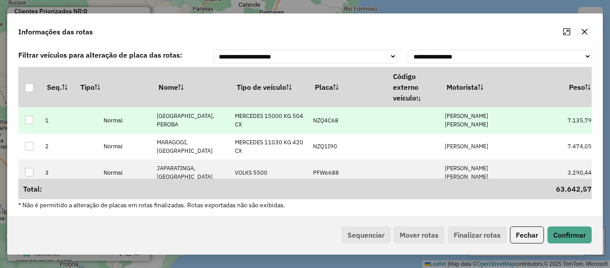
click at [462, 113] on p-celleditor "[PERSON_NAME] [PERSON_NAME]" at bounding box center [466, 120] width 43 height 16
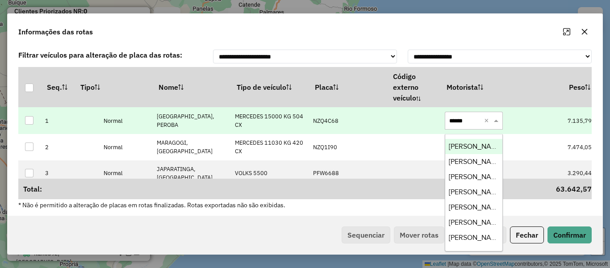
type input "*******"
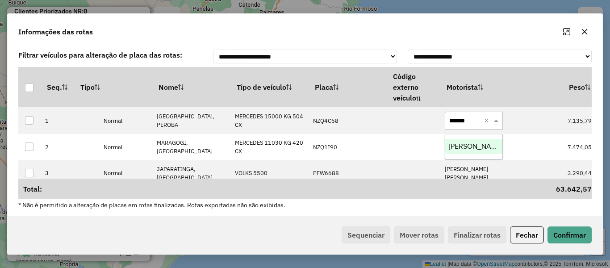
click at [482, 146] on span "[PERSON_NAME]" at bounding box center [476, 146] width 54 height 8
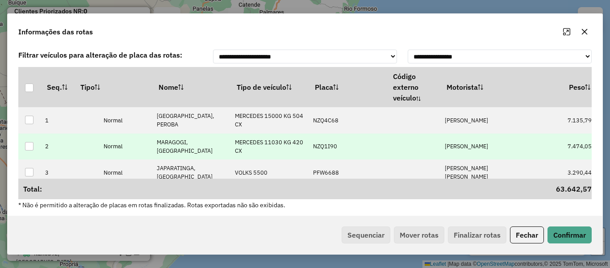
click at [476, 151] on td "LEONARDO TORRES DIAS" at bounding box center [479, 147] width 78 height 26
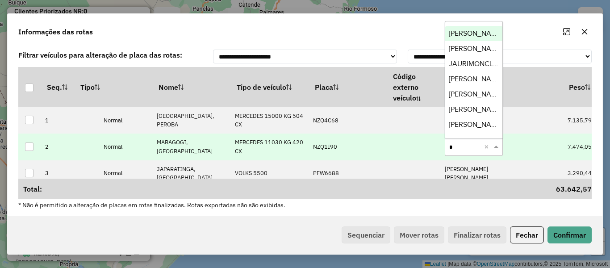
type input "**"
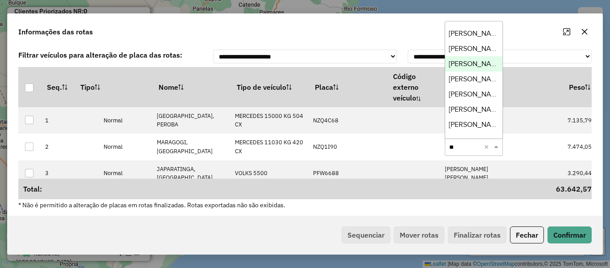
click at [470, 62] on span "[PERSON_NAME]" at bounding box center [476, 64] width 54 height 8
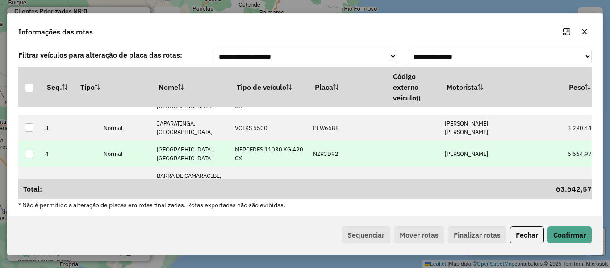
scroll to position [89, 0]
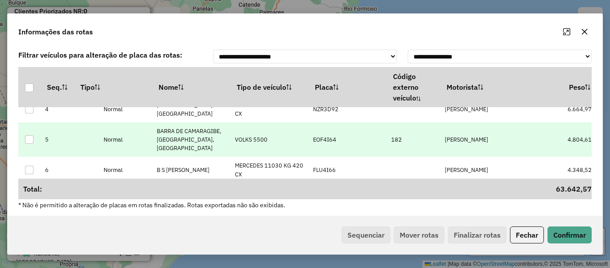
click at [460, 143] on p-celleditor "DENYS ALVES DOS SANTOS" at bounding box center [466, 140] width 43 height 8
type input "***"
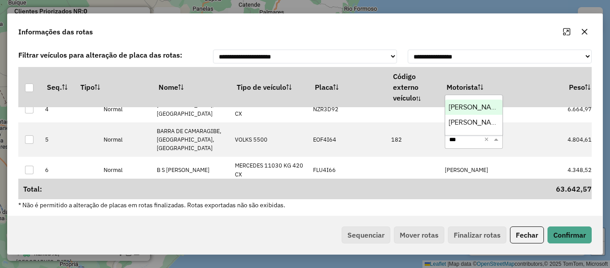
click at [464, 106] on span "[PERSON_NAME]" at bounding box center [476, 107] width 54 height 8
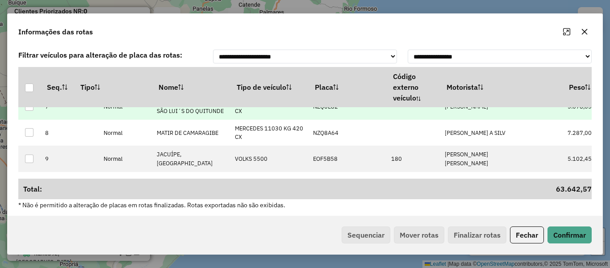
scroll to position [134, 0]
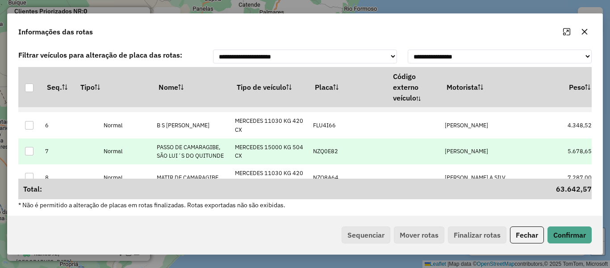
click at [465, 159] on td "[PERSON_NAME]" at bounding box center [479, 151] width 78 height 26
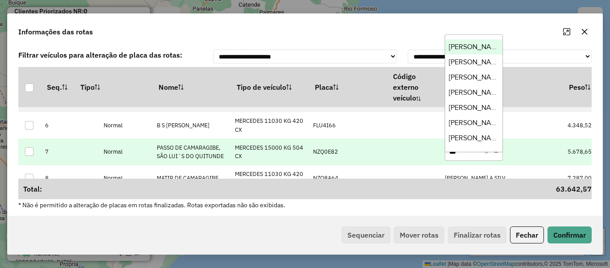
type input "****"
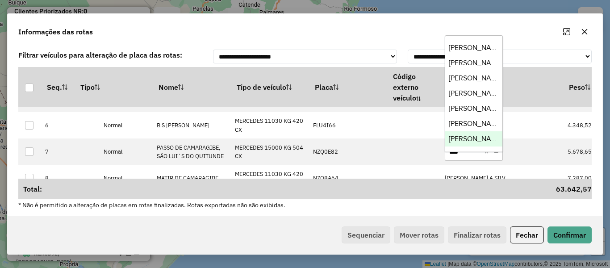
click at [469, 136] on span "[PERSON_NAME]" at bounding box center [476, 139] width 54 height 8
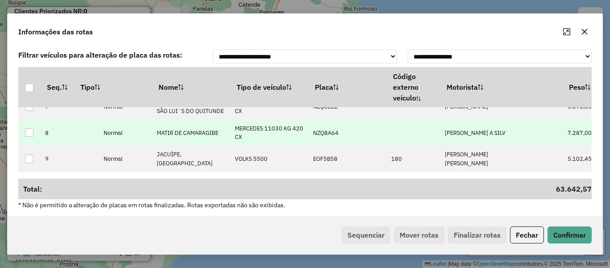
scroll to position [223, 0]
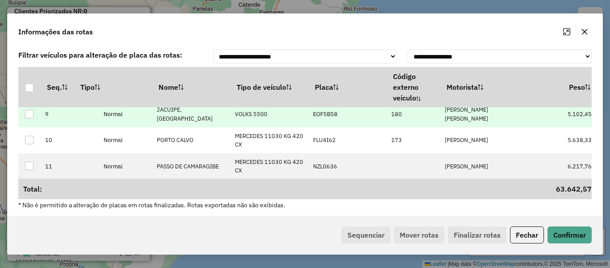
click at [470, 127] on td "[PERSON_NAME] [PERSON_NAME]" at bounding box center [479, 114] width 78 height 26
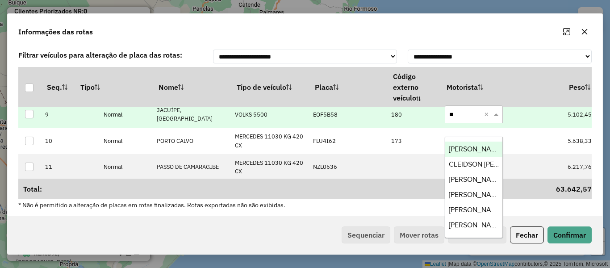
type input "***"
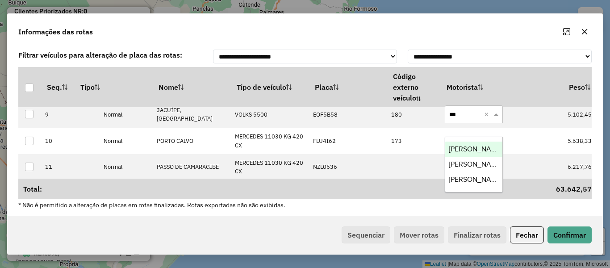
click at [484, 147] on span "[PERSON_NAME]" at bounding box center [476, 149] width 54 height 8
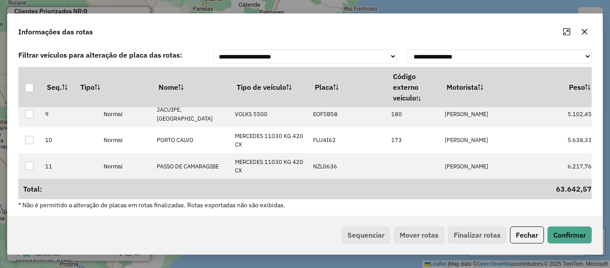
scroll to position [235, 0]
click at [570, 237] on button "Confirmar" at bounding box center [570, 234] width 44 height 17
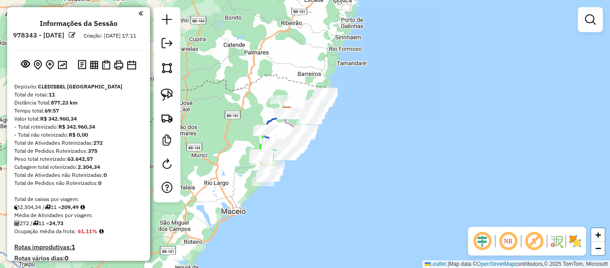
drag, startPoint x: 243, startPoint y: 139, endPoint x: 259, endPoint y: 102, distance: 40.4
click at [259, 102] on div "Janela de atendimento Grade de atendimento Capacidade Transportadoras Veículos …" at bounding box center [305, 134] width 610 height 268
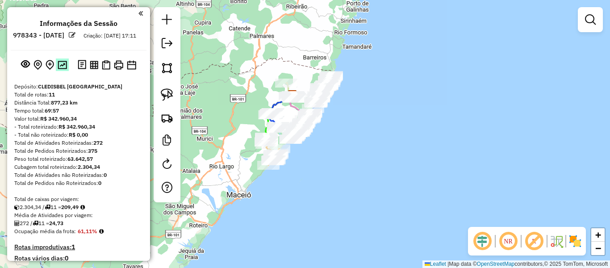
click at [62, 69] on img at bounding box center [62, 65] width 9 height 8
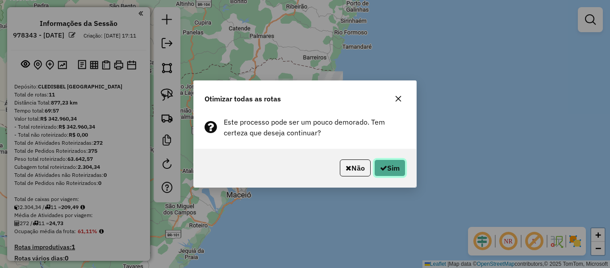
click at [397, 166] on button "Sim" at bounding box center [389, 167] width 31 height 17
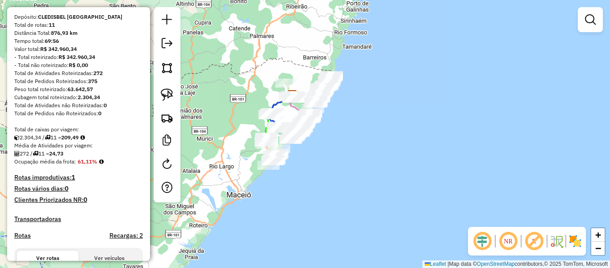
scroll to position [35, 0]
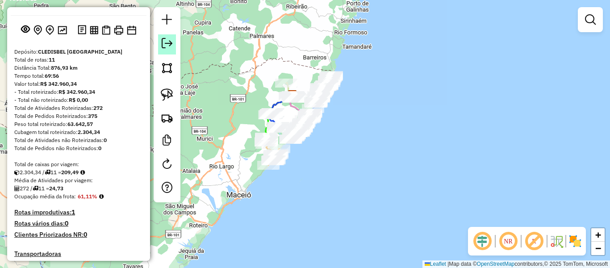
click at [165, 43] on em at bounding box center [167, 43] width 11 height 11
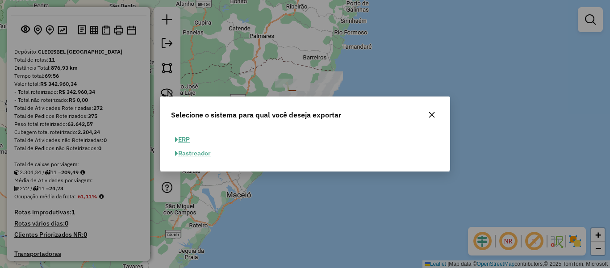
click at [183, 138] on button "ERP" at bounding box center [182, 140] width 23 height 14
select select "**"
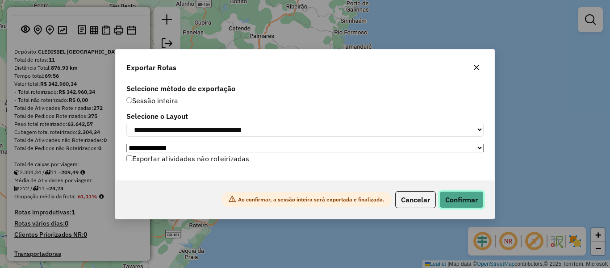
click at [460, 198] on button "Confirmar" at bounding box center [462, 199] width 44 height 17
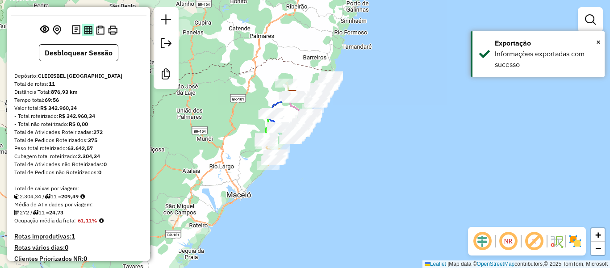
click at [85, 34] on img at bounding box center [88, 30] width 8 height 8
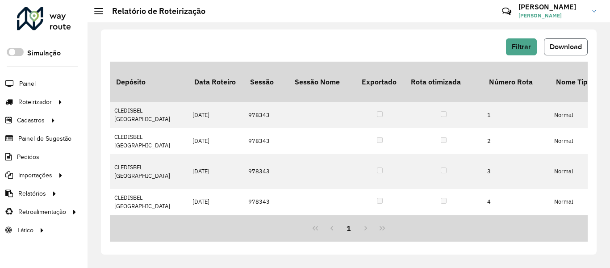
click at [571, 50] on button "Download" at bounding box center [566, 46] width 44 height 17
